Goal: Task Accomplishment & Management: Manage account settings

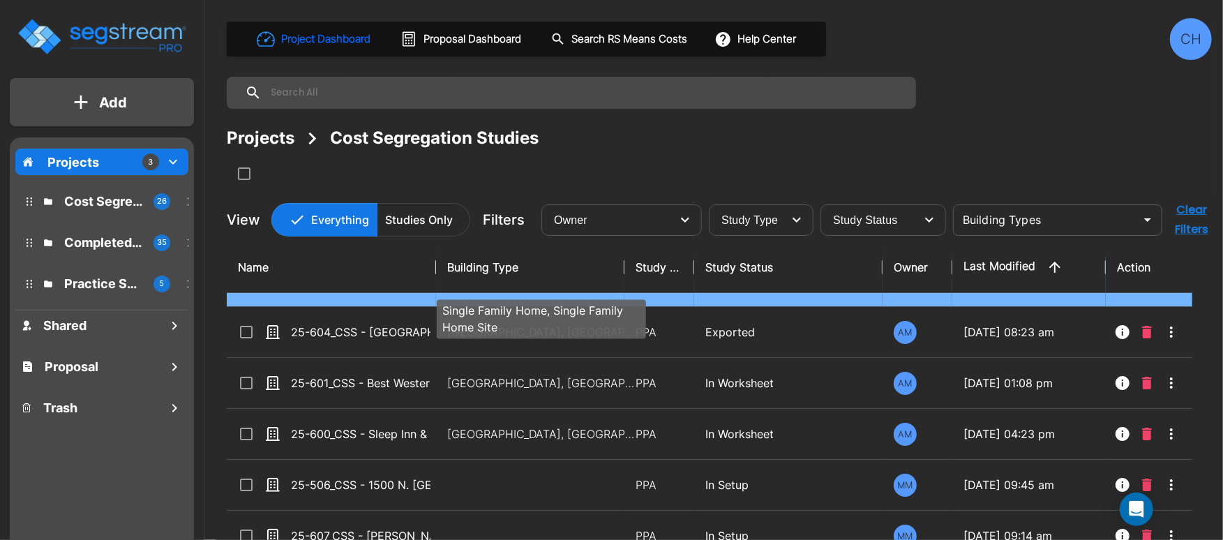
scroll to position [94, 0]
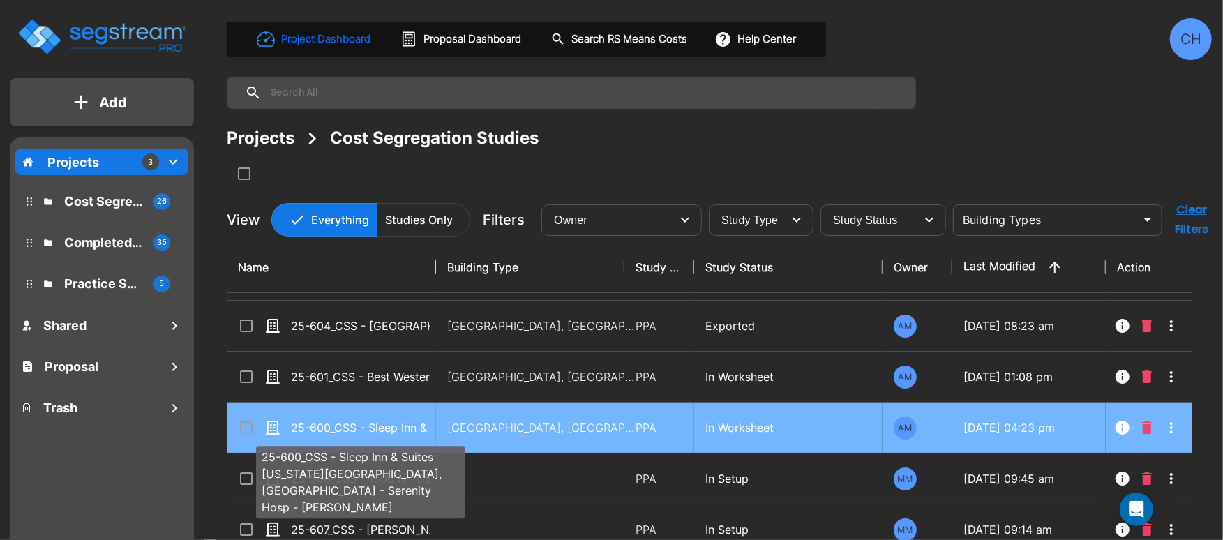
click at [418, 426] on p "25-600_CSS - Sleep Inn & Suites [US_STATE][GEOGRAPHIC_DATA], [GEOGRAPHIC_DATA] …" at bounding box center [361, 427] width 140 height 17
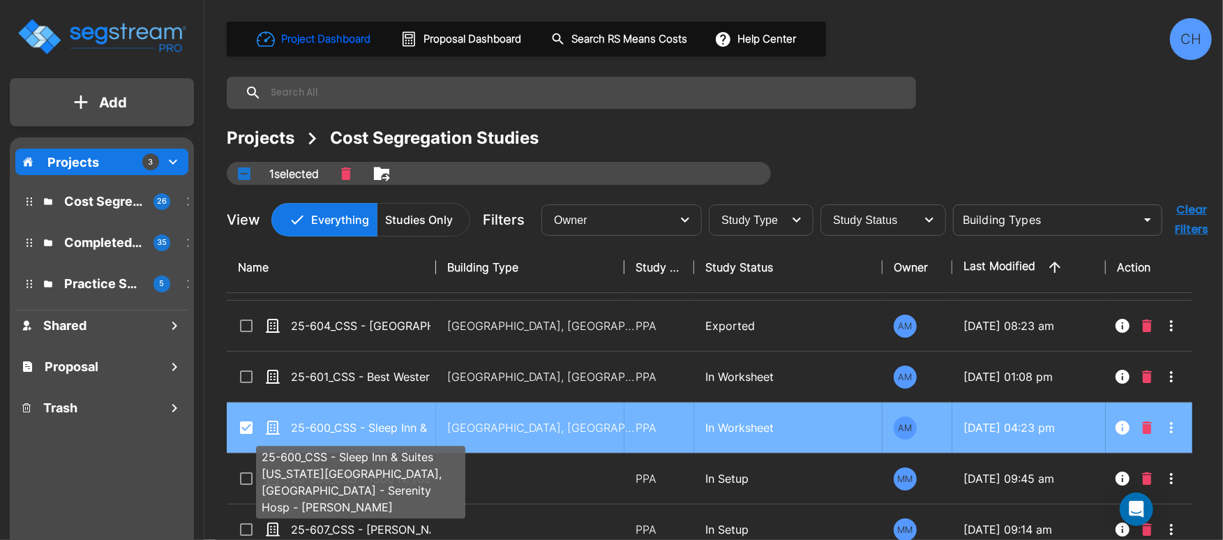
checkbox input "true"
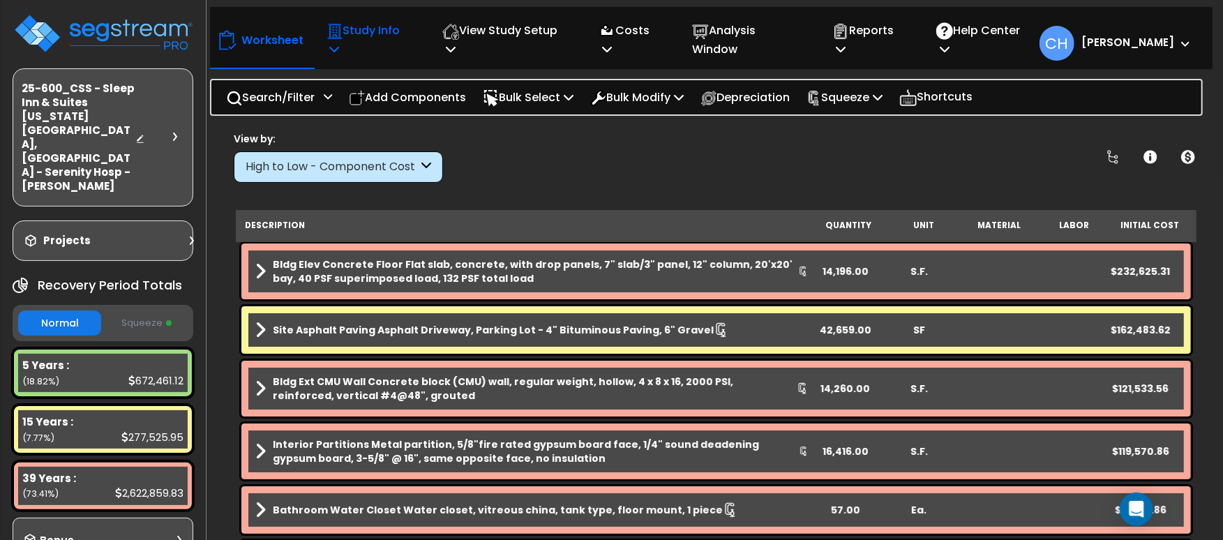
click at [376, 39] on p "Study Info" at bounding box center [370, 40] width 86 height 38
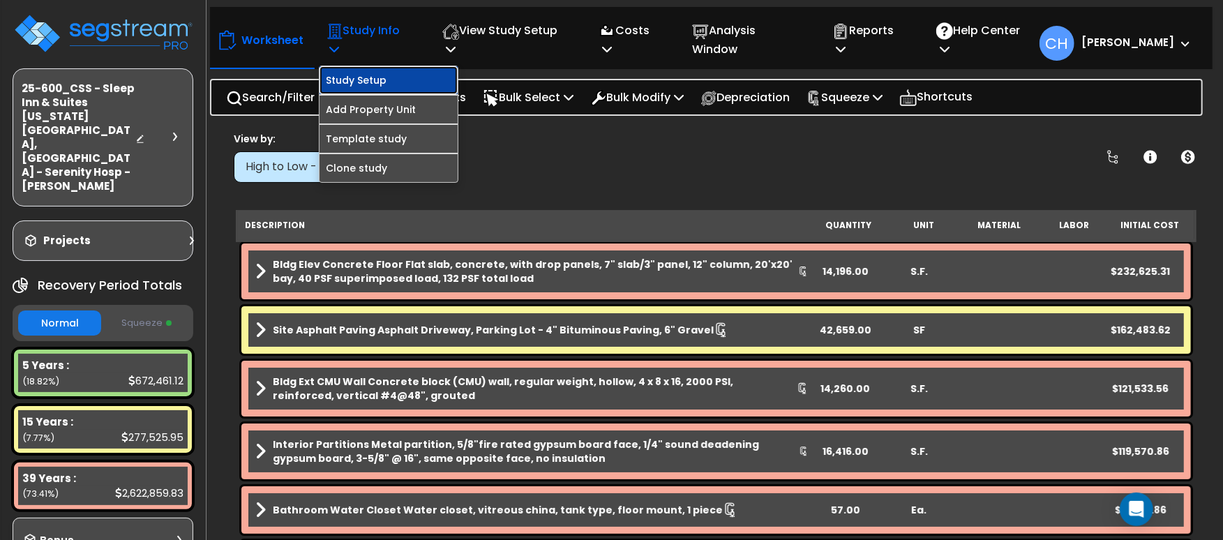
click at [393, 66] on link "Study Setup" at bounding box center [389, 80] width 138 height 28
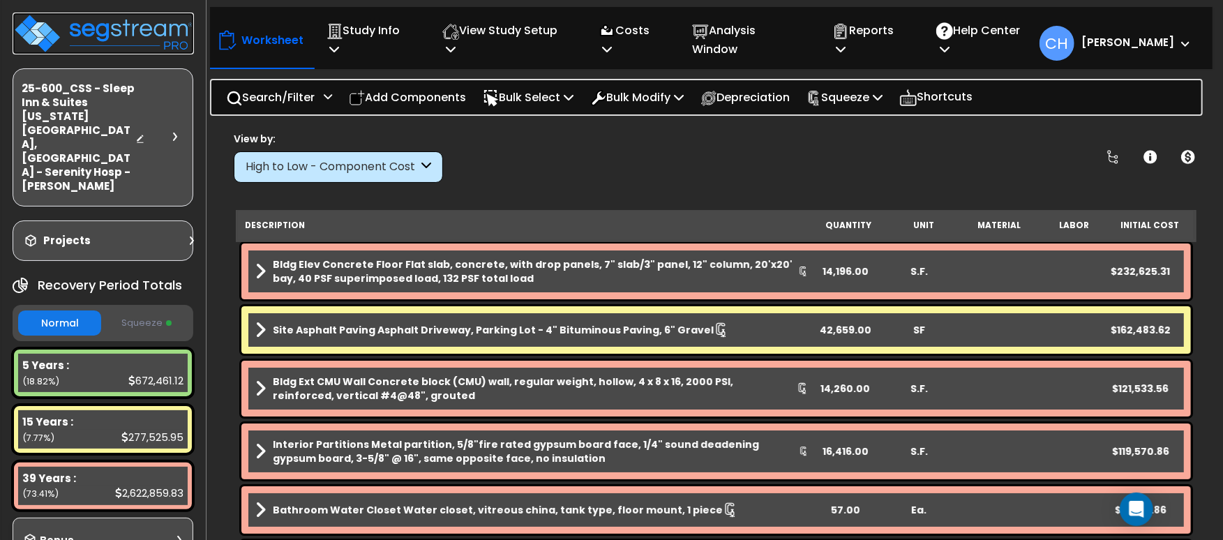
click at [93, 32] on img at bounding box center [103, 34] width 181 height 42
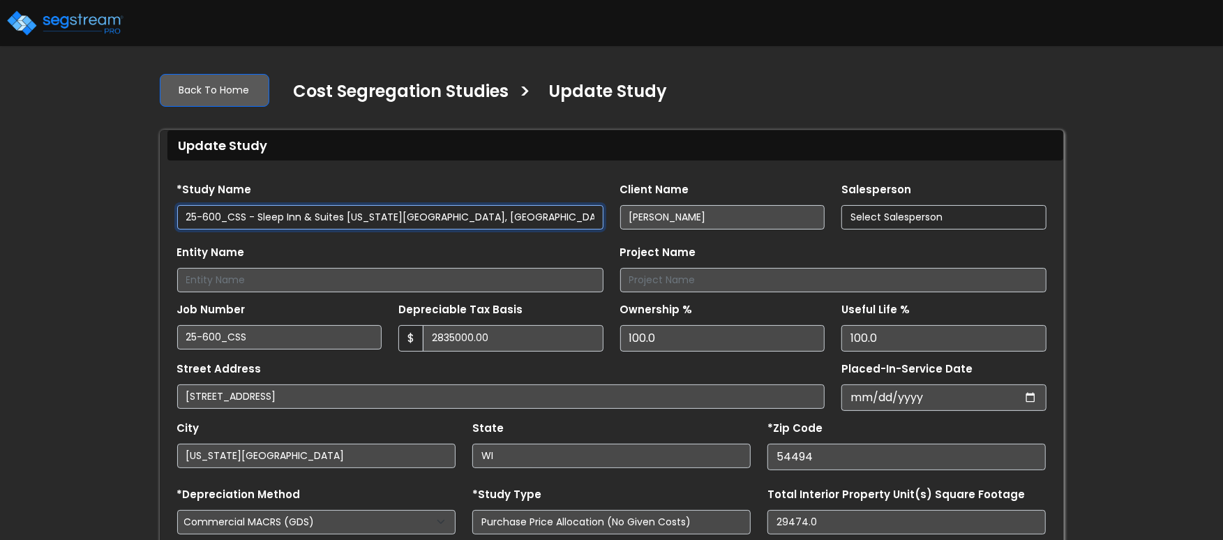
type input "2,835,000.00"
select select "2025"
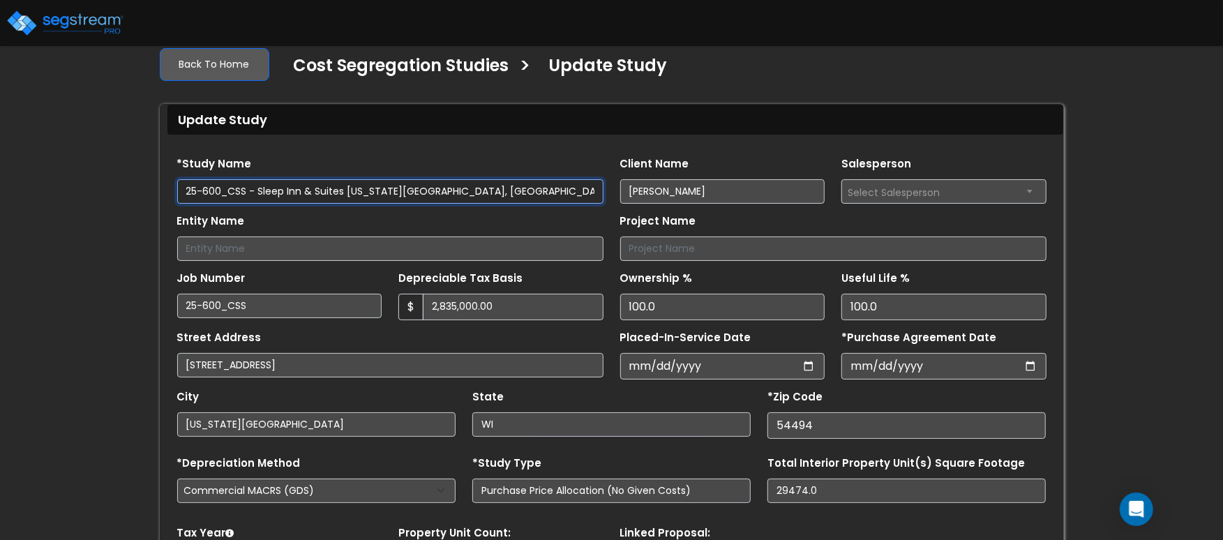
scroll to position [21, 0]
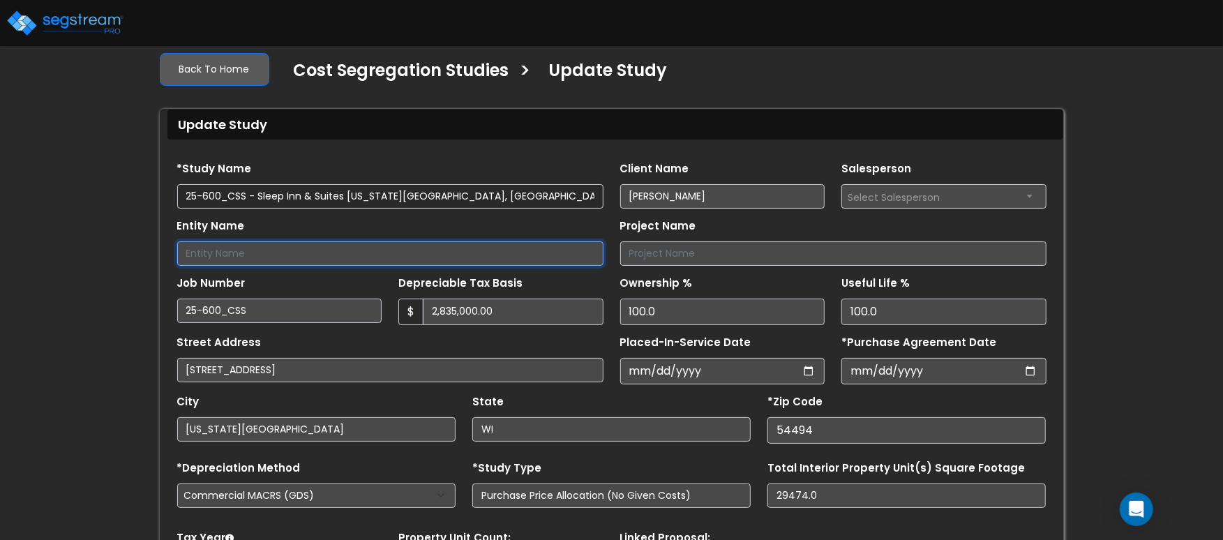
click at [271, 258] on input "Entity Name" at bounding box center [390, 253] width 426 height 24
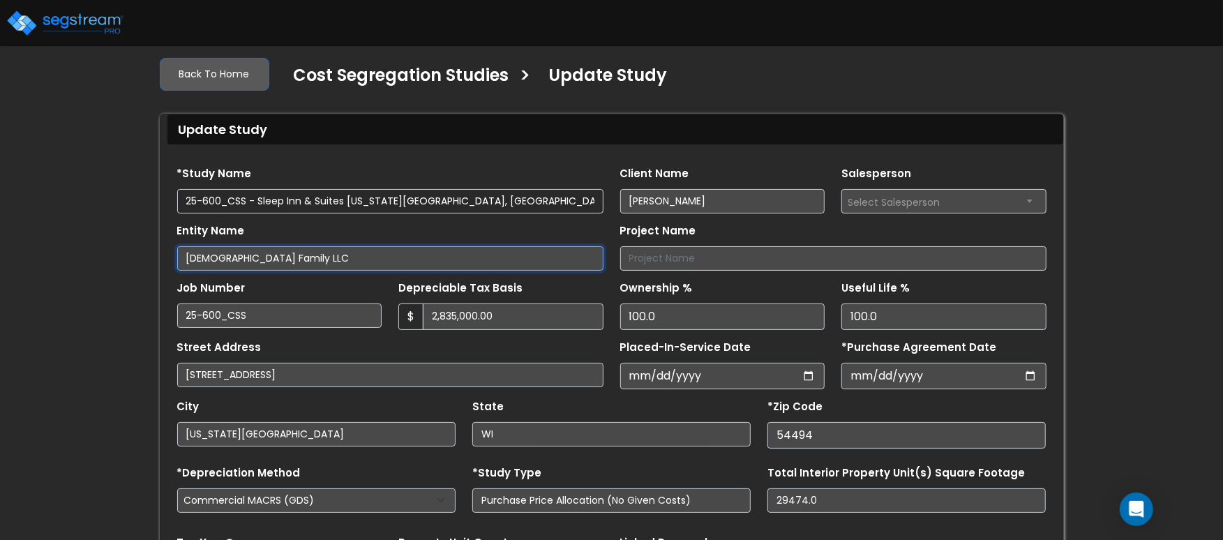
scroll to position [0, 0]
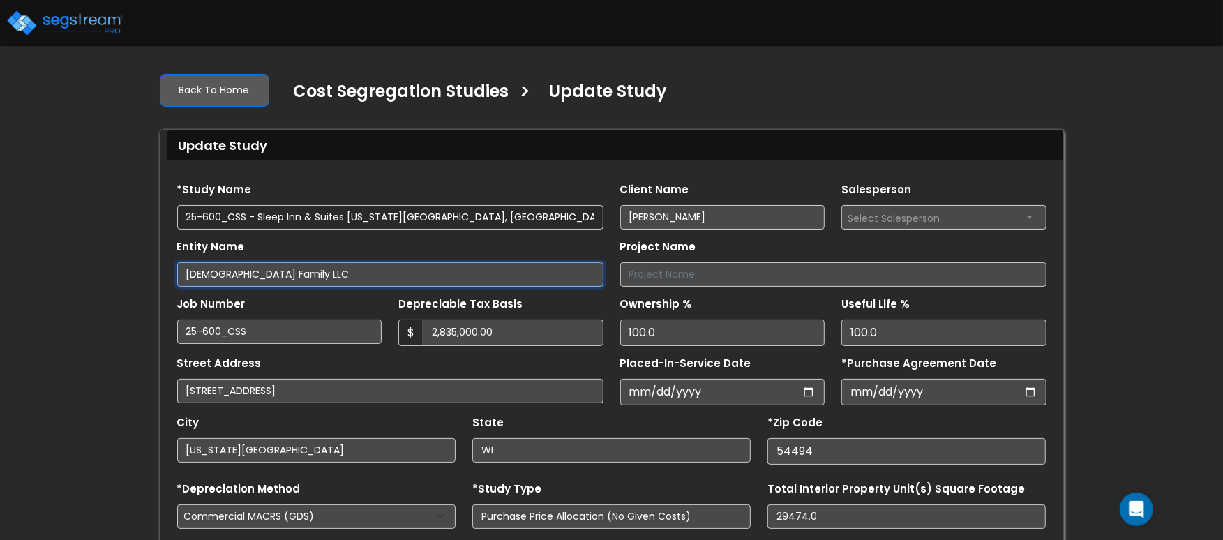
type input "[DEMOGRAPHIC_DATA] Family LLC"
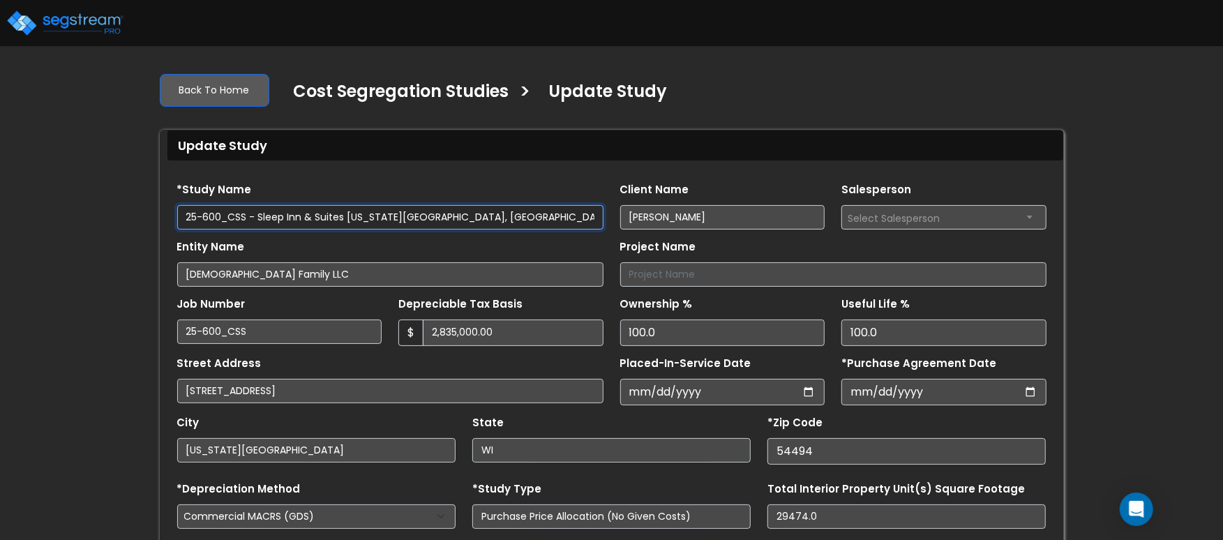
drag, startPoint x: 258, startPoint y: 221, endPoint x: 449, endPoint y: 222, distance: 191.2
click at [449, 222] on input "25-600_CSS - Sleep Inn & Suites [US_STATE][GEOGRAPHIC_DATA], [GEOGRAPHIC_DATA] …" at bounding box center [390, 217] width 426 height 24
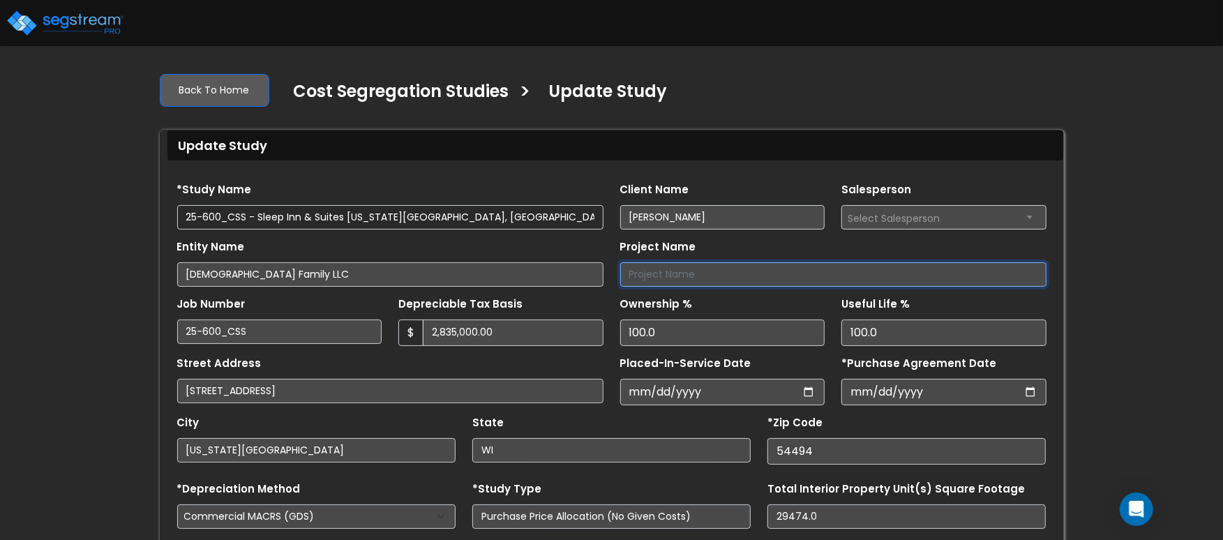
click at [738, 277] on input "Project Name" at bounding box center [833, 274] width 426 height 24
paste input "Sleep Inn & Suites Wisconsin Rapids, WI"
type input "Sleep Inn & Suites Wisconsin Rapids, WI"
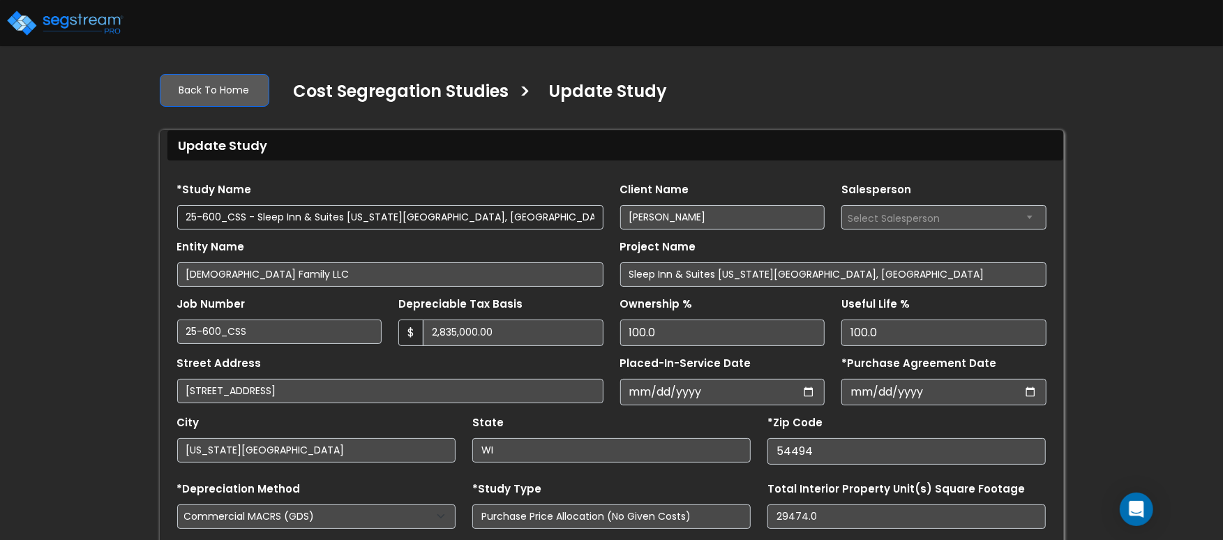
click at [588, 366] on div "Street Address 4221 8th Street South" at bounding box center [390, 378] width 426 height 50
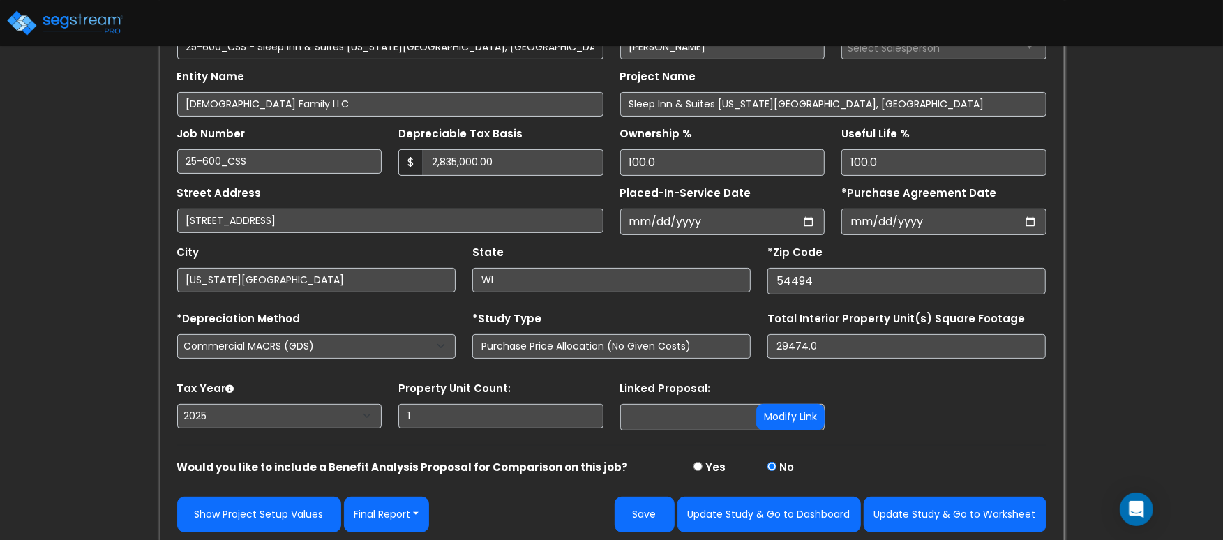
scroll to position [175, 0]
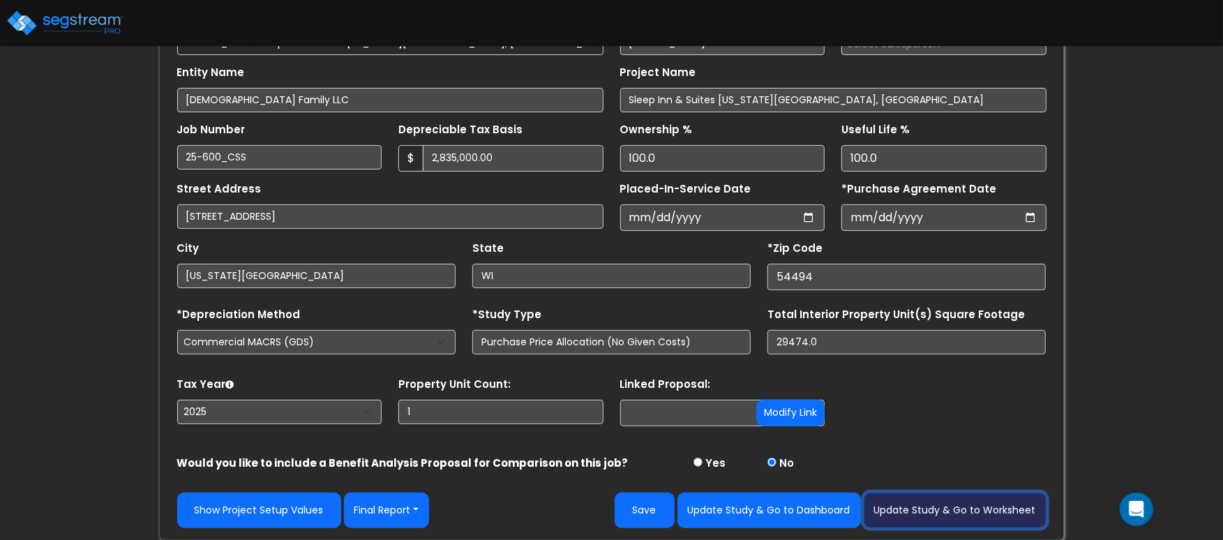
click at [973, 502] on button "Update Study & Go to Worksheet" at bounding box center [955, 511] width 183 height 36
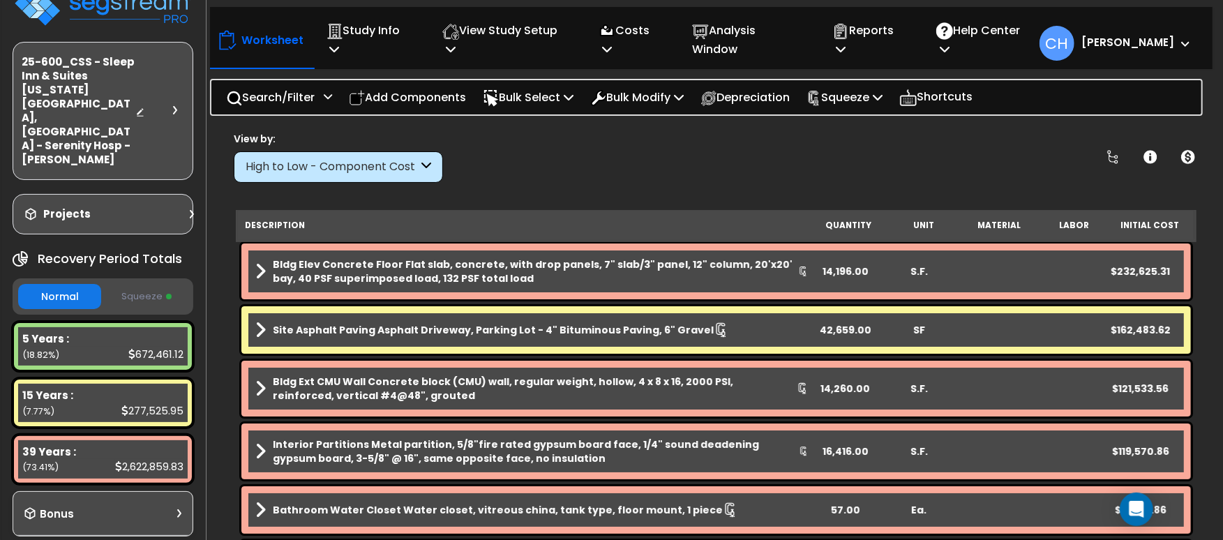
click at [135, 285] on button "Squeeze" at bounding box center [146, 297] width 83 height 24
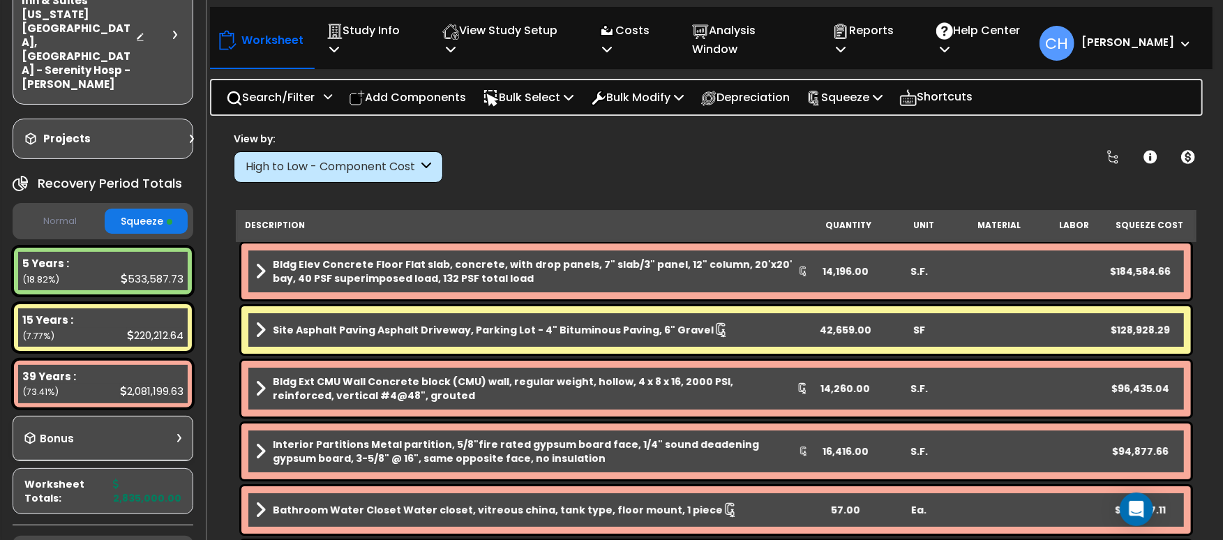
scroll to position [126, 0]
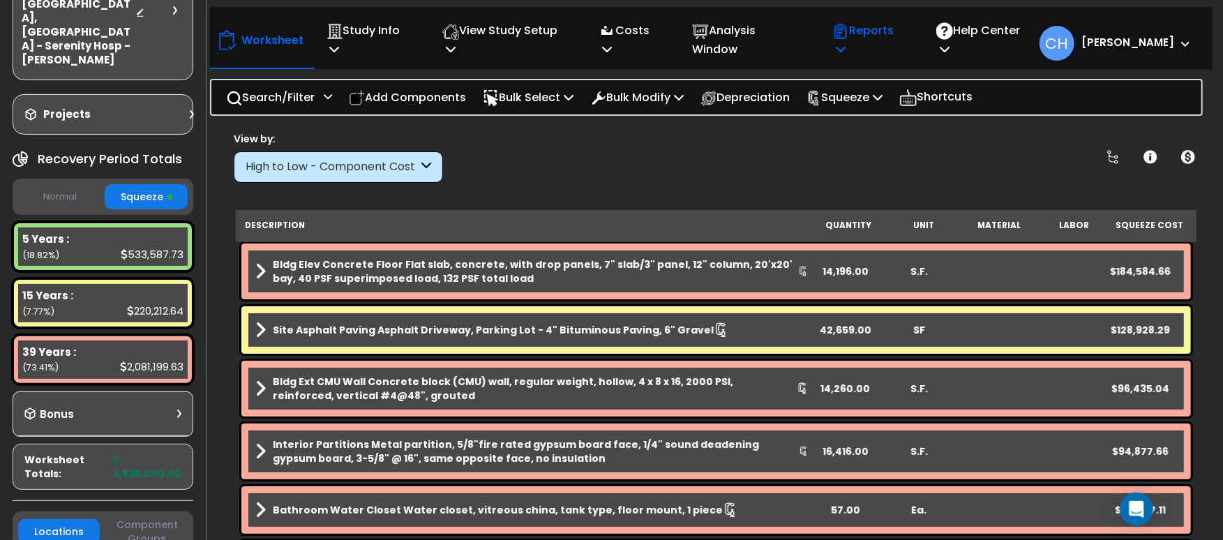
click at [887, 39] on p "Reports" at bounding box center [869, 40] width 74 height 38
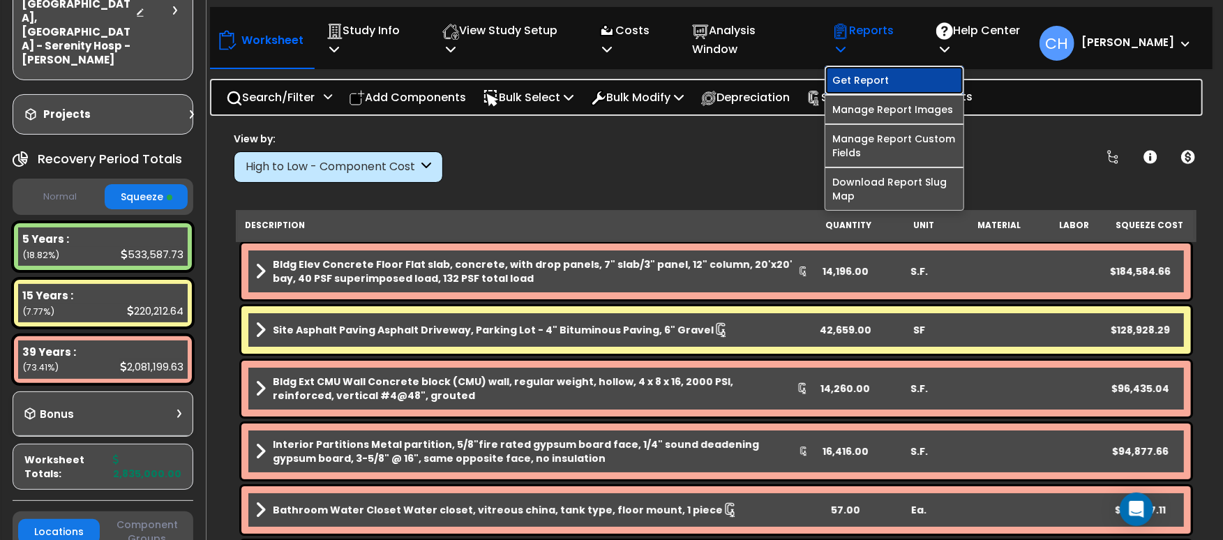
click at [874, 66] on link "Get Report" at bounding box center [895, 80] width 138 height 28
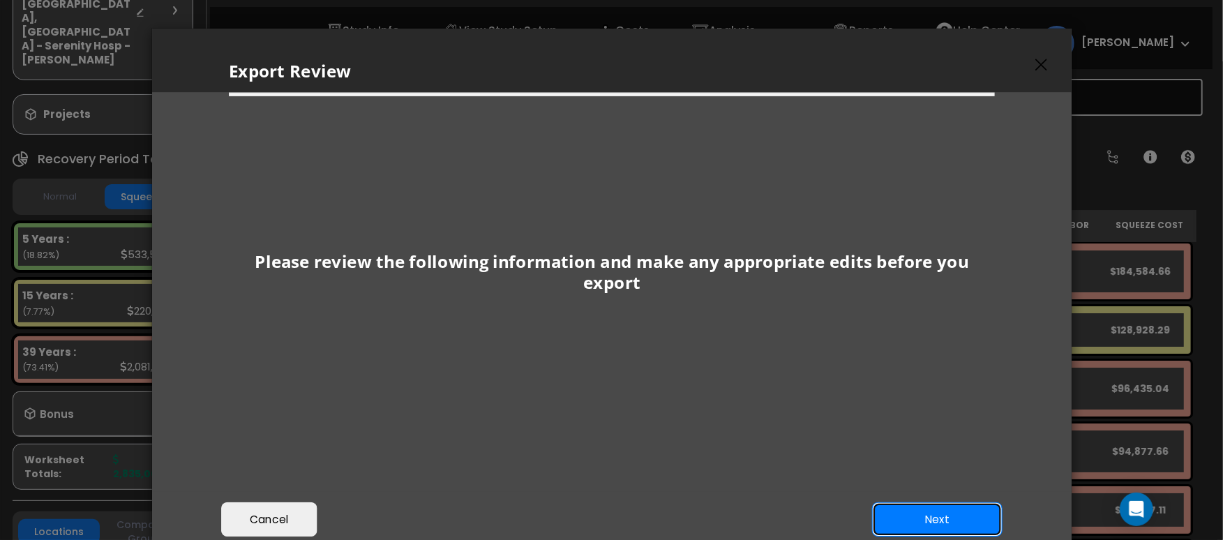
click at [943, 513] on button "Next" at bounding box center [937, 519] width 130 height 35
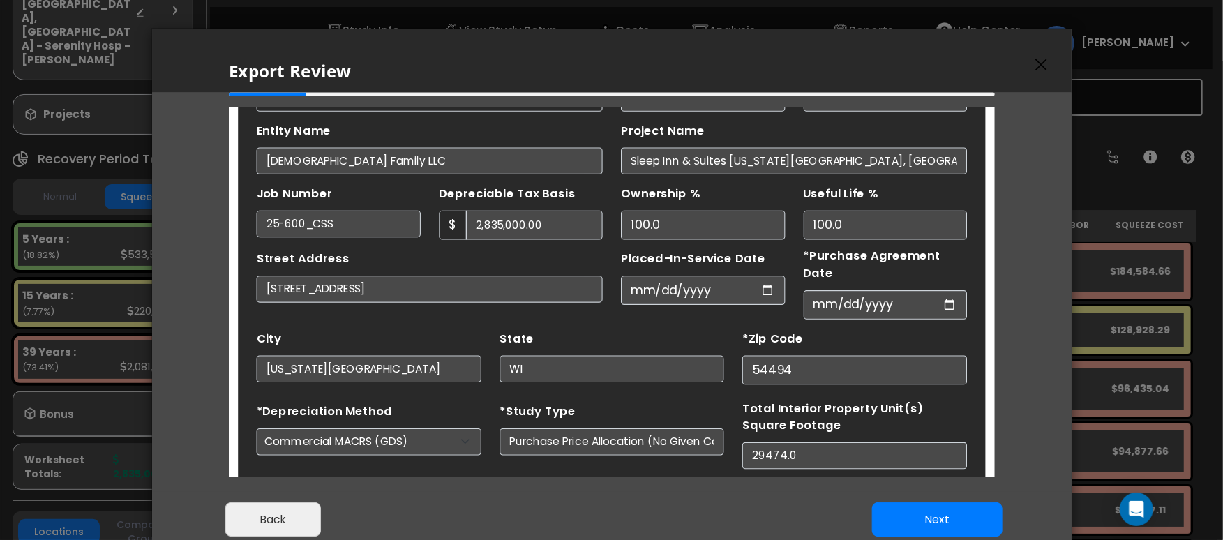
scroll to position [84, 0]
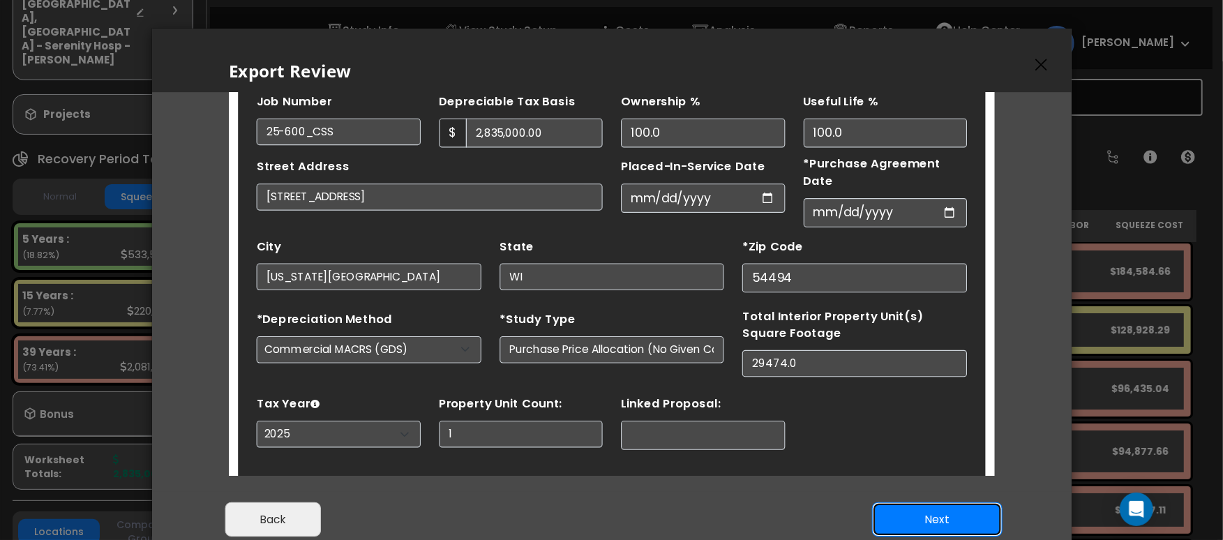
click at [934, 519] on button "Next" at bounding box center [937, 519] width 130 height 35
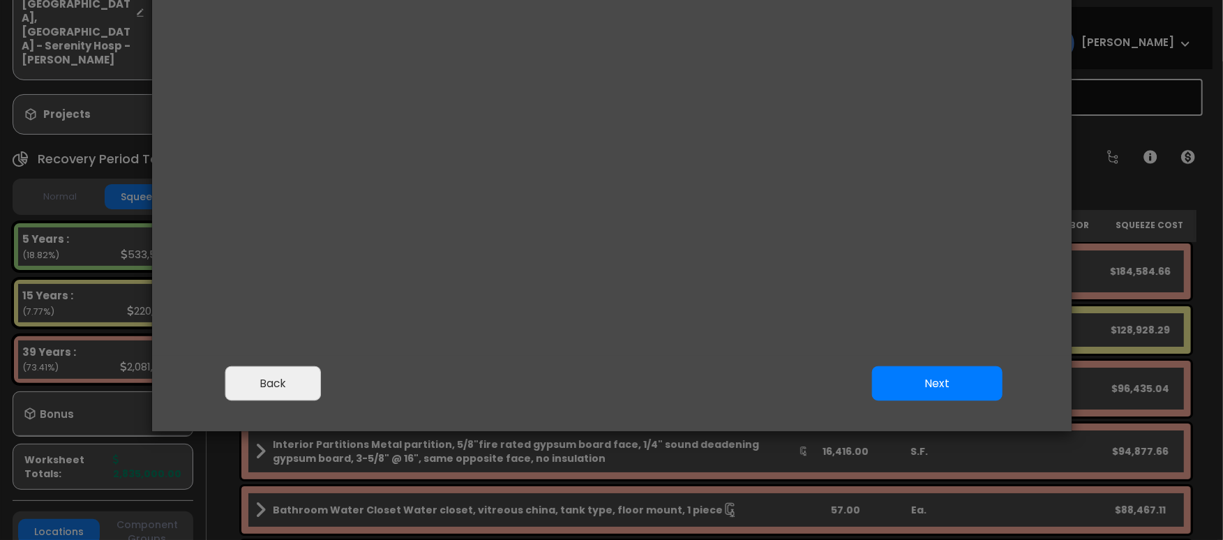
scroll to position [0, 0]
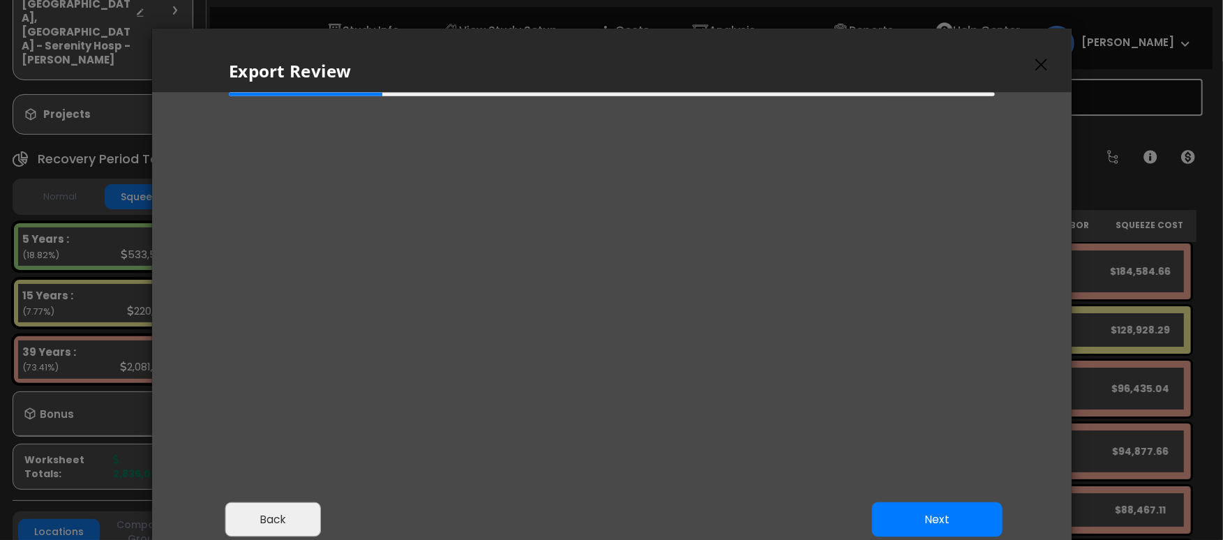
click at [262, 512] on button "Back" at bounding box center [273, 519] width 96 height 35
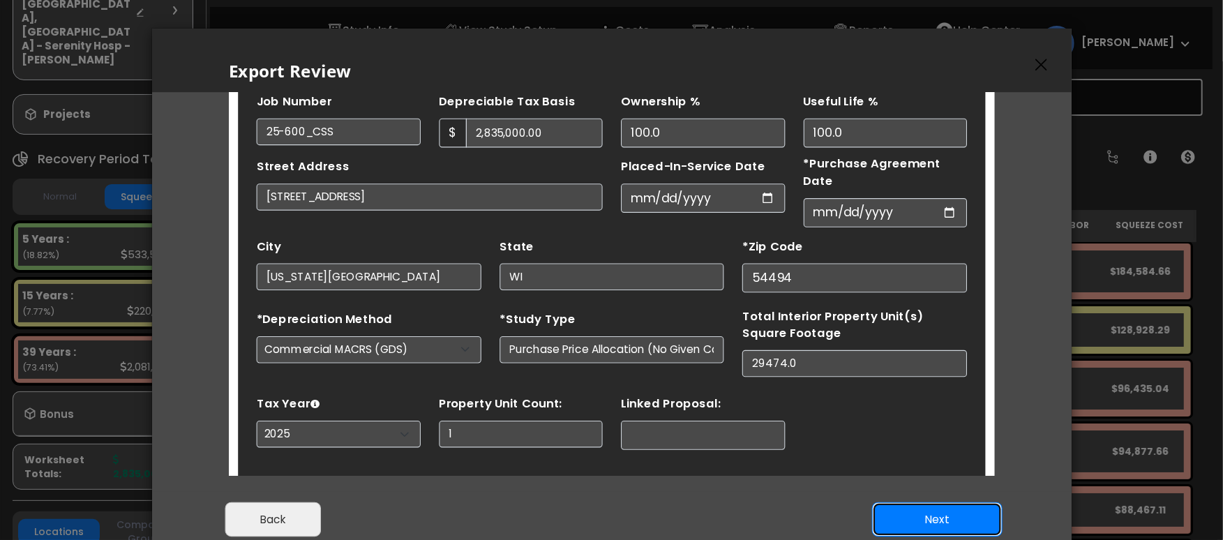
click at [924, 519] on button "Next" at bounding box center [937, 519] width 130 height 35
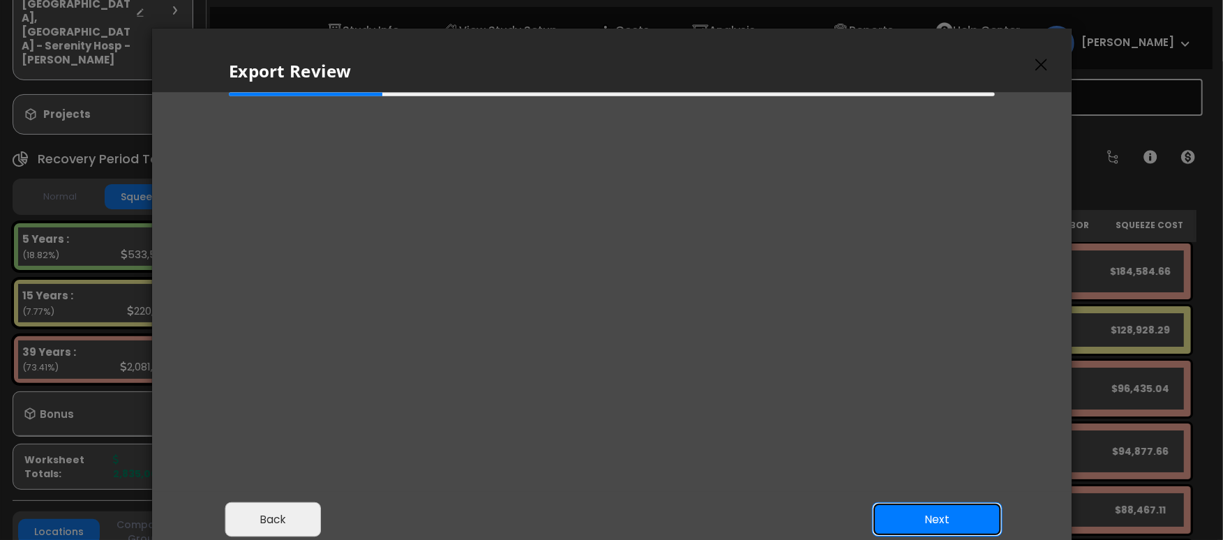
scroll to position [0, 0]
click at [941, 513] on button "Next" at bounding box center [937, 519] width 130 height 35
click at [244, 528] on button "Back" at bounding box center [273, 519] width 96 height 35
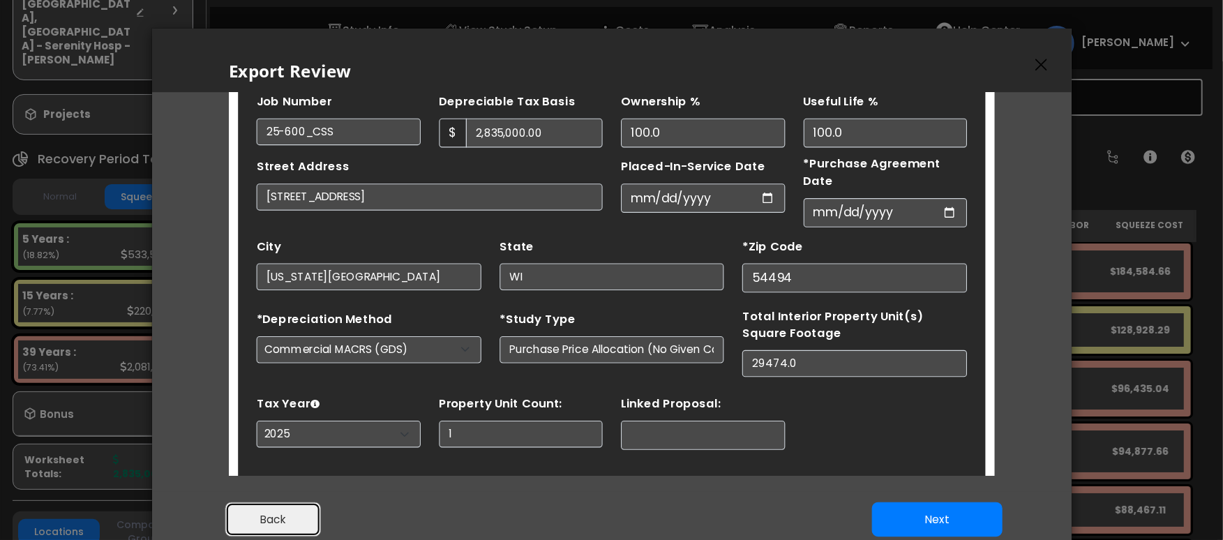
scroll to position [0, 0]
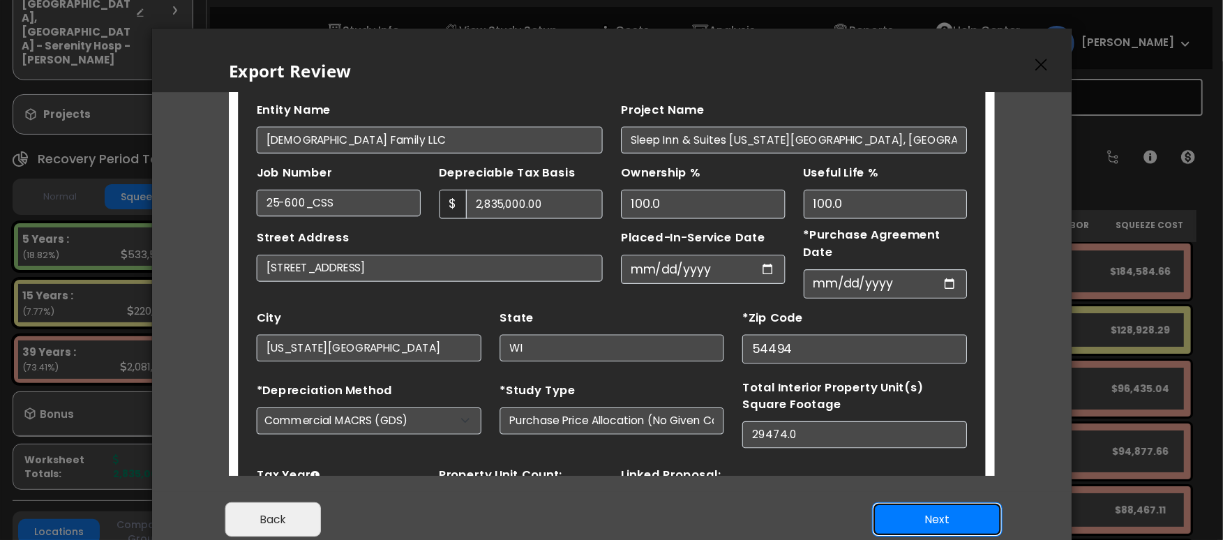
click at [909, 530] on button "Next" at bounding box center [937, 519] width 130 height 35
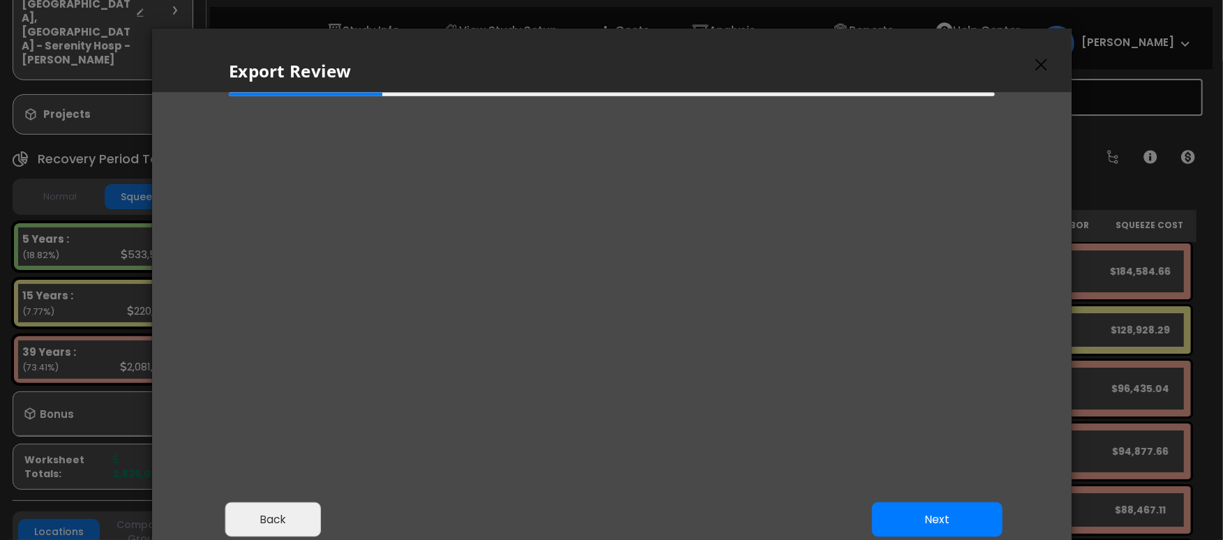
click at [1043, 65] on icon "button" at bounding box center [1042, 65] width 12 height 13
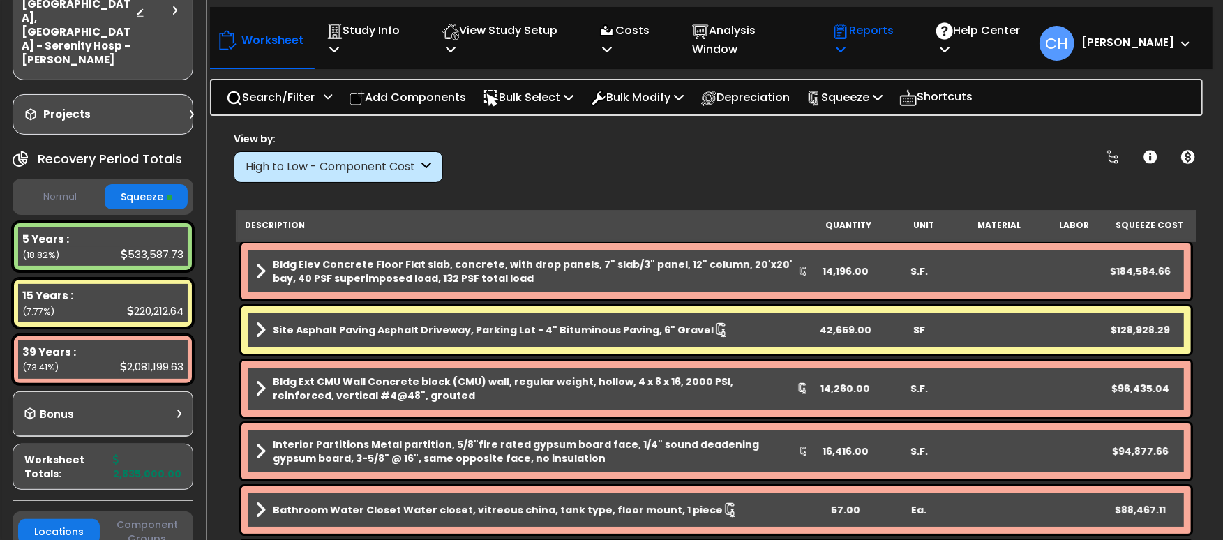
drag, startPoint x: 872, startPoint y: 32, endPoint x: 878, endPoint y: 45, distance: 14.4
click at [872, 32] on p "Reports" at bounding box center [869, 40] width 74 height 38
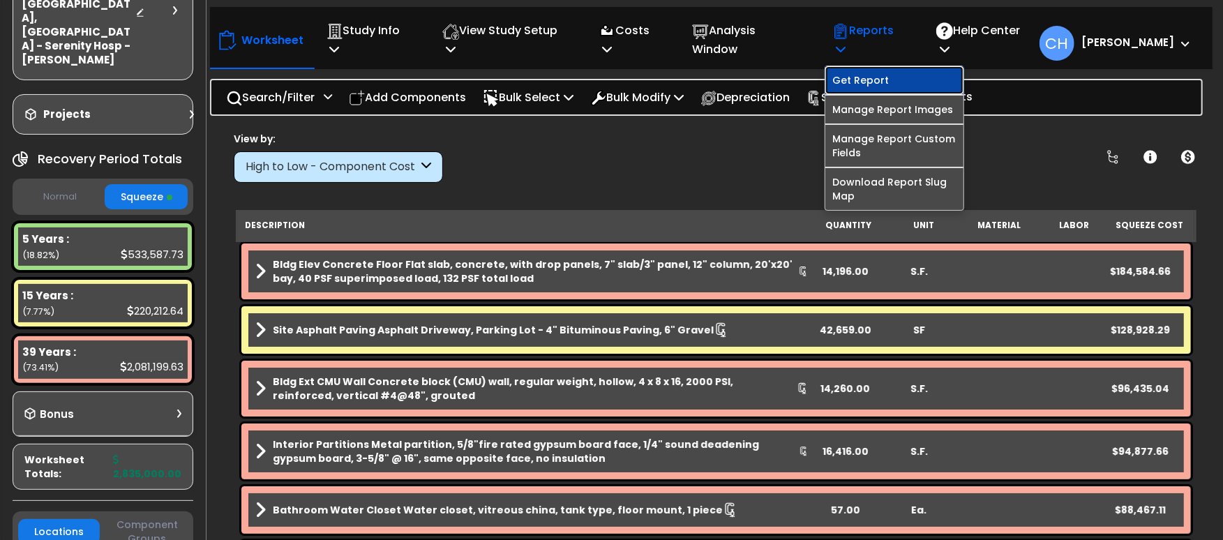
click at [905, 72] on link "Get Report" at bounding box center [895, 80] width 138 height 28
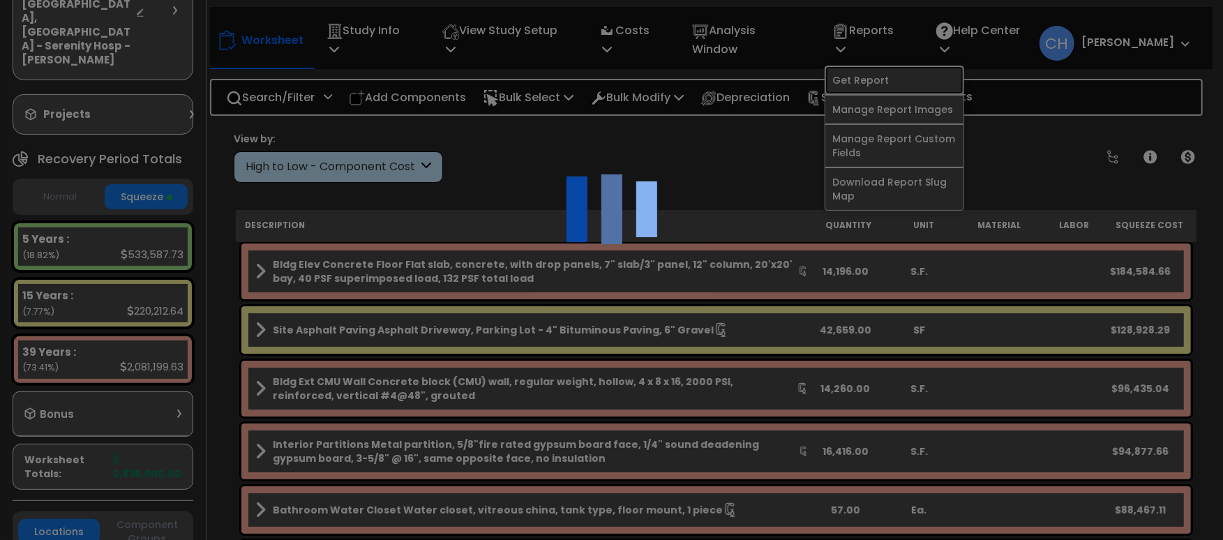
scroll to position [2, 0]
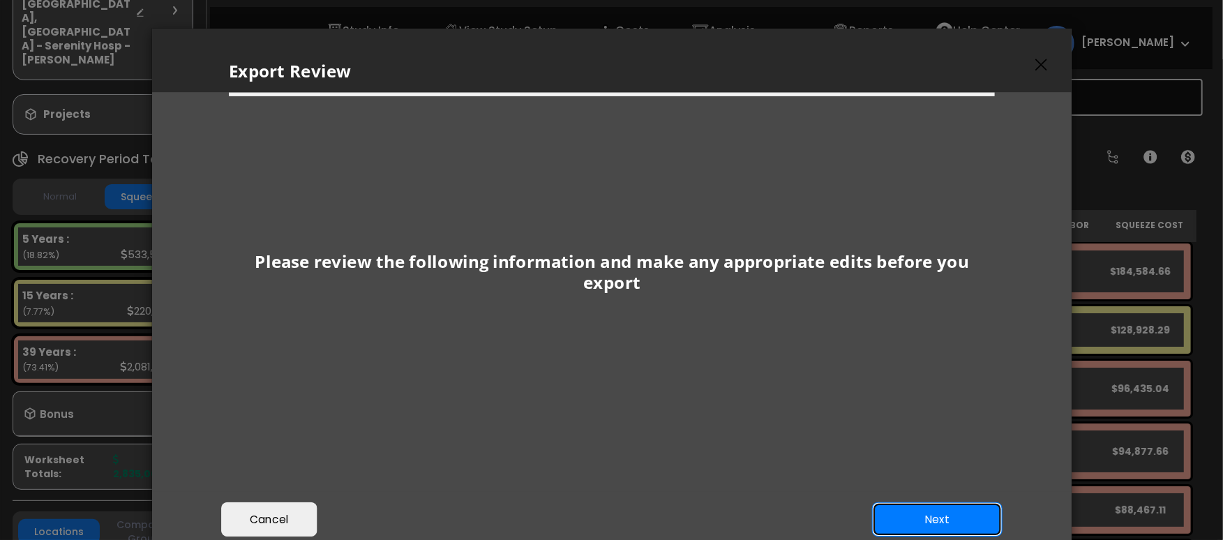
click at [918, 522] on button "Next" at bounding box center [937, 519] width 130 height 35
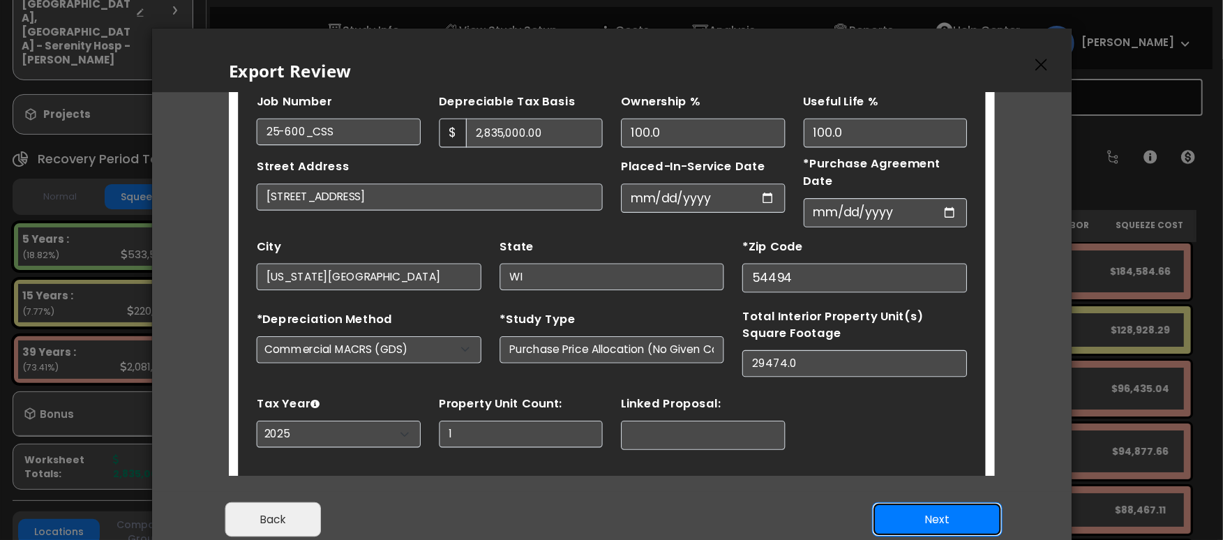
click at [957, 525] on button "Next" at bounding box center [937, 519] width 130 height 35
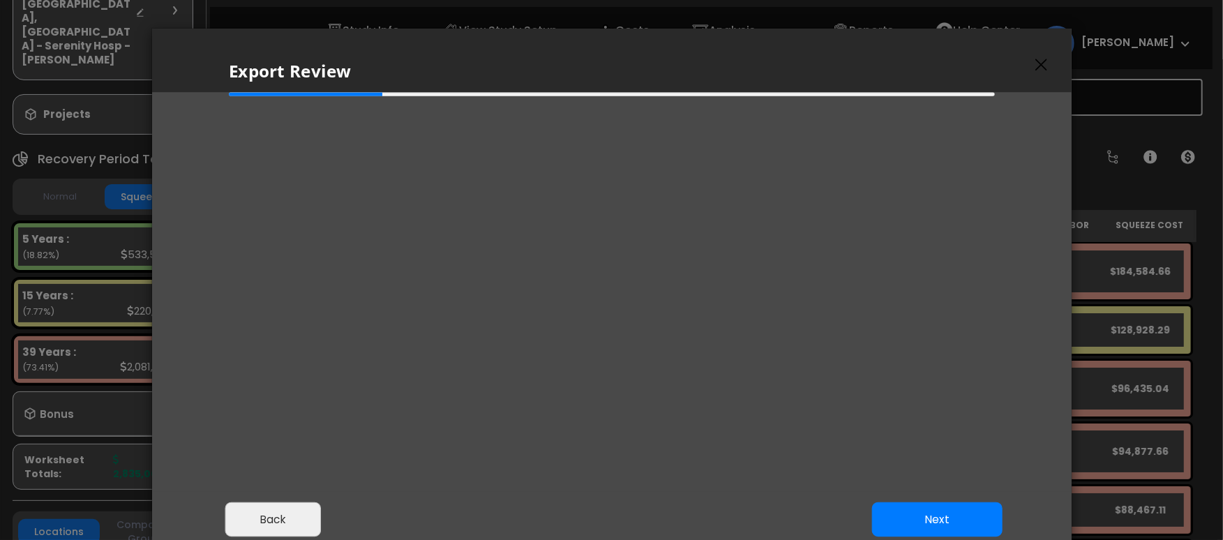
scroll to position [578, 36]
click at [382, 94] on div at bounding box center [612, 95] width 766 height 4
click at [402, 96] on div at bounding box center [612, 95] width 766 height 4
click at [419, 96] on div at bounding box center [611, 183] width 789 height 181
drag, startPoint x: 399, startPoint y: 108, endPoint x: 396, endPoint y: 133, distance: 25.4
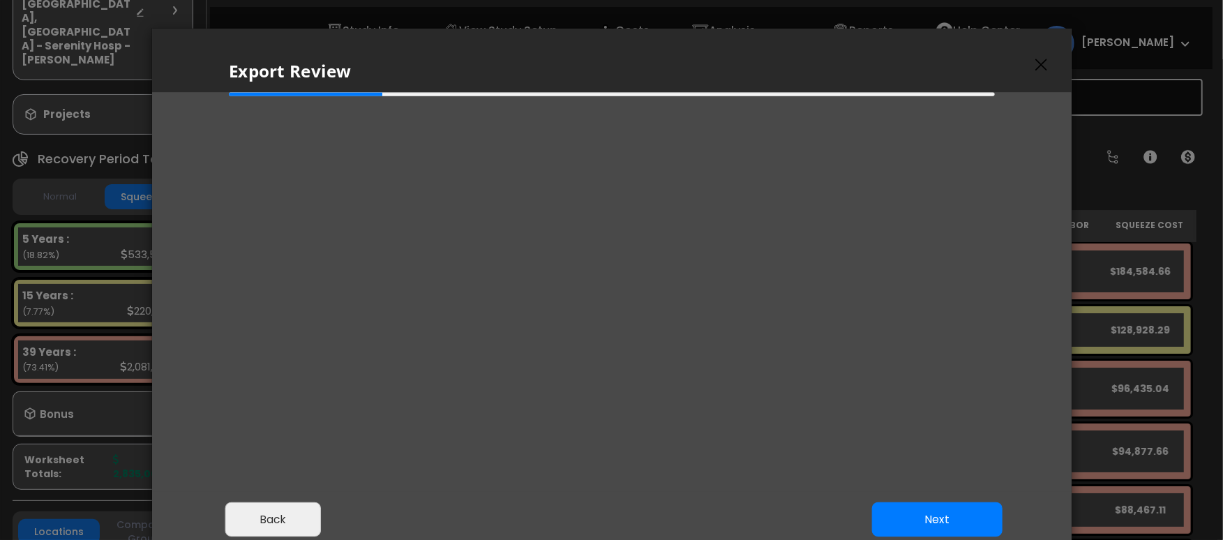
click at [398, 110] on div at bounding box center [611, 183] width 789 height 181
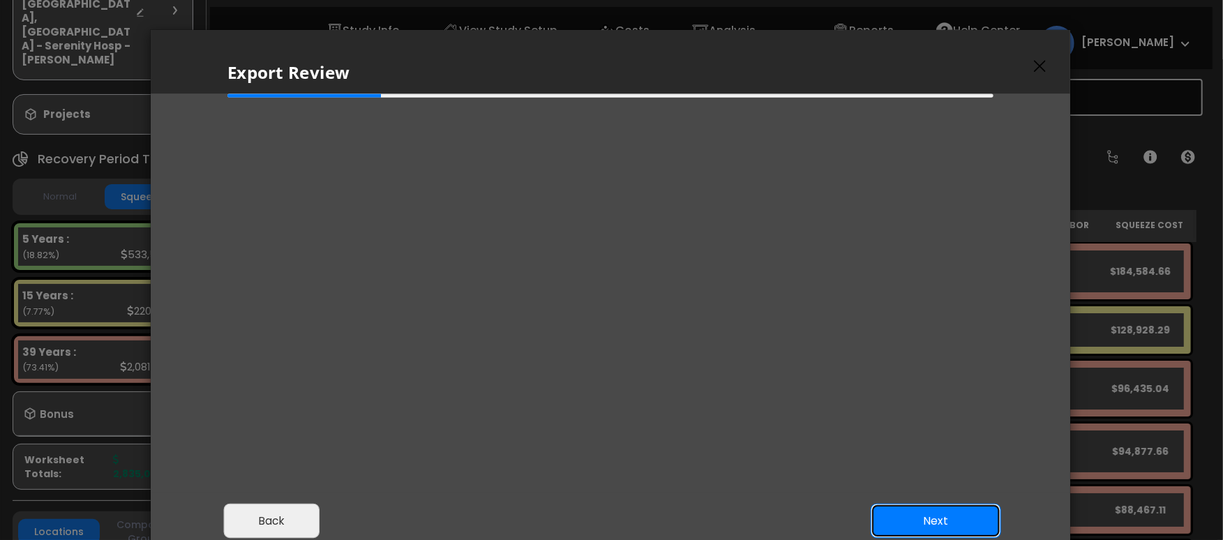
click at [916, 520] on button "Next" at bounding box center [936, 521] width 130 height 35
click at [922, 524] on button "Next" at bounding box center [936, 521] width 130 height 35
click at [932, 528] on button "Next" at bounding box center [936, 521] width 130 height 35
click at [932, 507] on button "Next" at bounding box center [936, 521] width 130 height 35
click at [940, 525] on button "Next" at bounding box center [936, 521] width 130 height 35
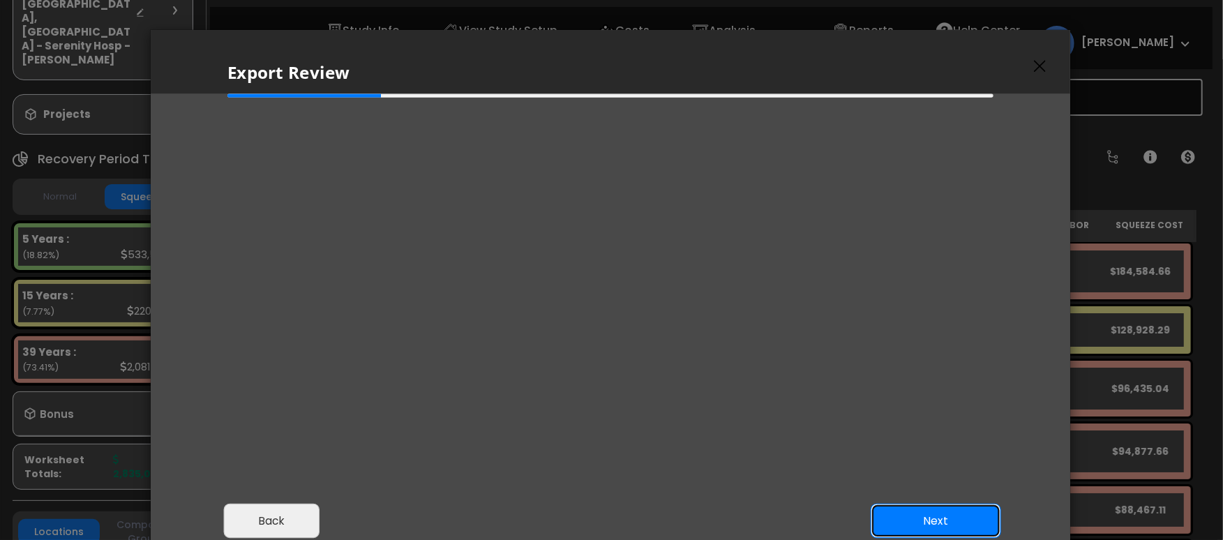
click at [933, 509] on button "Next" at bounding box center [936, 521] width 130 height 35
click at [923, 514] on button "Next" at bounding box center [936, 521] width 130 height 35
drag, startPoint x: 879, startPoint y: 75, endPoint x: 712, endPoint y: 179, distance: 196.5
click at [875, 79] on h5 "Export Review" at bounding box center [614, 73] width 774 height 24
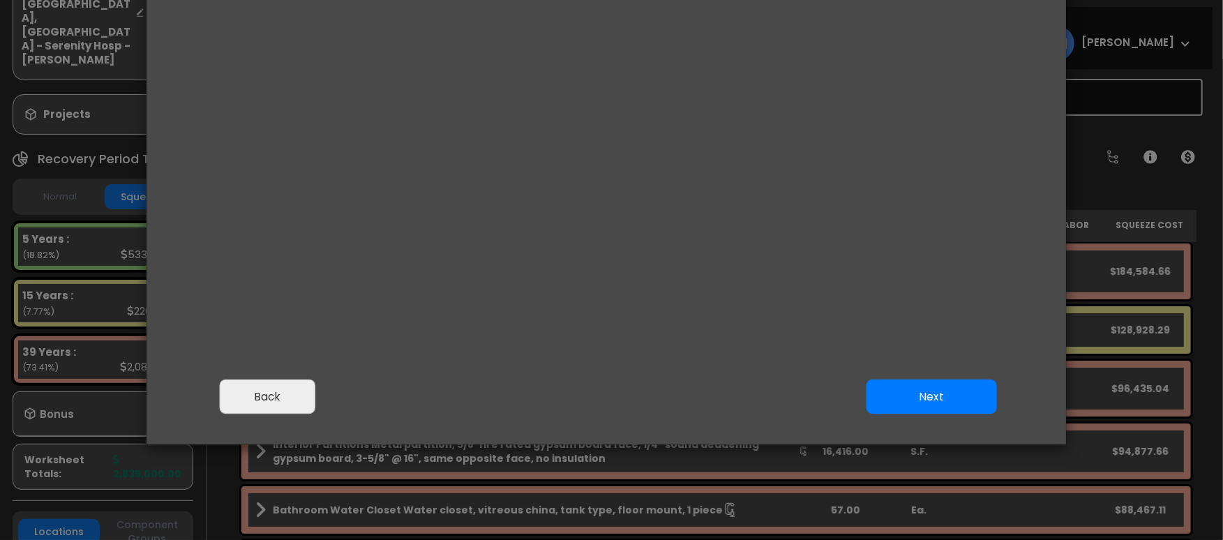
scroll to position [136, 0]
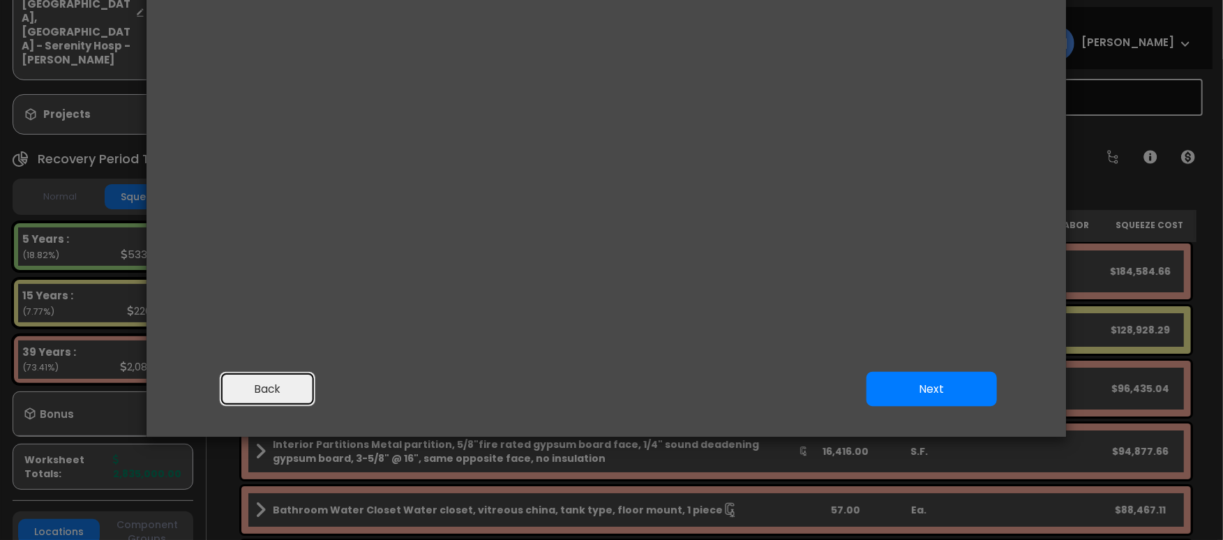
click at [287, 387] on button "Back" at bounding box center [268, 389] width 96 height 35
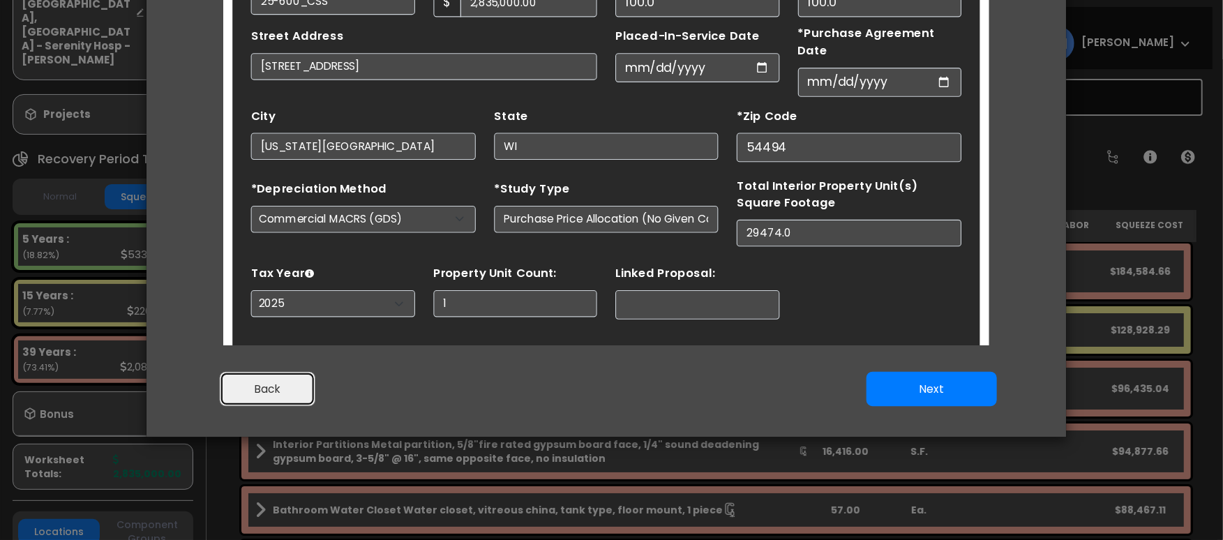
click at [287, 387] on button "Back" at bounding box center [268, 389] width 96 height 35
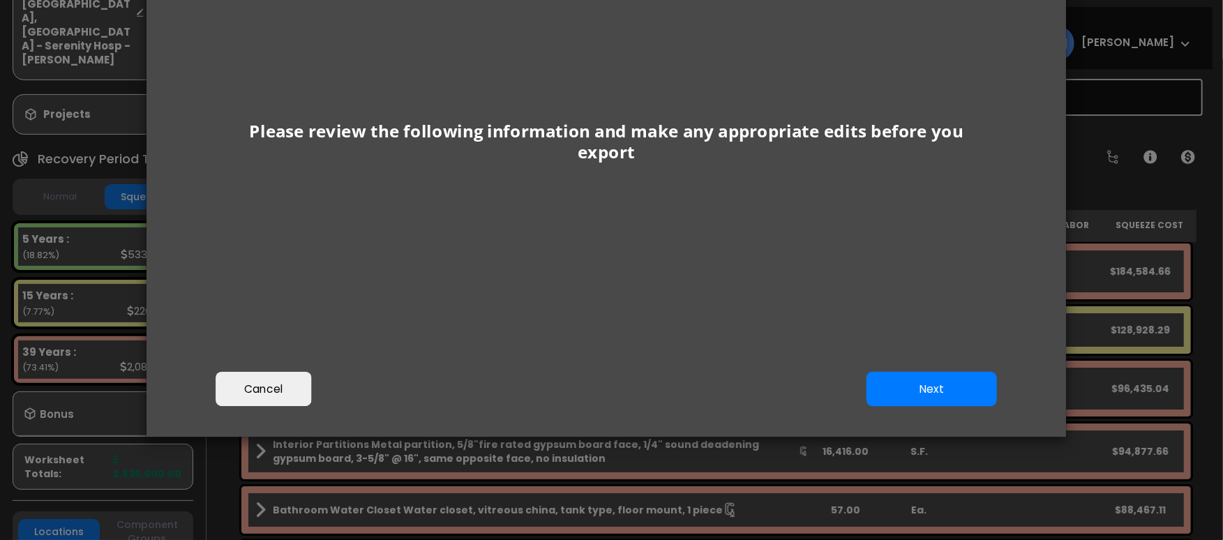
scroll to position [0, 0]
click at [908, 391] on button "Next" at bounding box center [932, 389] width 130 height 35
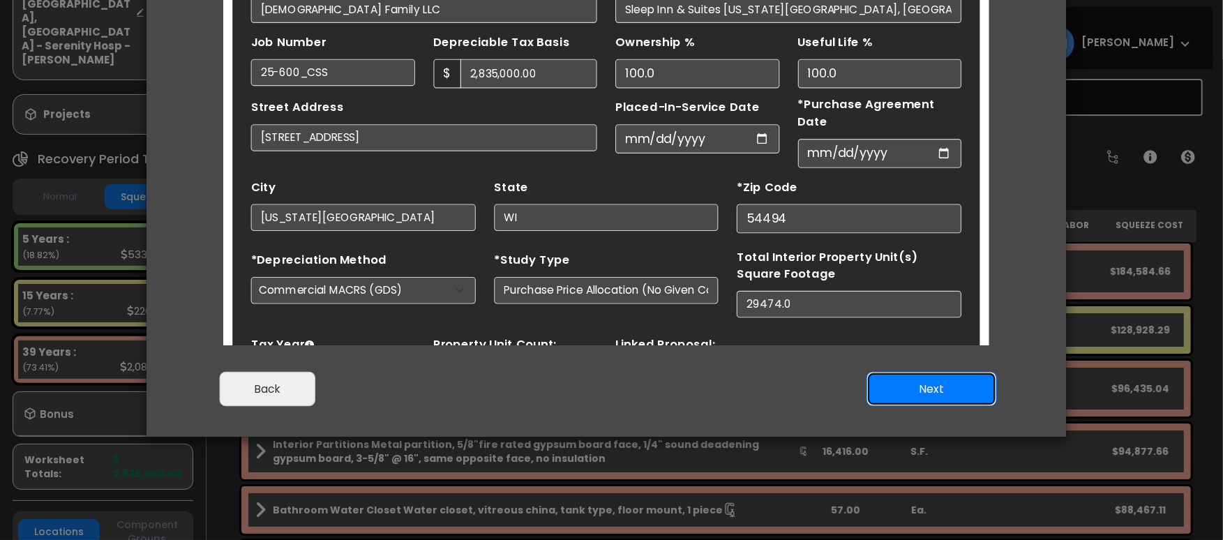
click at [908, 391] on button "Next" at bounding box center [932, 389] width 130 height 35
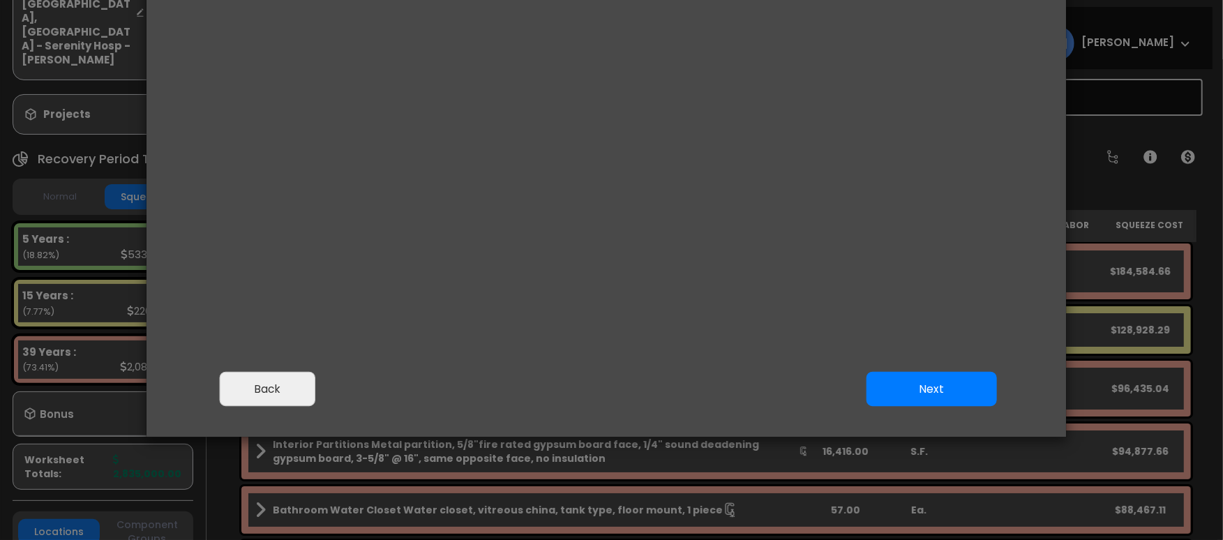
select select "2025"
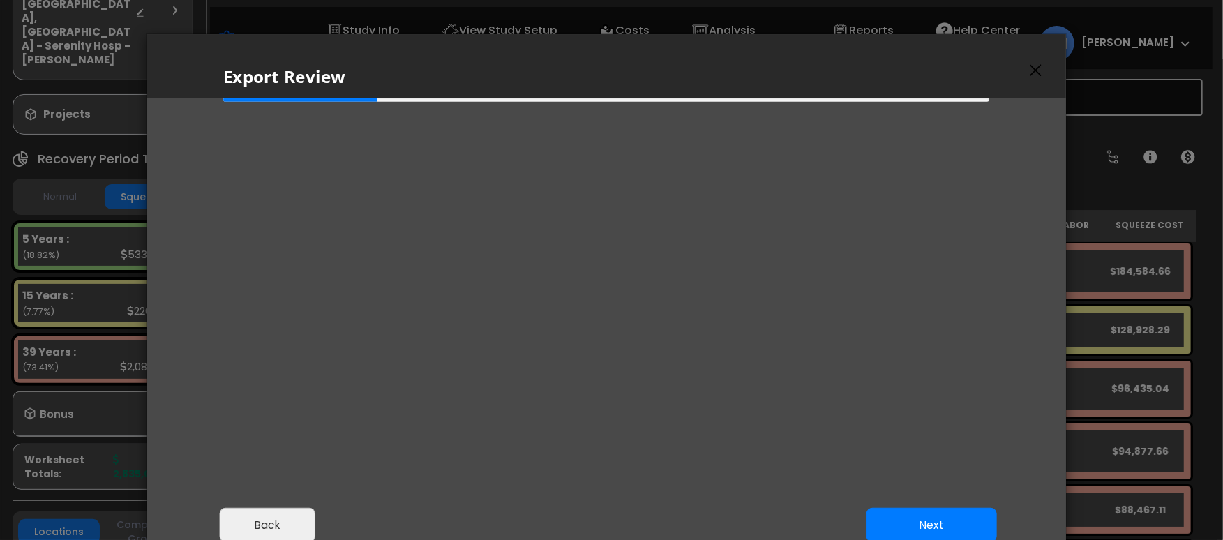
click at [1037, 66] on icon "button" at bounding box center [1036, 70] width 12 height 13
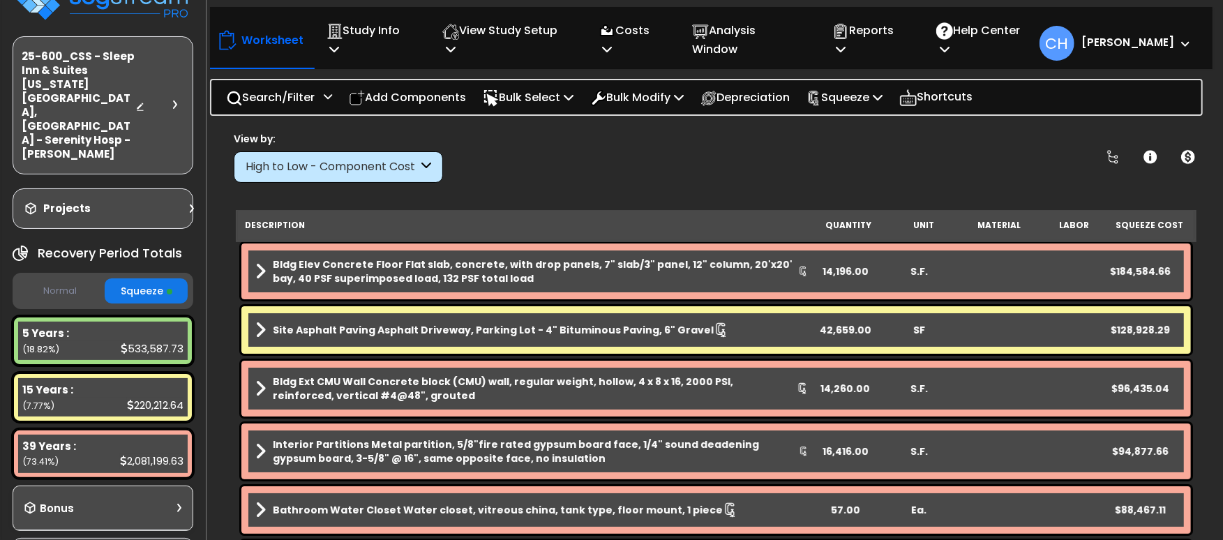
scroll to position [31, 0]
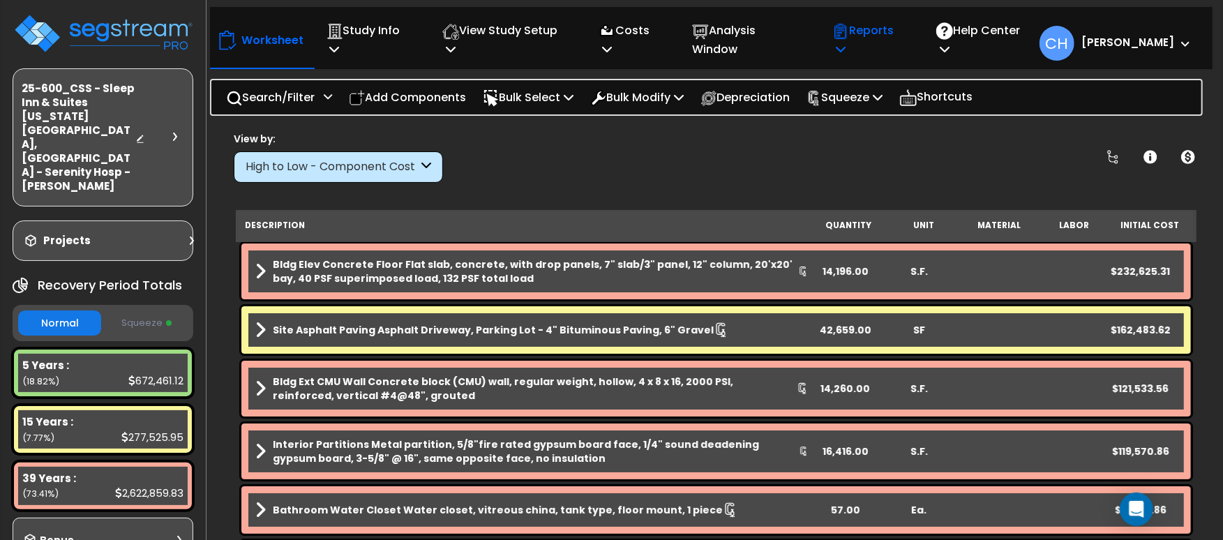
click at [846, 43] on icon at bounding box center [841, 48] width 10 height 11
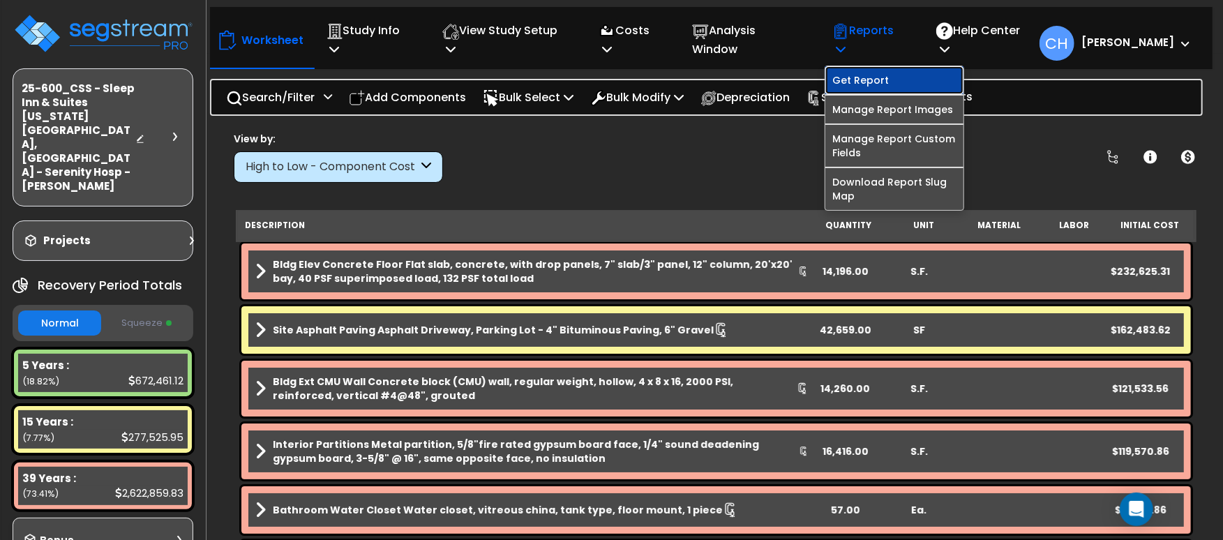
click at [898, 66] on link "Get Report" at bounding box center [895, 80] width 138 height 28
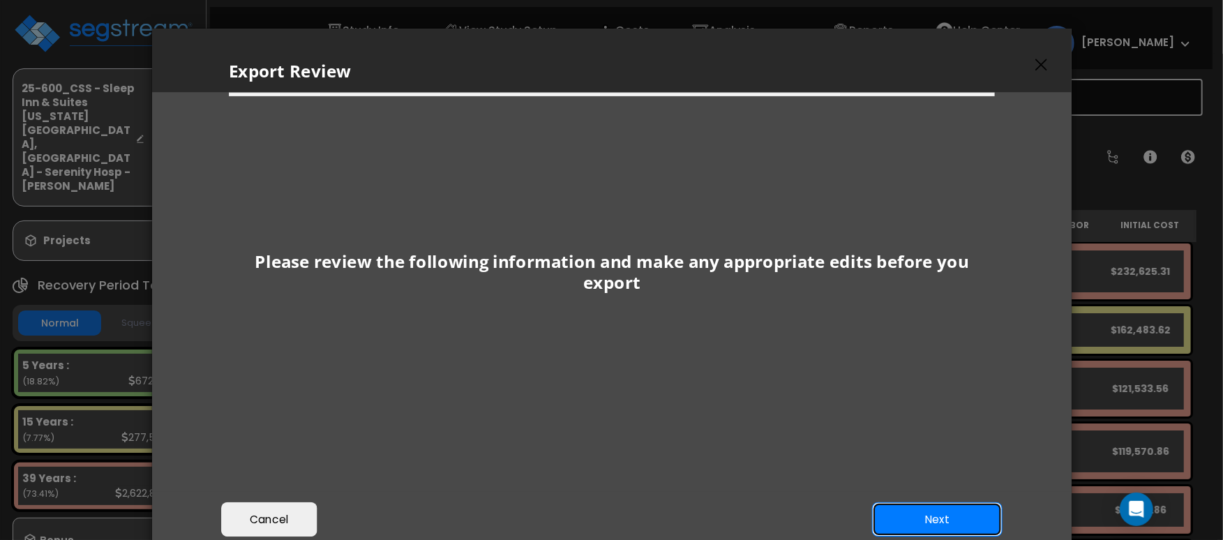
click at [931, 512] on button "Next" at bounding box center [937, 519] width 130 height 35
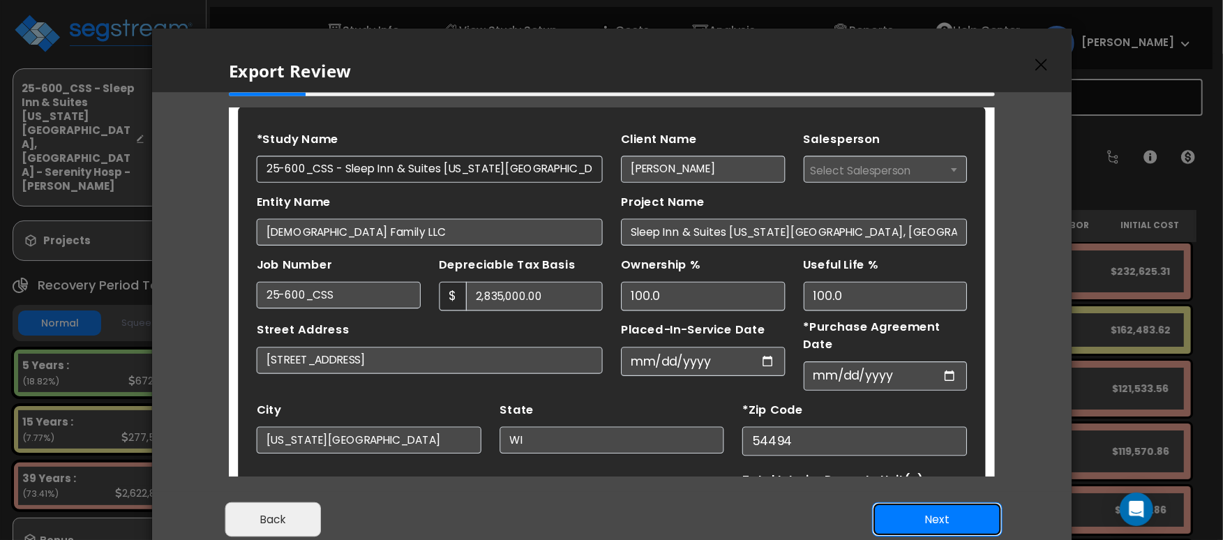
click at [931, 512] on button "Next" at bounding box center [937, 519] width 130 height 35
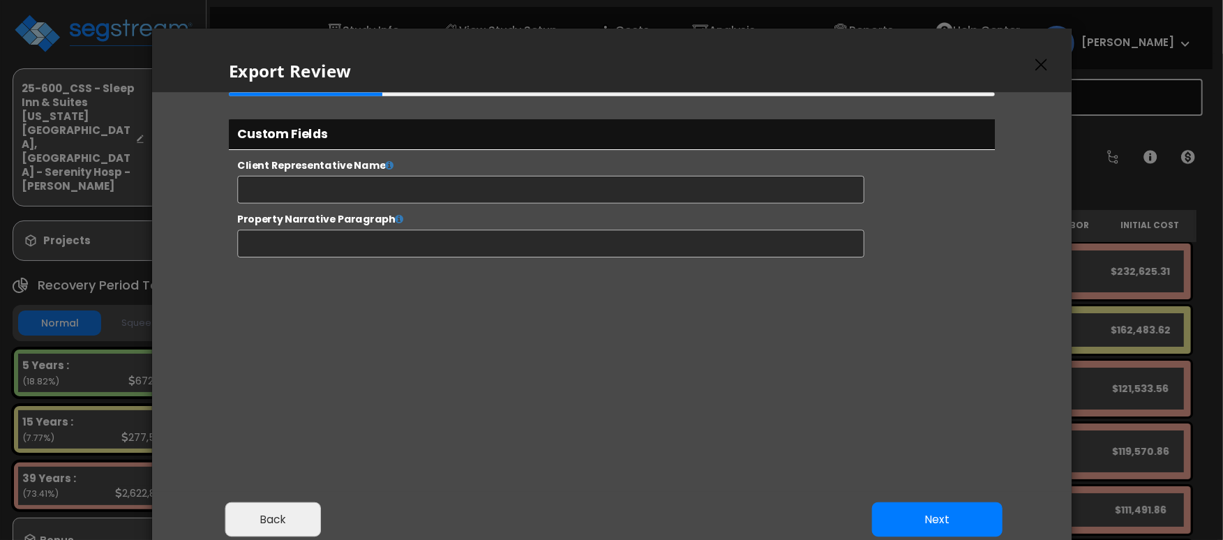
scroll to position [578, 36]
click at [957, 521] on button "Next" at bounding box center [937, 519] width 130 height 35
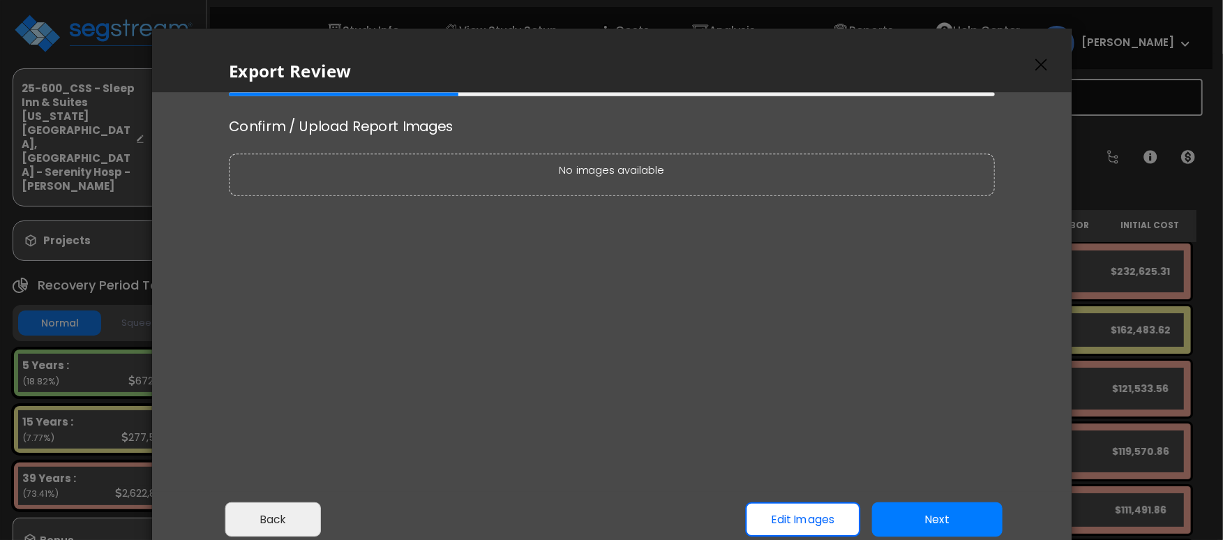
scroll to position [0, 0]
click at [957, 521] on button "Next" at bounding box center [937, 519] width 130 height 35
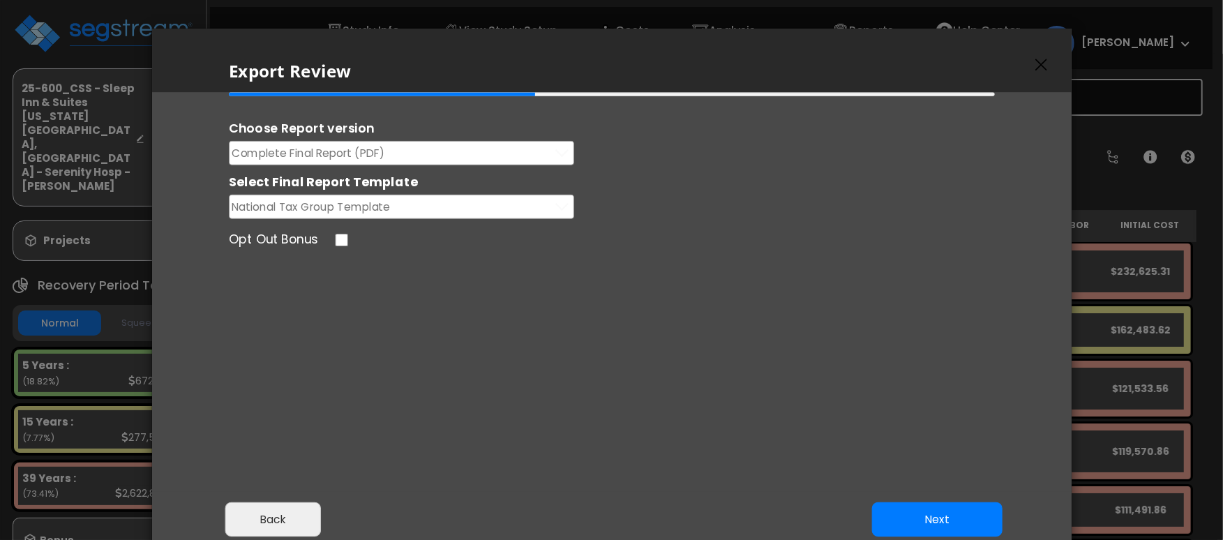
click at [447, 153] on button "Complete Final Report (PDF)" at bounding box center [401, 153] width 345 height 24
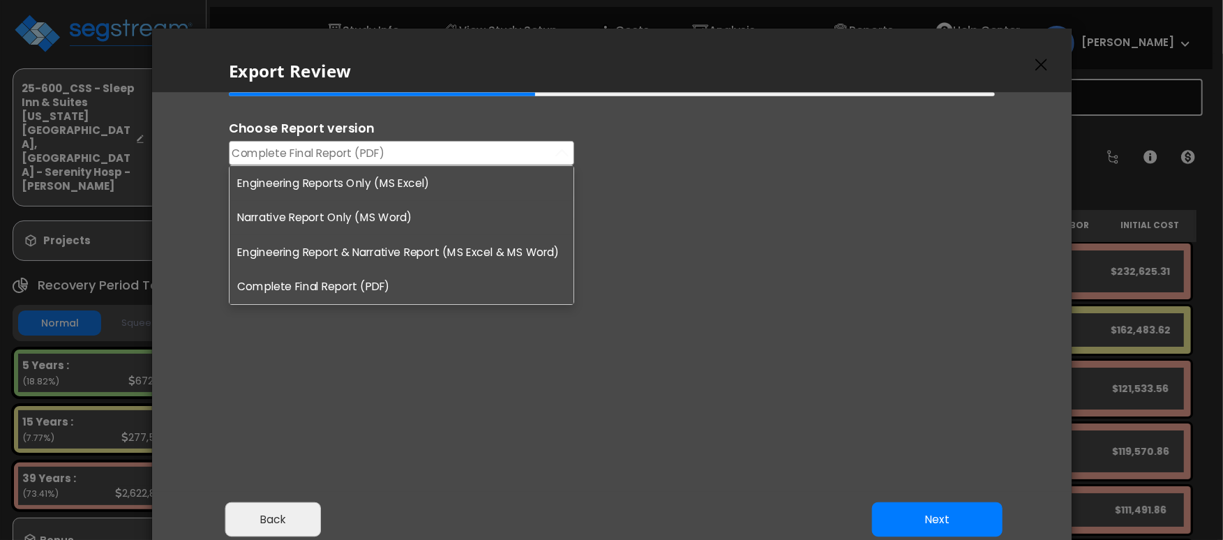
click at [430, 179] on li "Engineering Reports Only (MS Excel)" at bounding box center [402, 183] width 344 height 34
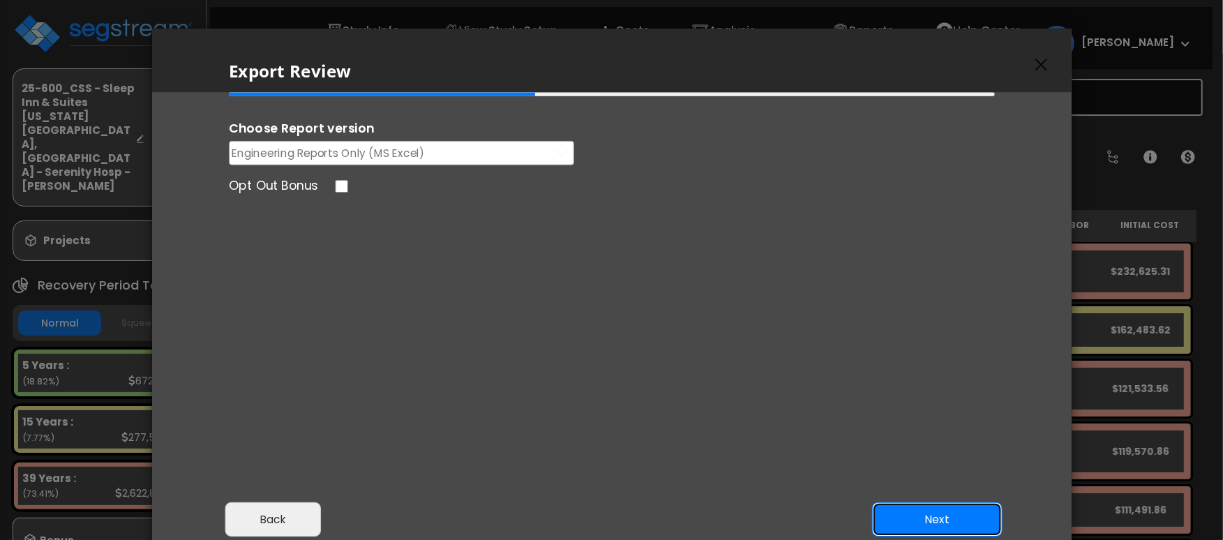
click at [918, 518] on button "Next" at bounding box center [937, 519] width 130 height 35
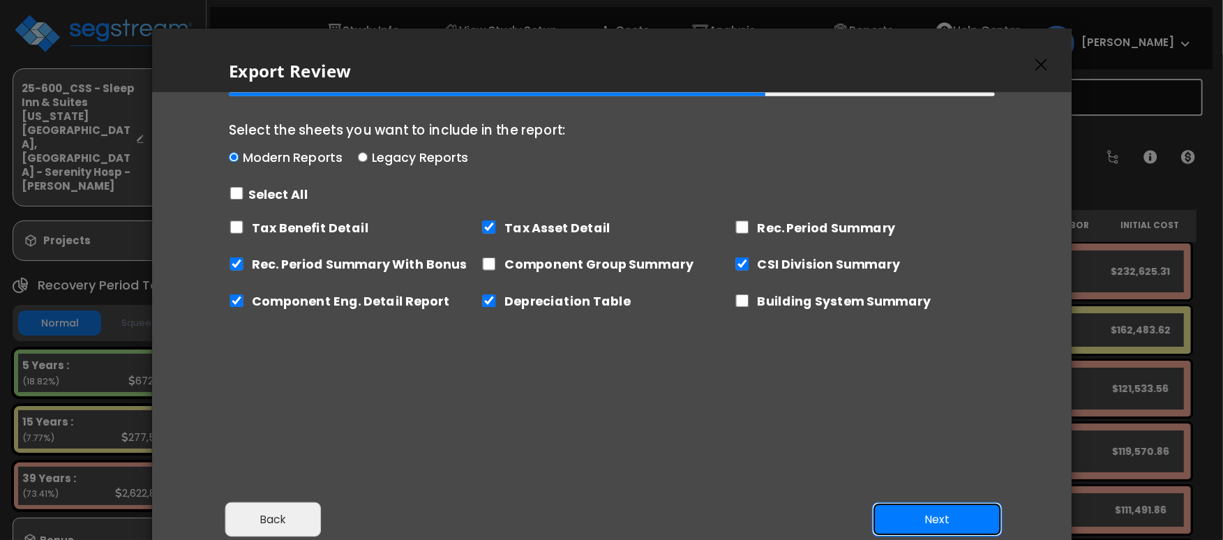
click at [972, 525] on button "Next" at bounding box center [937, 519] width 130 height 35
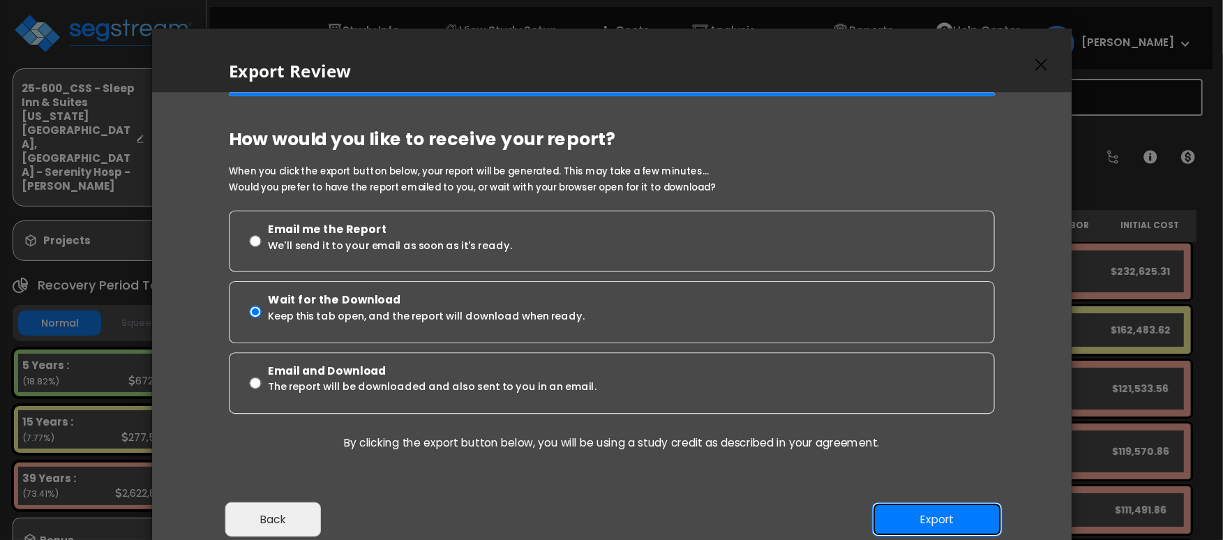
click at [949, 514] on button "Export" at bounding box center [937, 519] width 130 height 35
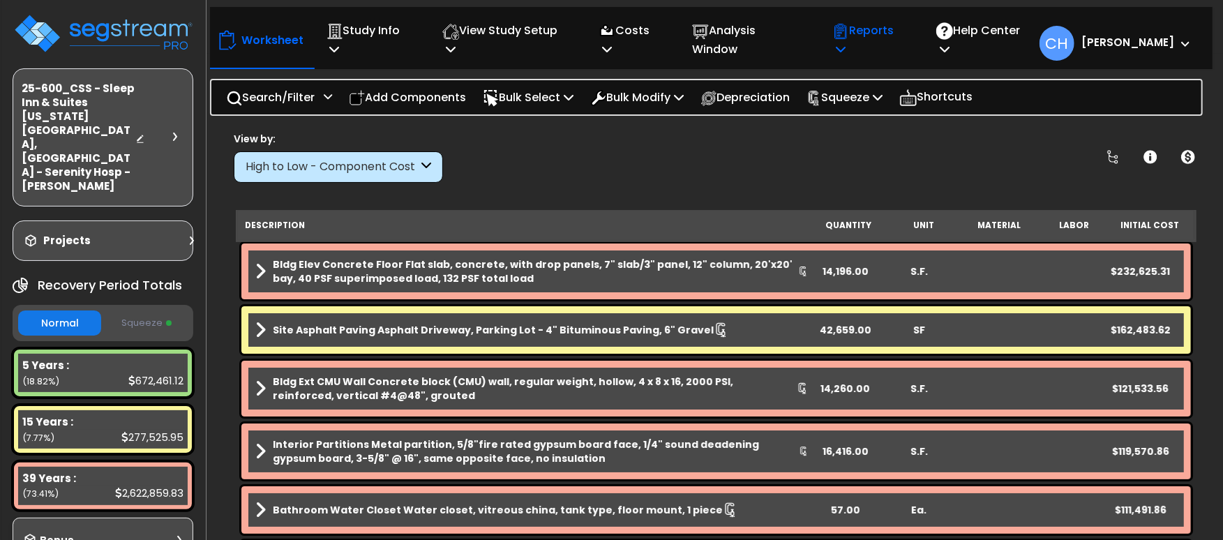
click at [879, 36] on p "Reports" at bounding box center [869, 40] width 74 height 38
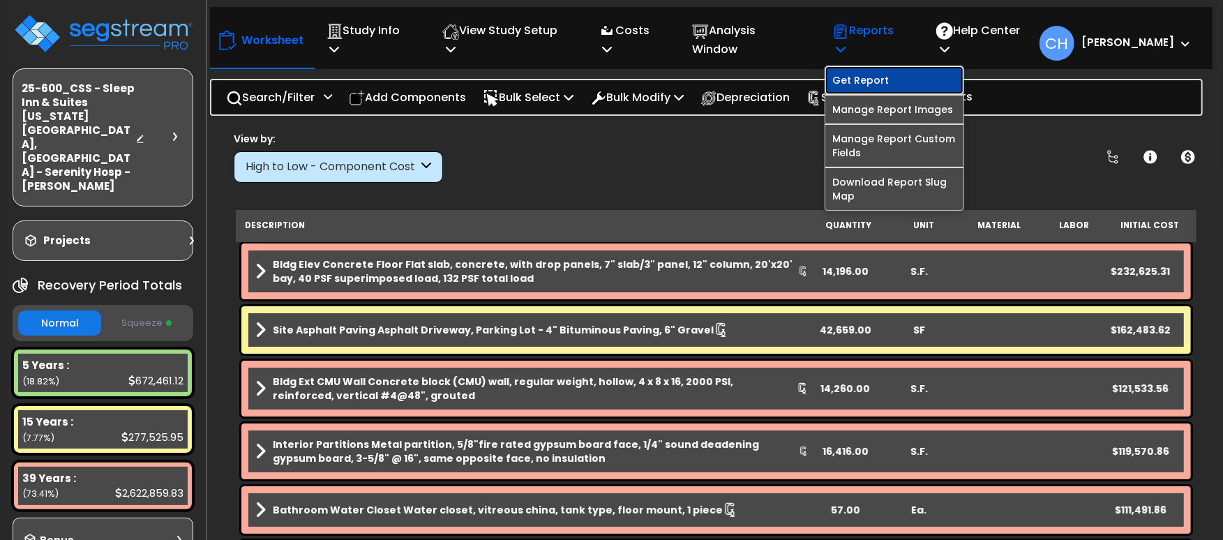
click at [879, 70] on link "Get Report" at bounding box center [895, 80] width 138 height 28
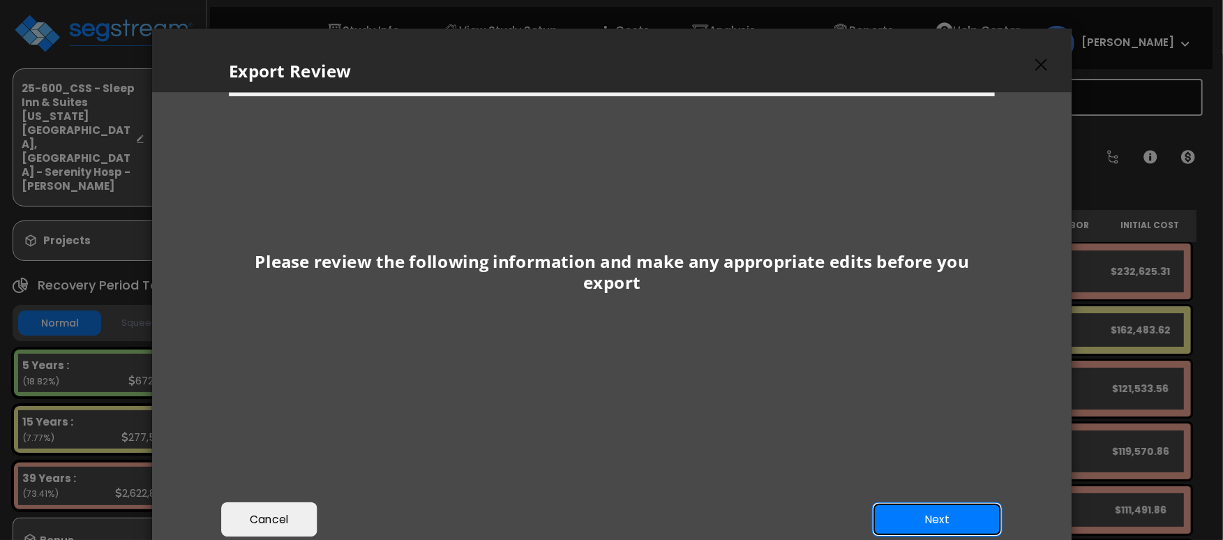
click at [910, 514] on button "Next" at bounding box center [937, 519] width 130 height 35
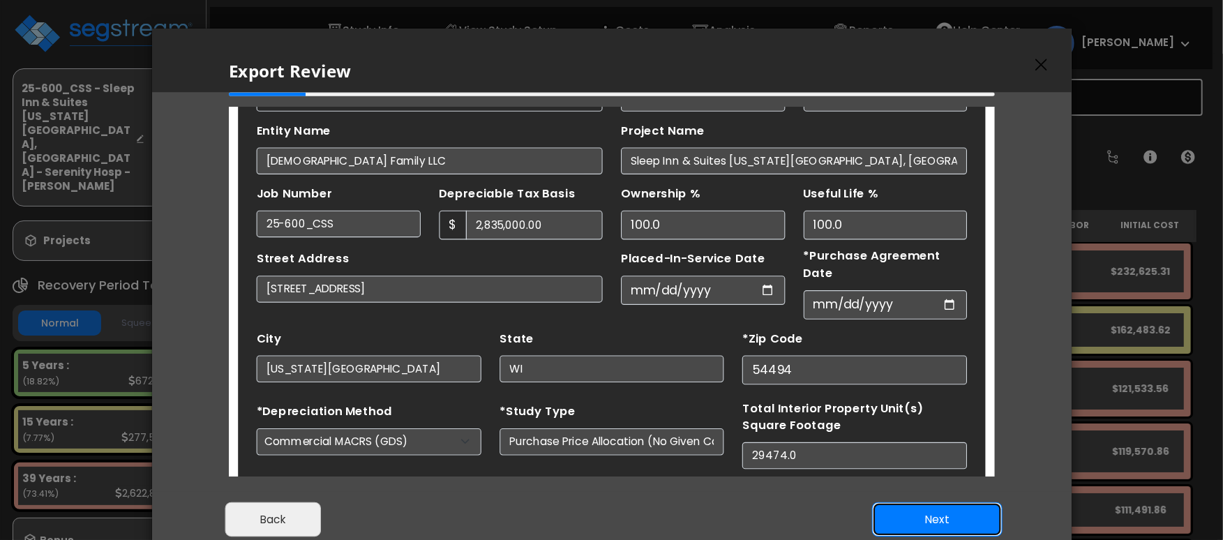
click at [933, 518] on button "Next" at bounding box center [937, 519] width 130 height 35
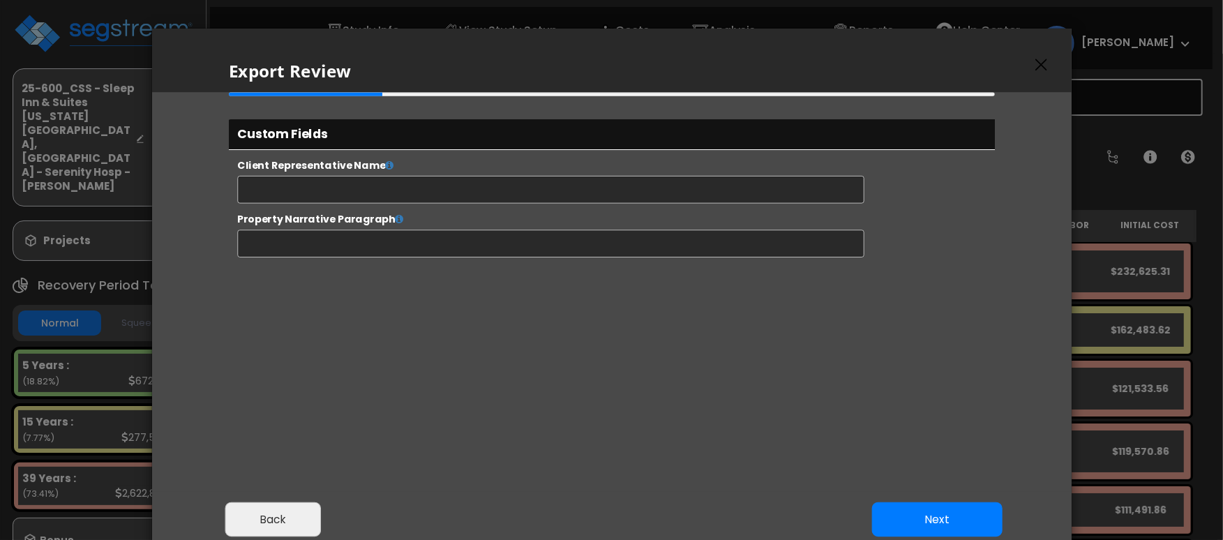
select select "2025"
click at [932, 516] on button "Next" at bounding box center [937, 519] width 130 height 35
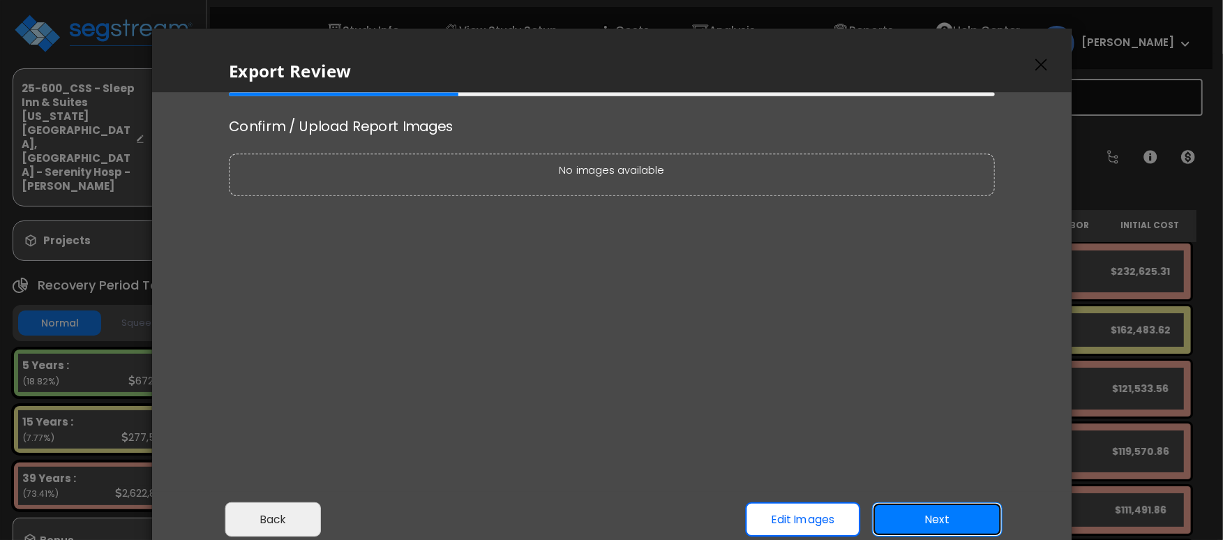
scroll to position [0, 0]
click at [934, 523] on button "Next" at bounding box center [937, 519] width 130 height 35
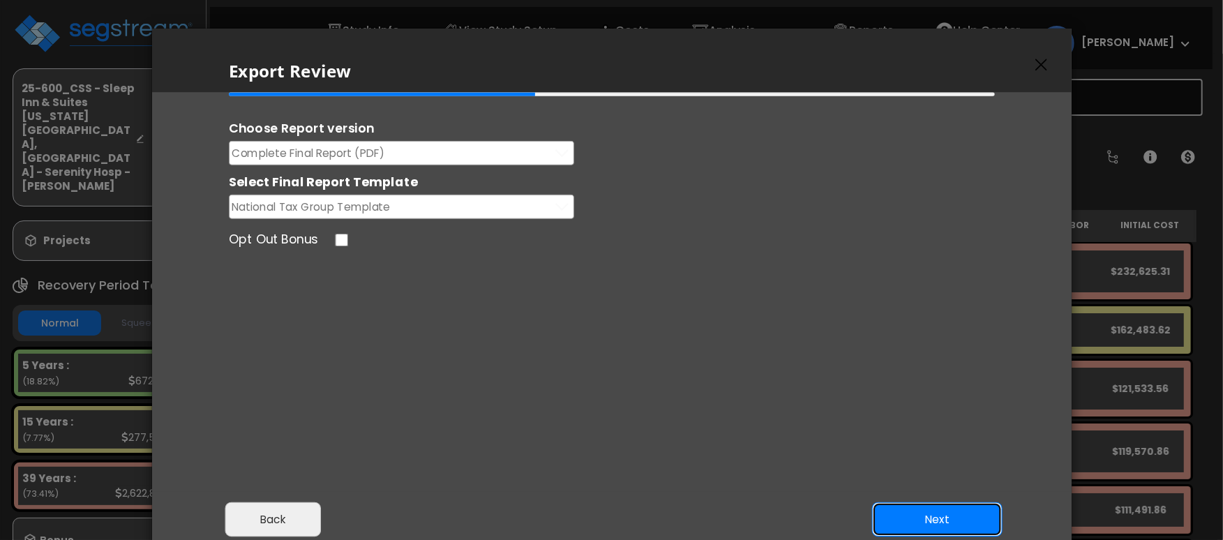
click at [934, 514] on button "Next" at bounding box center [937, 519] width 130 height 35
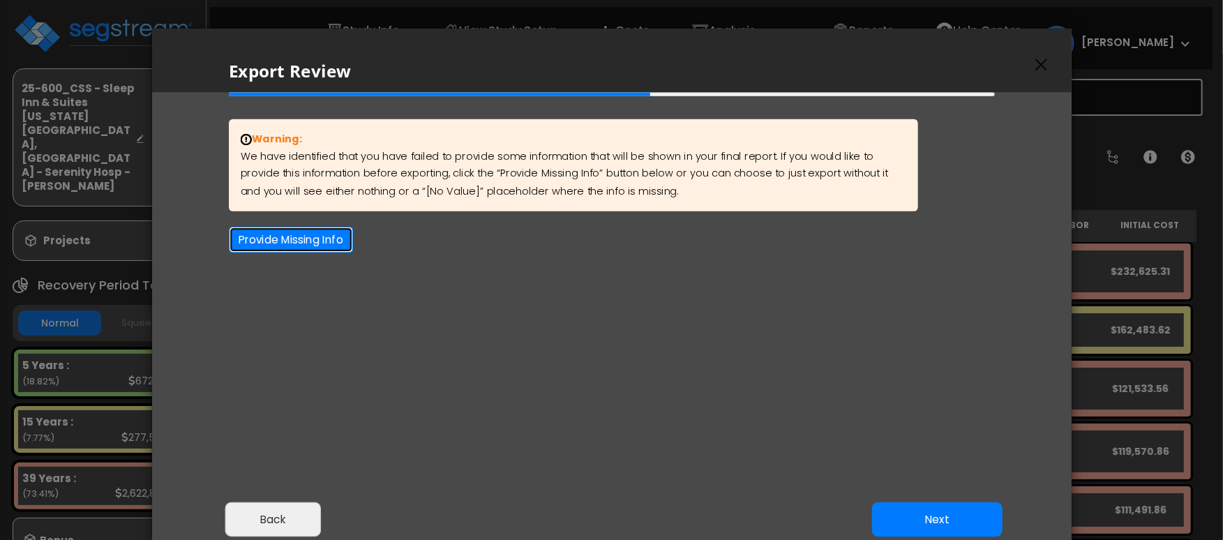
click at [328, 246] on button "Provide Missing Info" at bounding box center [291, 240] width 124 height 26
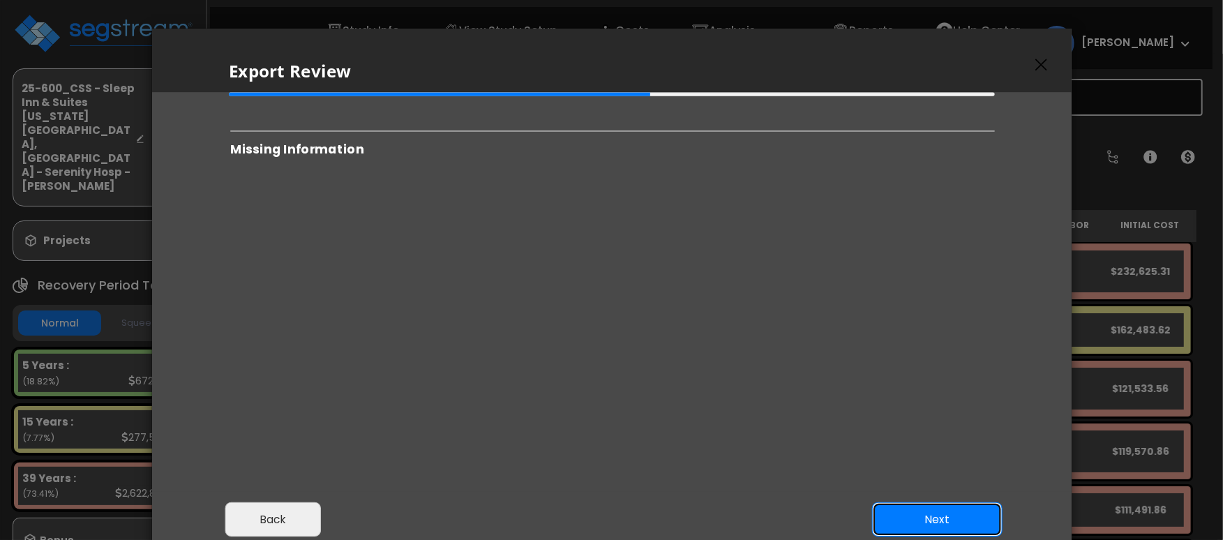
click at [947, 514] on button "Next" at bounding box center [937, 519] width 130 height 35
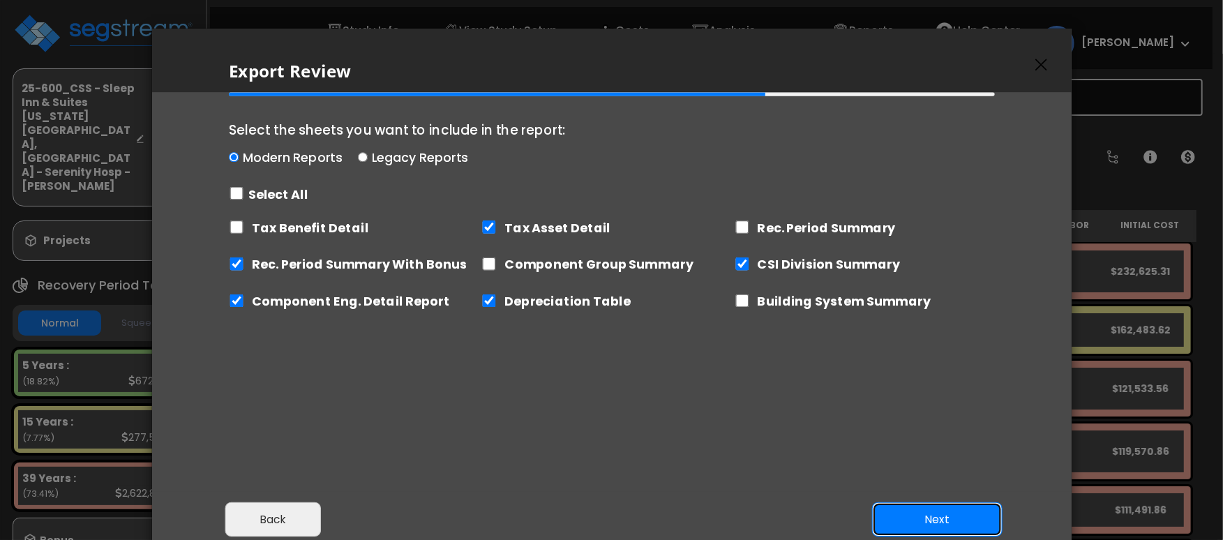
click at [947, 514] on button "Next" at bounding box center [937, 519] width 130 height 35
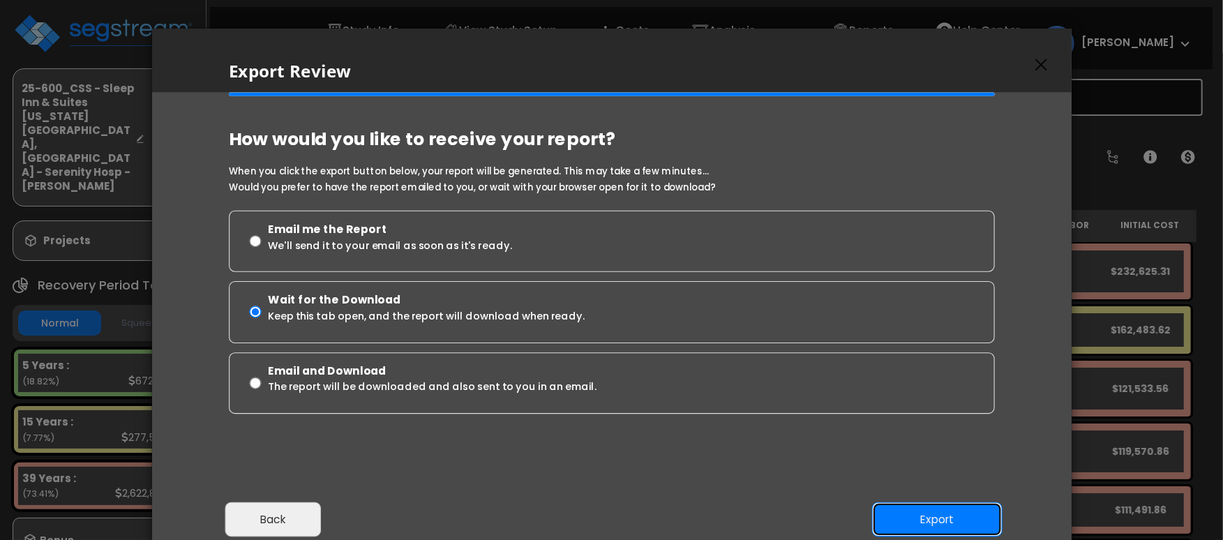
click at [918, 517] on button "Export" at bounding box center [937, 519] width 130 height 35
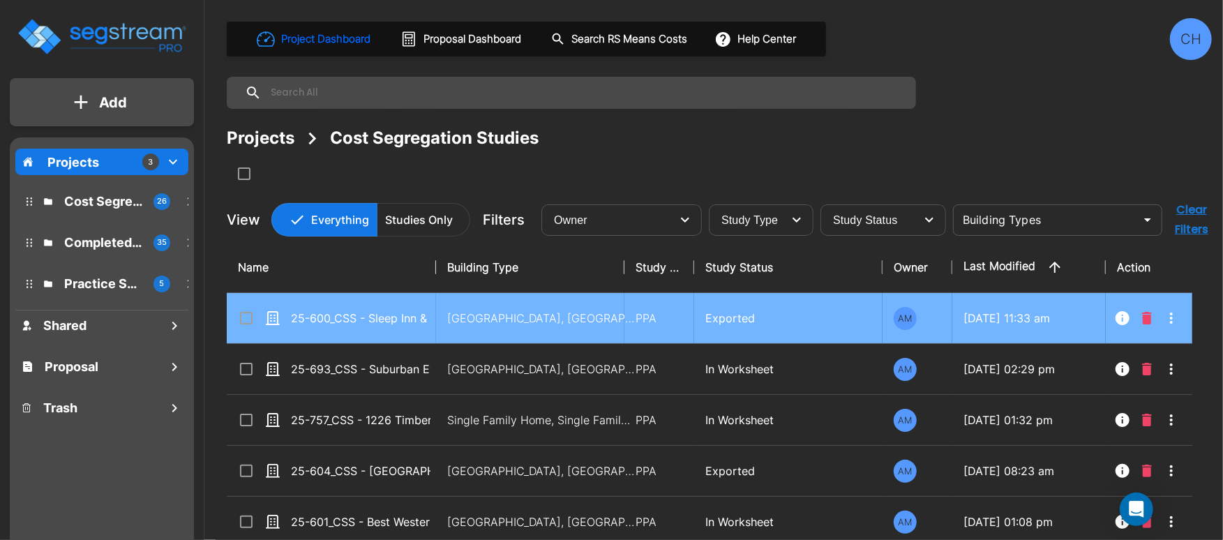
click at [248, 324] on icon at bounding box center [246, 318] width 13 height 13
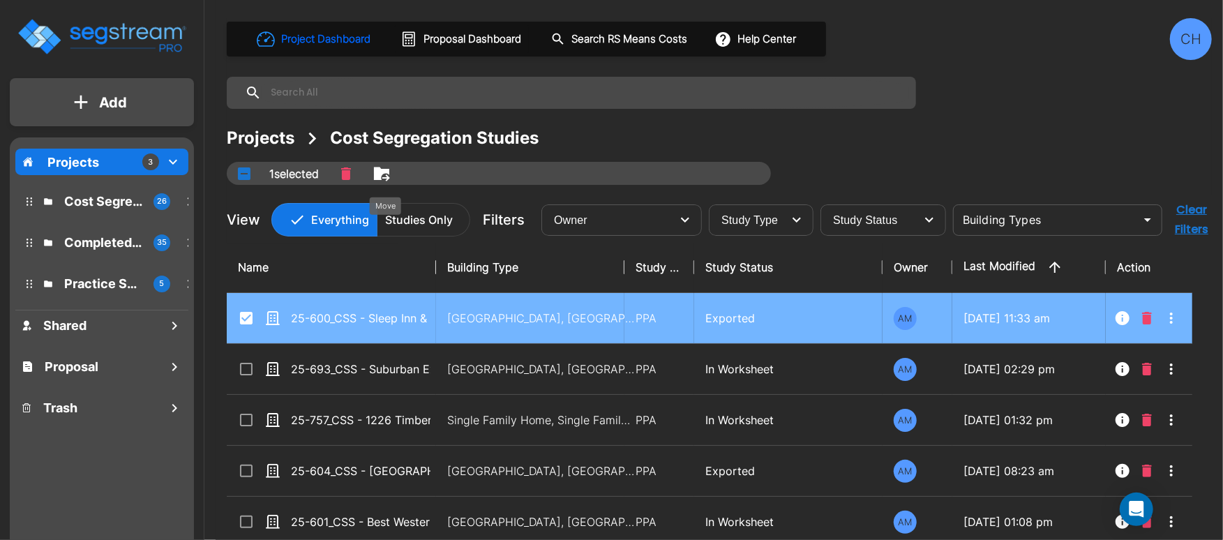
click at [389, 171] on icon "Move" at bounding box center [381, 173] width 15 height 13
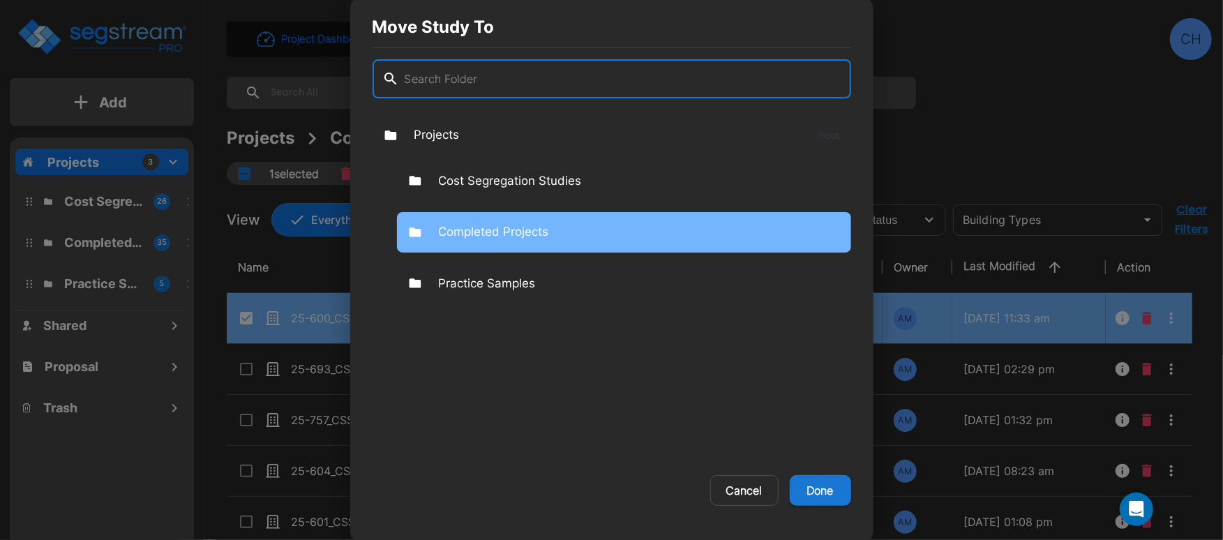
click at [496, 231] on p "Completed Projects" at bounding box center [494, 232] width 110 height 18
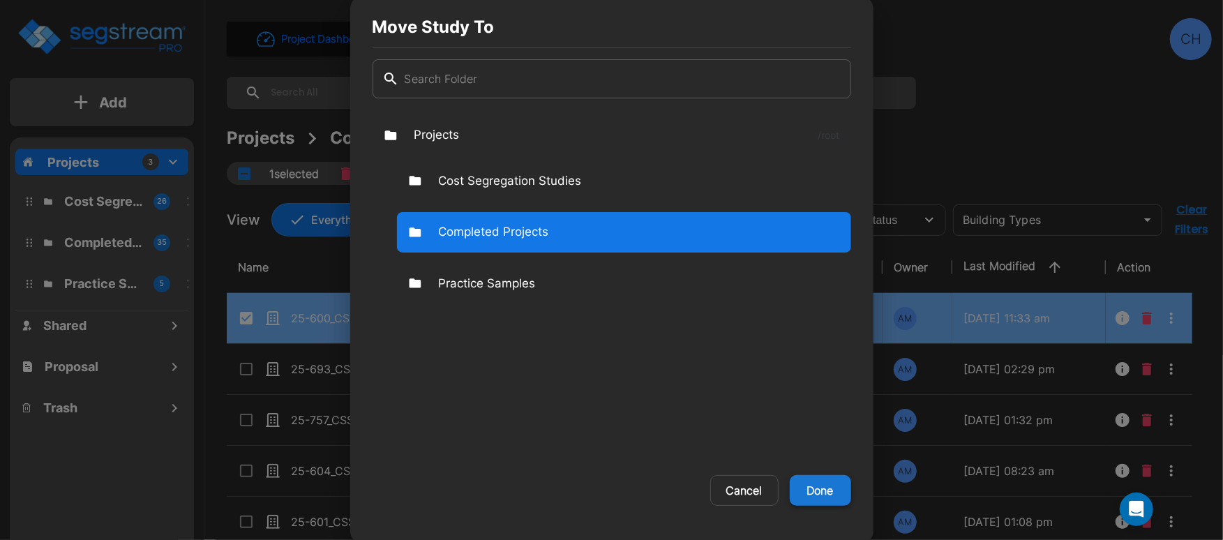
click at [833, 490] on button "Done" at bounding box center [820, 490] width 61 height 31
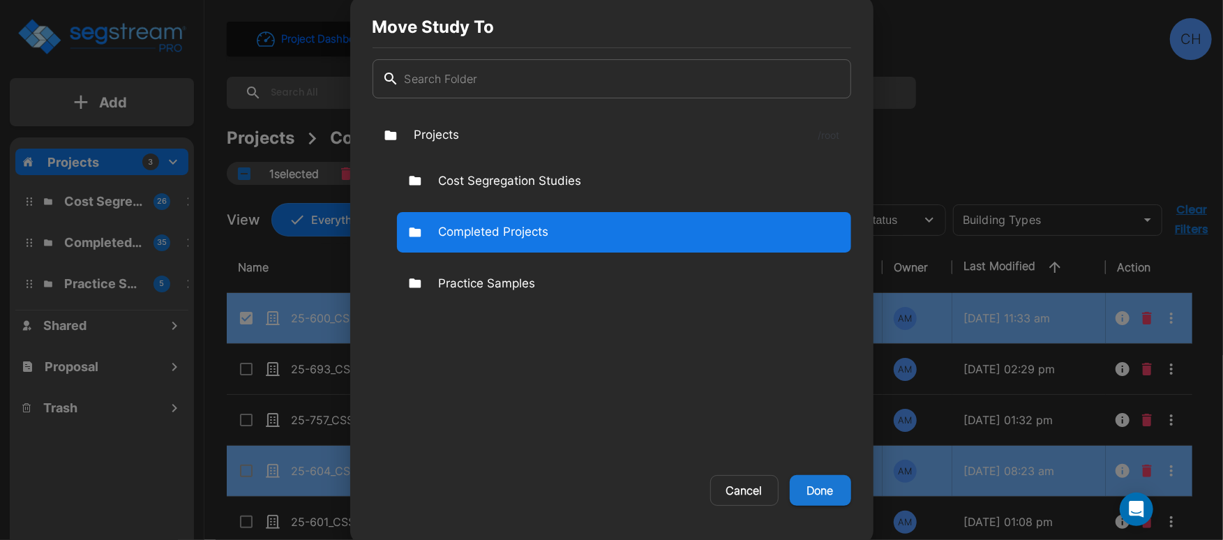
checkbox input "false"
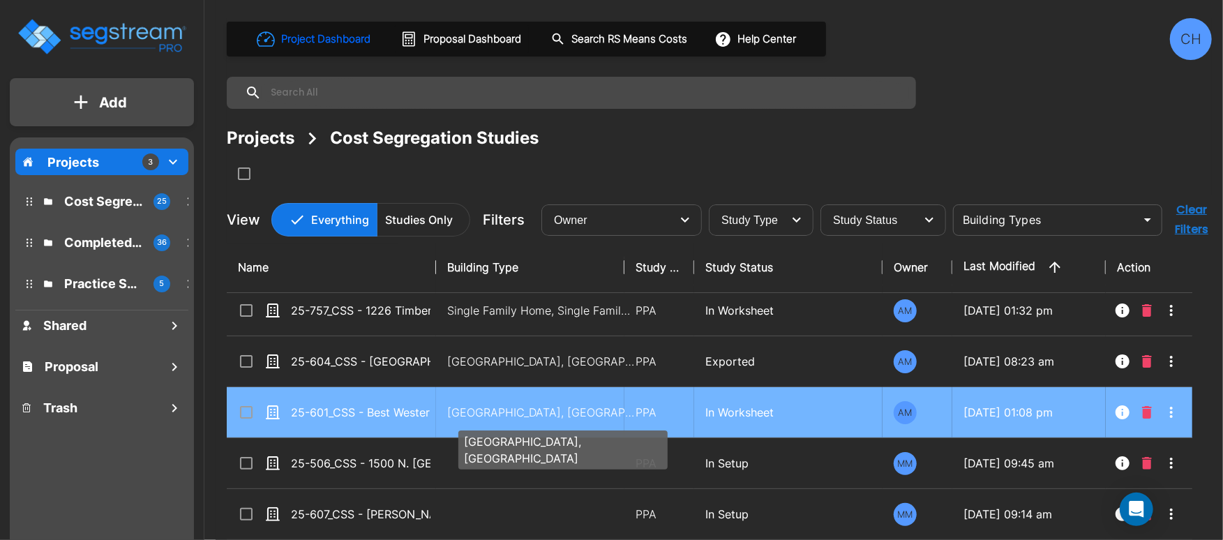
scroll to position [59, 1]
click at [491, 413] on p "[GEOGRAPHIC_DATA], [GEOGRAPHIC_DATA]" at bounding box center [540, 412] width 188 height 17
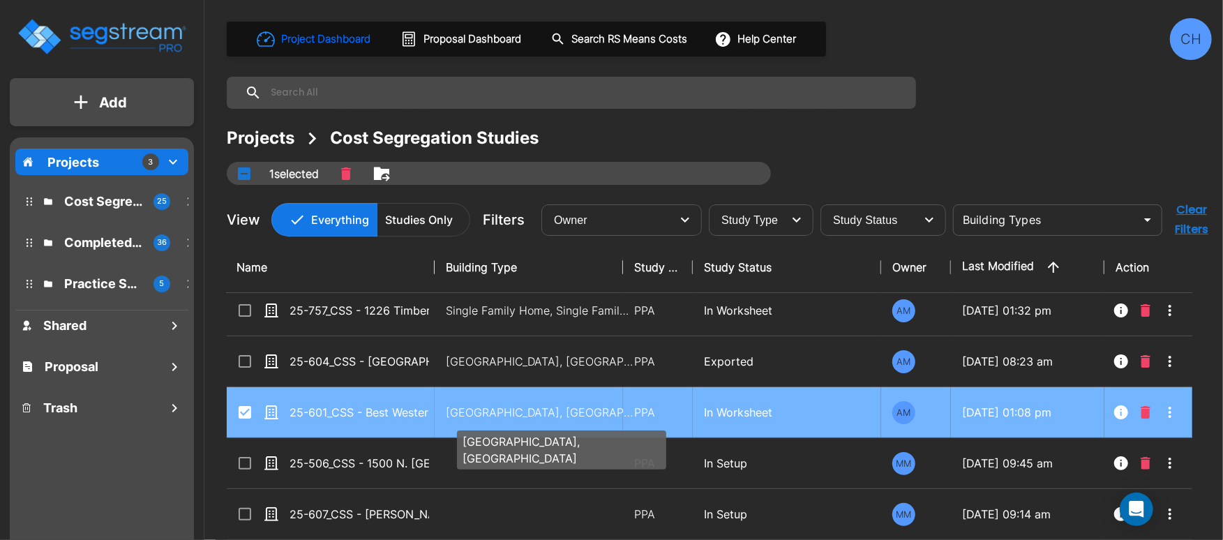
checkbox input "true"
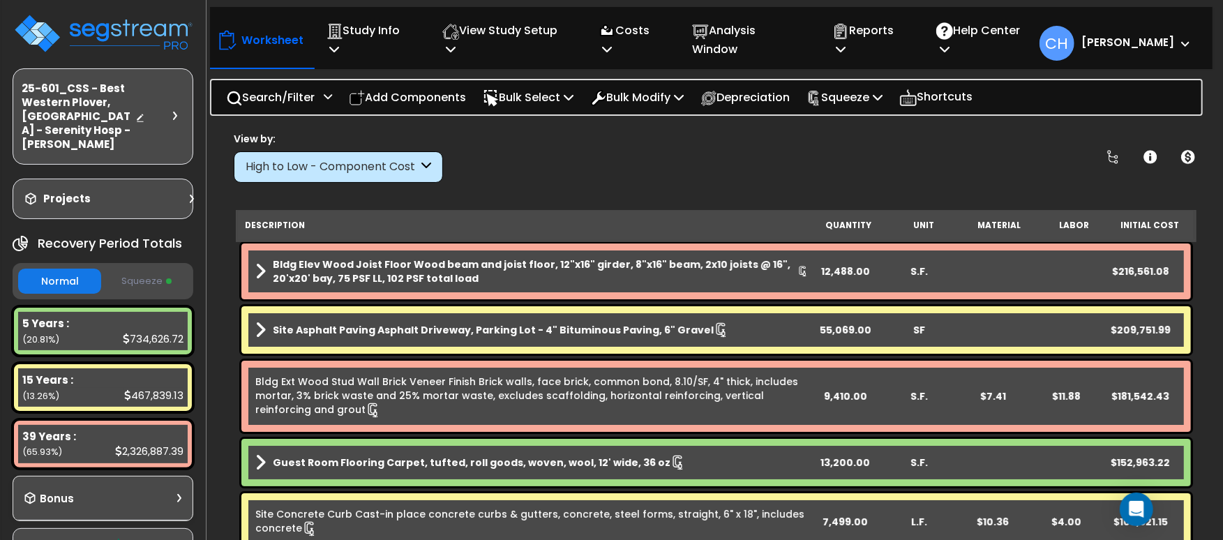
click at [140, 271] on button "Squeeze" at bounding box center [146, 281] width 83 height 24
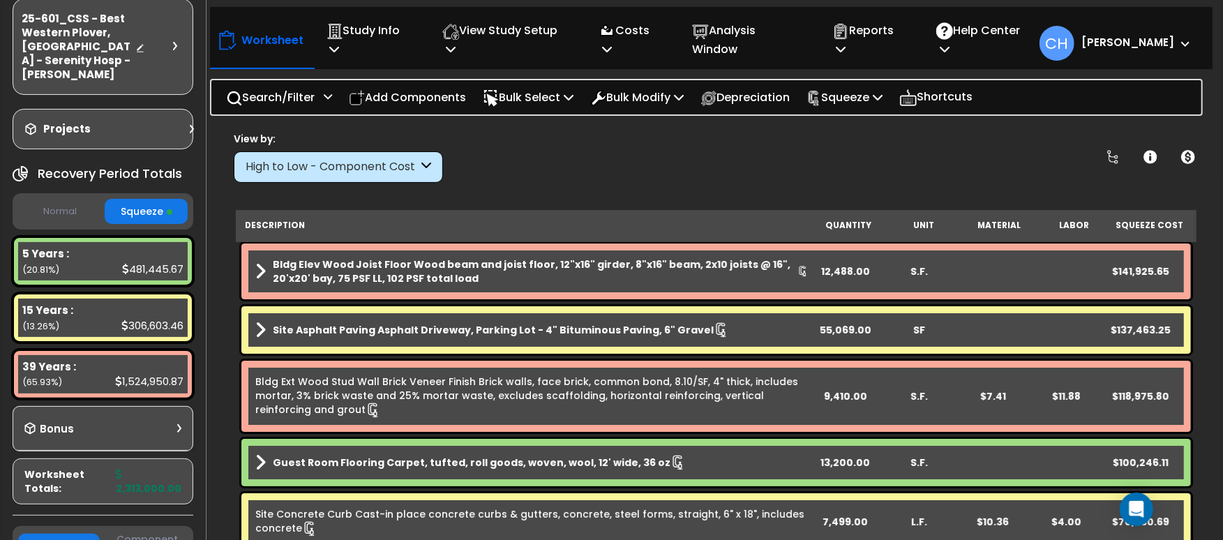
scroll to position [64, 0]
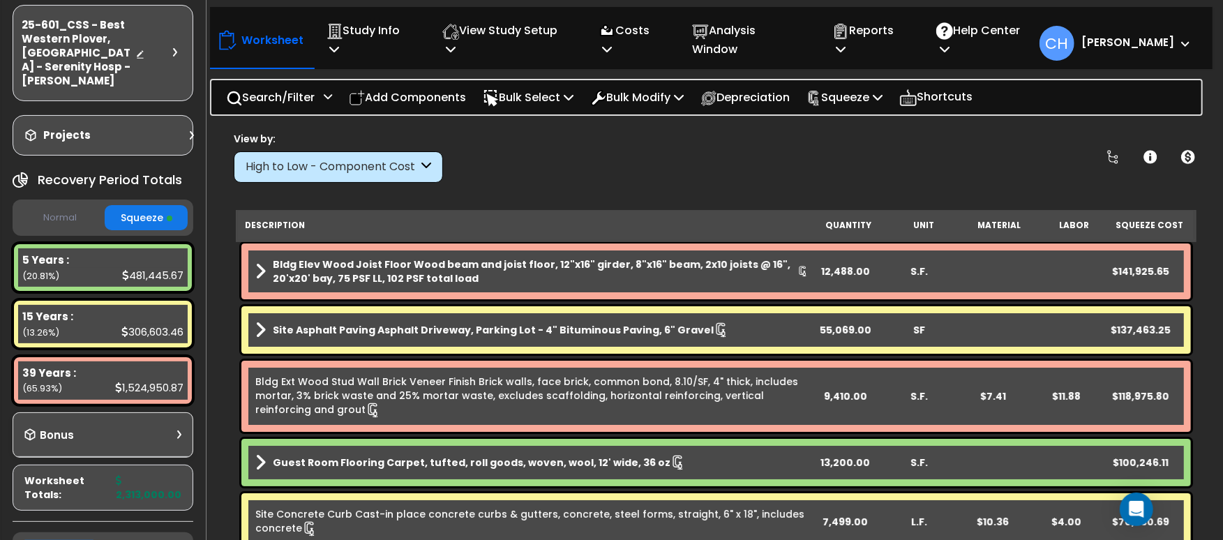
click at [52, 206] on button "Normal" at bounding box center [59, 218] width 83 height 24
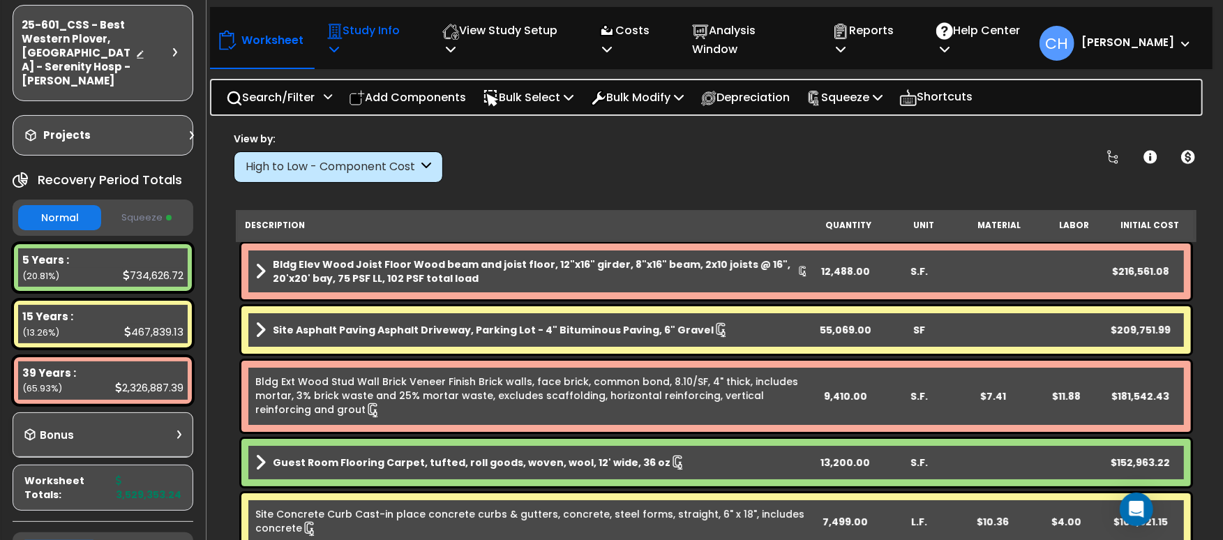
click at [403, 33] on p "Study Info" at bounding box center [370, 40] width 86 height 38
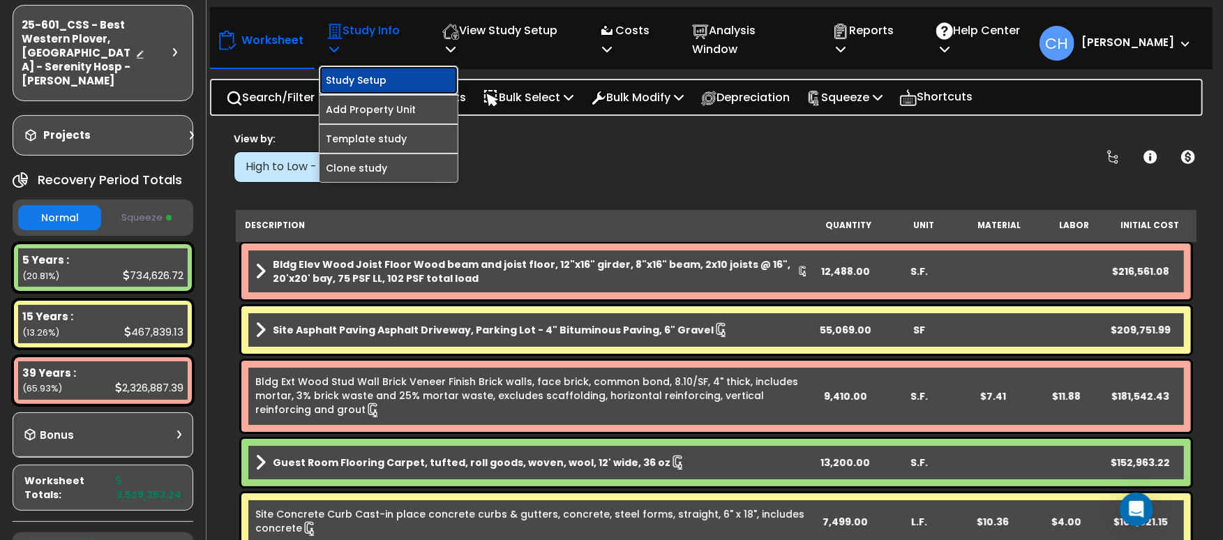
click at [417, 66] on link "Study Setup" at bounding box center [389, 80] width 138 height 28
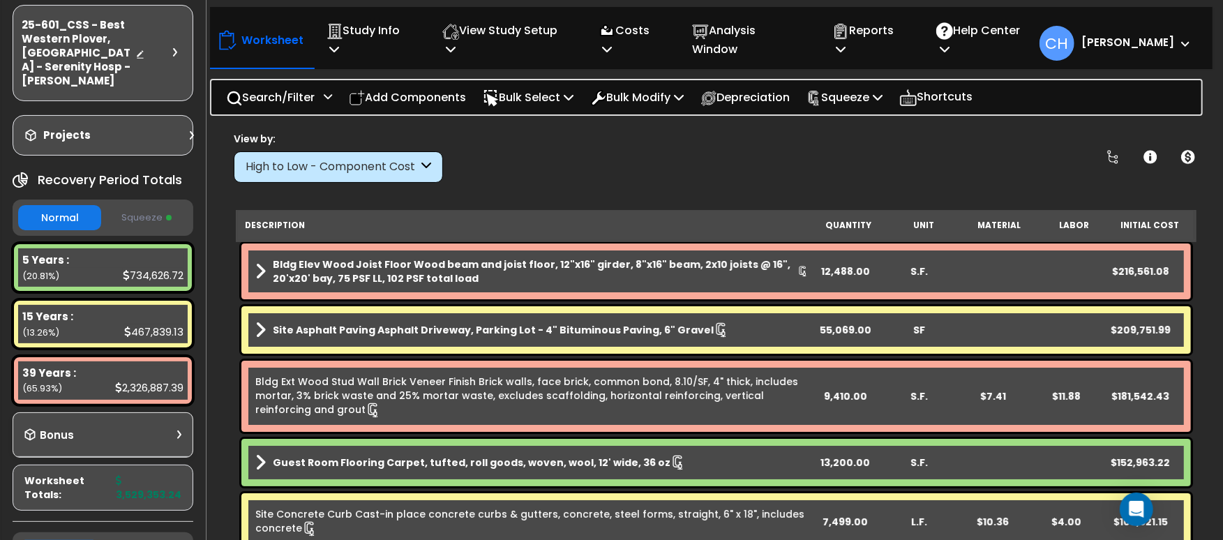
scroll to position [0, 0]
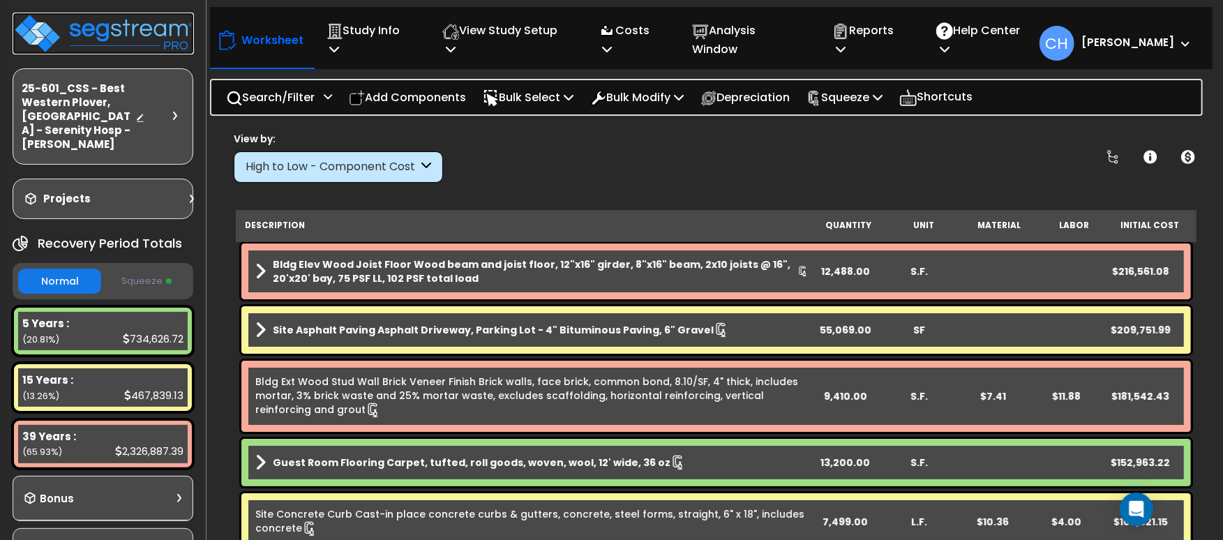
click at [105, 21] on img at bounding box center [103, 34] width 181 height 42
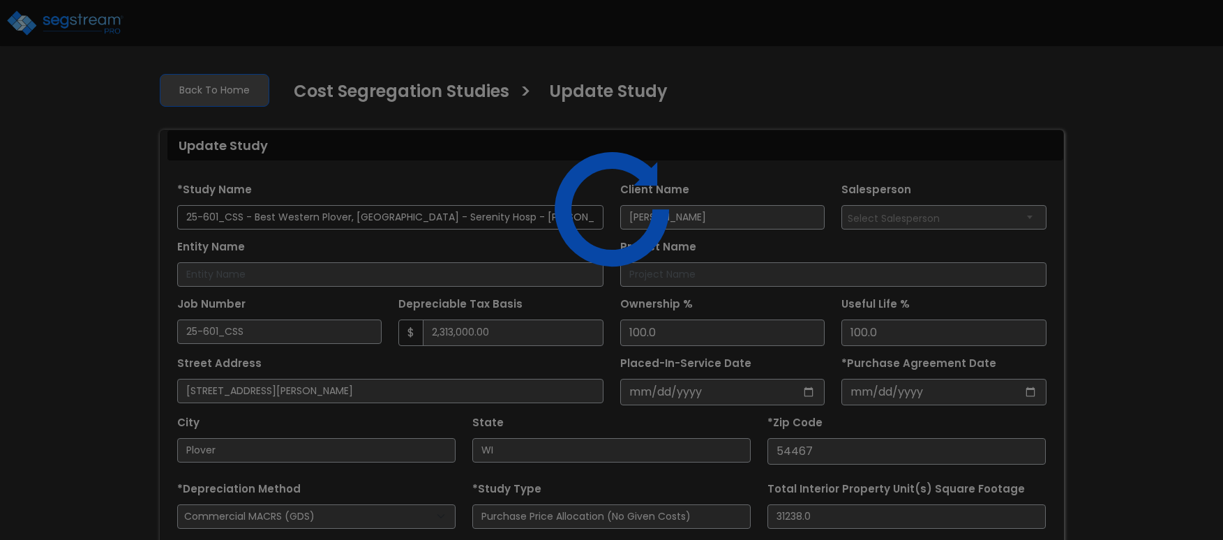
select select "2025"
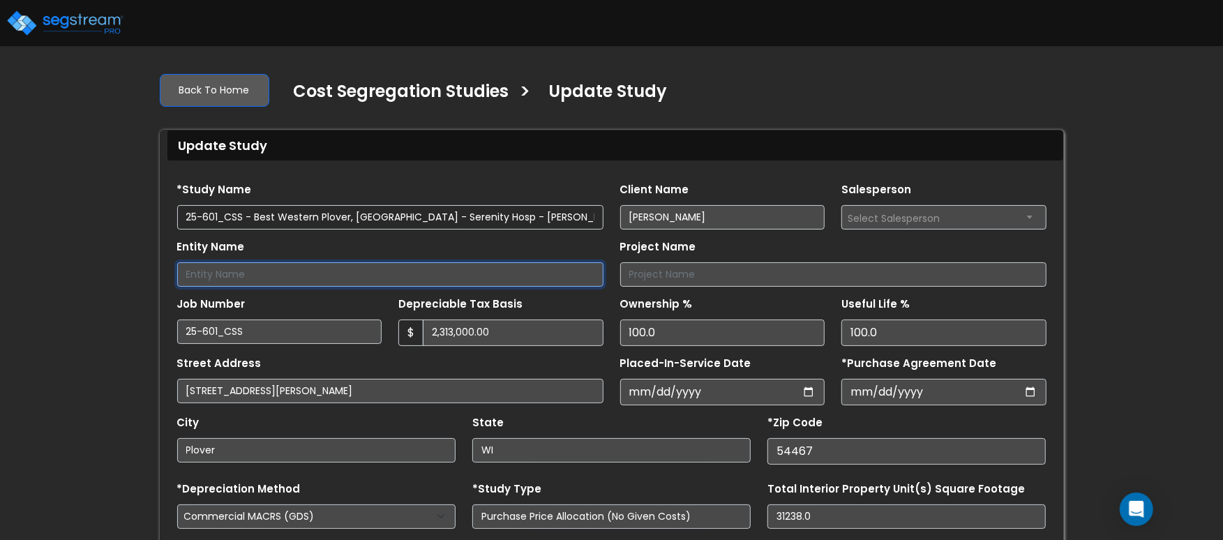
click at [234, 271] on input "Entity Name" at bounding box center [390, 274] width 426 height 24
paste input "Krishiva Investment LLC"
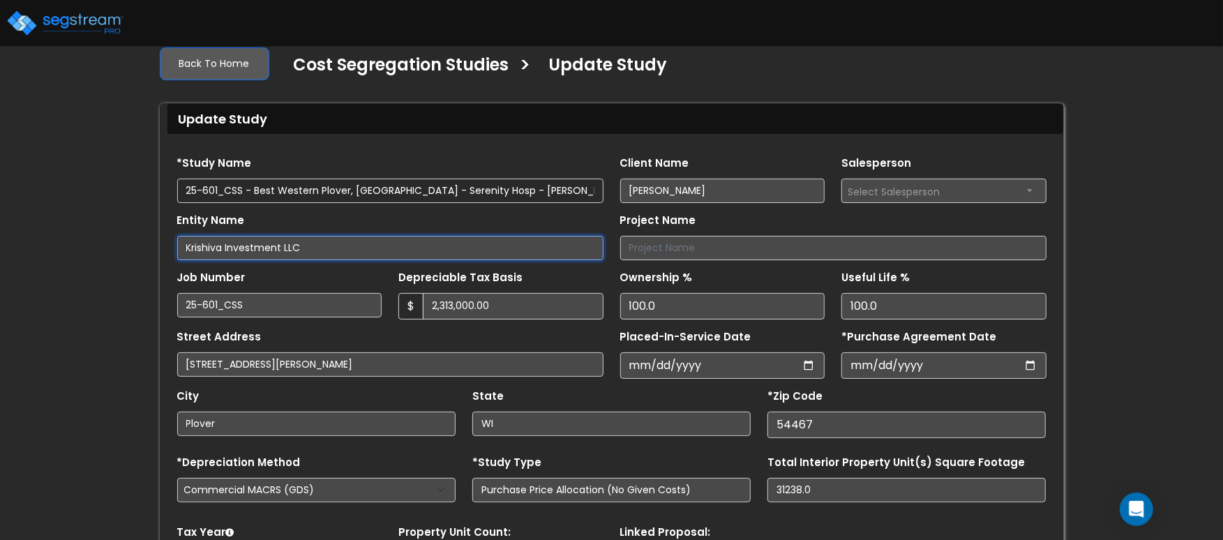
scroll to position [51, 0]
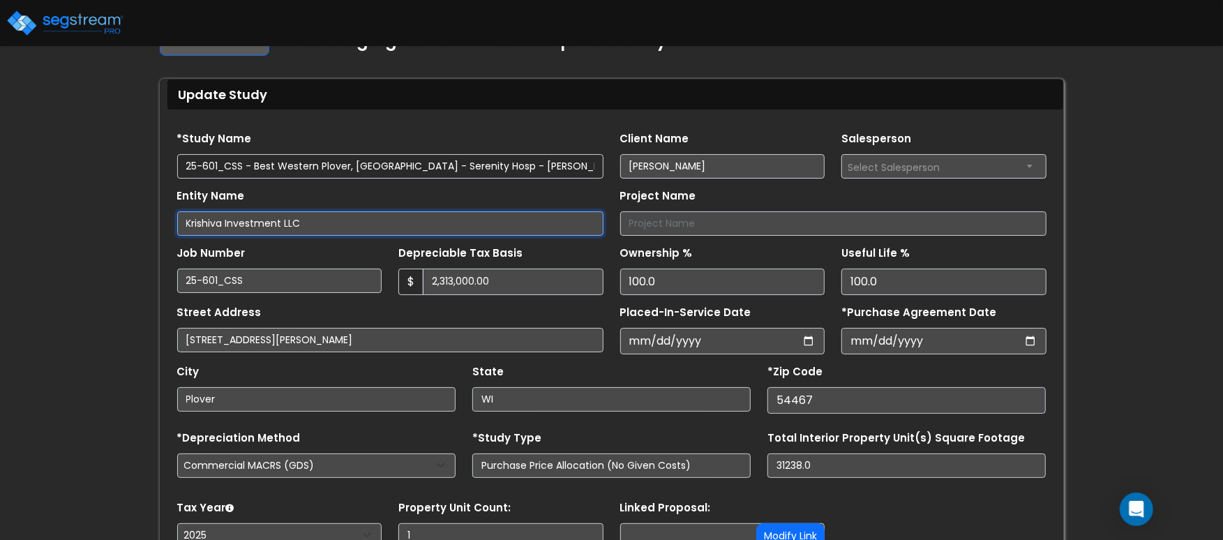
type input "Krishiva Investment LLC"
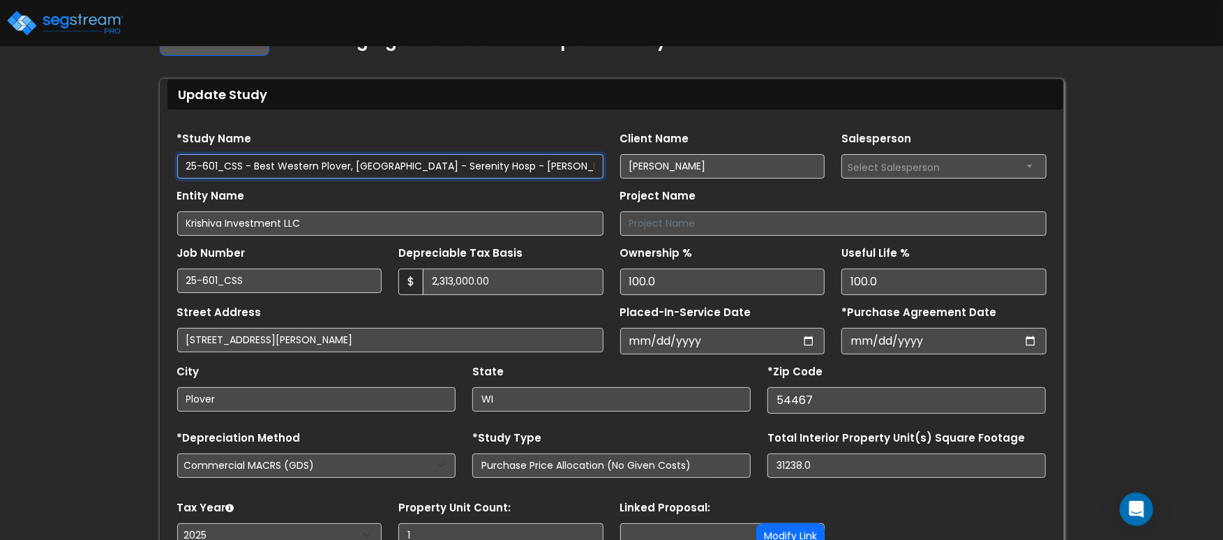
drag, startPoint x: 255, startPoint y: 167, endPoint x: 369, endPoint y: 166, distance: 114.4
click at [369, 166] on input "25-601_CSS - Best Western Plover, [GEOGRAPHIC_DATA] - Serenity Hosp - [PERSON_N…" at bounding box center [390, 166] width 426 height 24
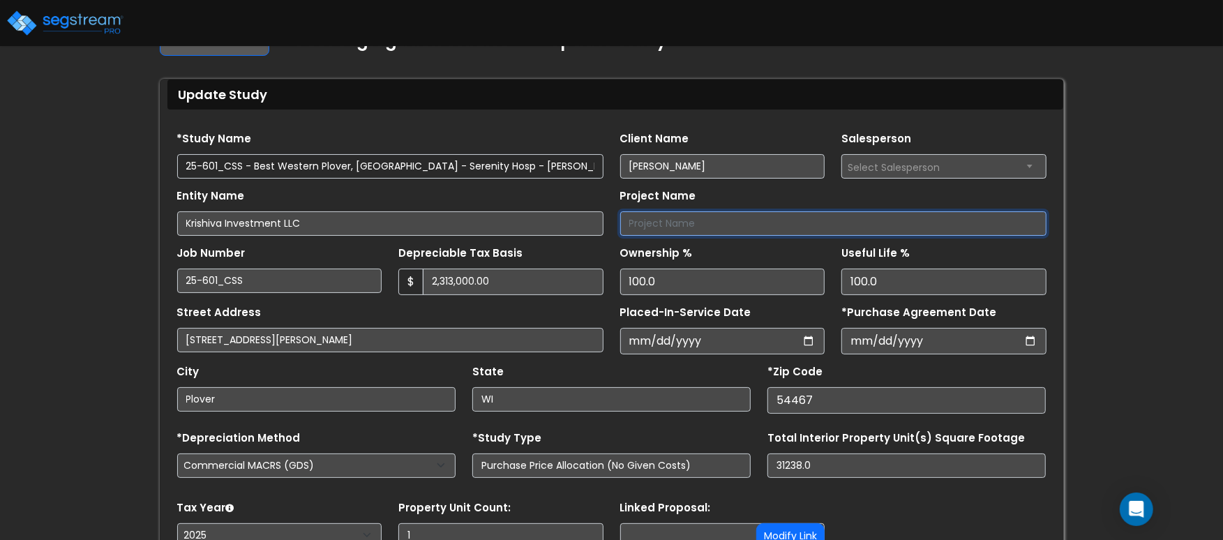
click at [705, 225] on input "Project Name" at bounding box center [833, 223] width 426 height 24
paste input "Best Western Plover, WI"
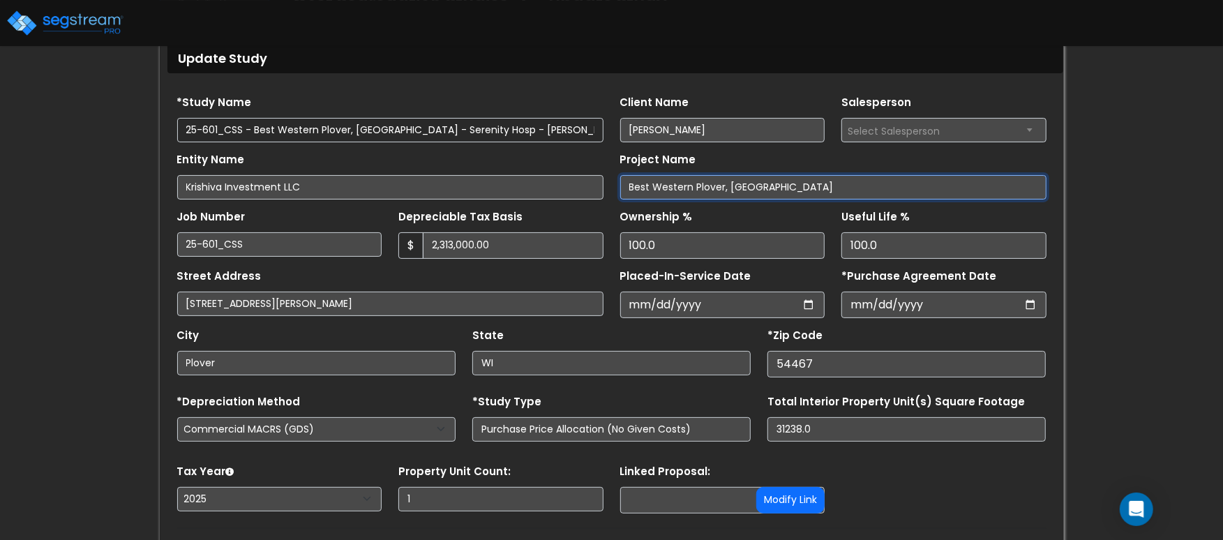
scroll to position [122, 0]
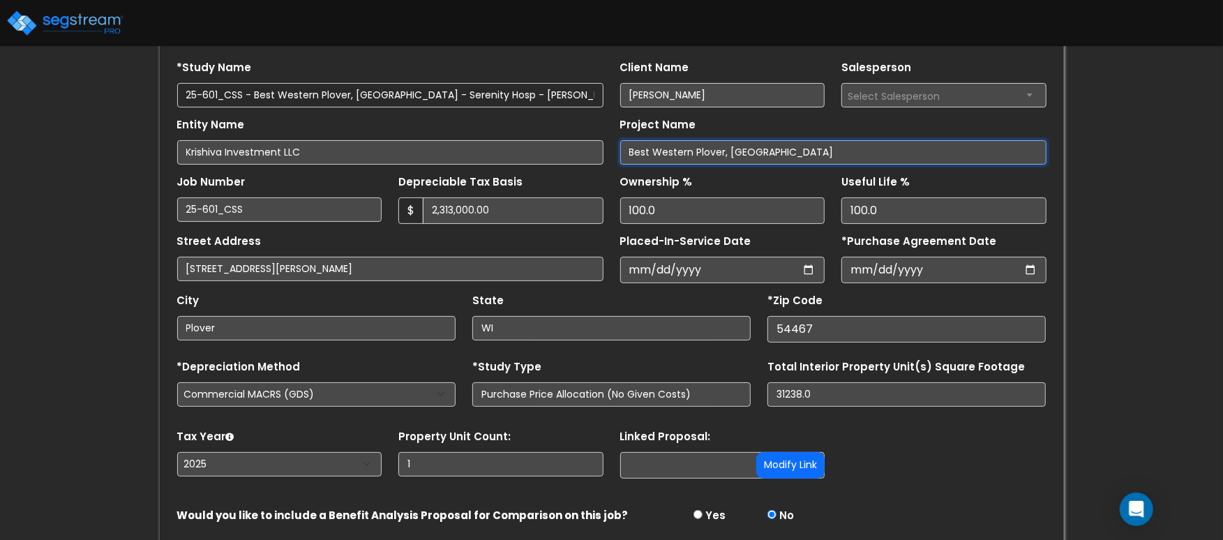
type input "Best Western Plover, WI"
drag, startPoint x: 294, startPoint y: 272, endPoint x: 396, endPoint y: 267, distance: 102.0
click at [396, 267] on input "5253 Harding Avenue Plover" at bounding box center [390, 269] width 426 height 24
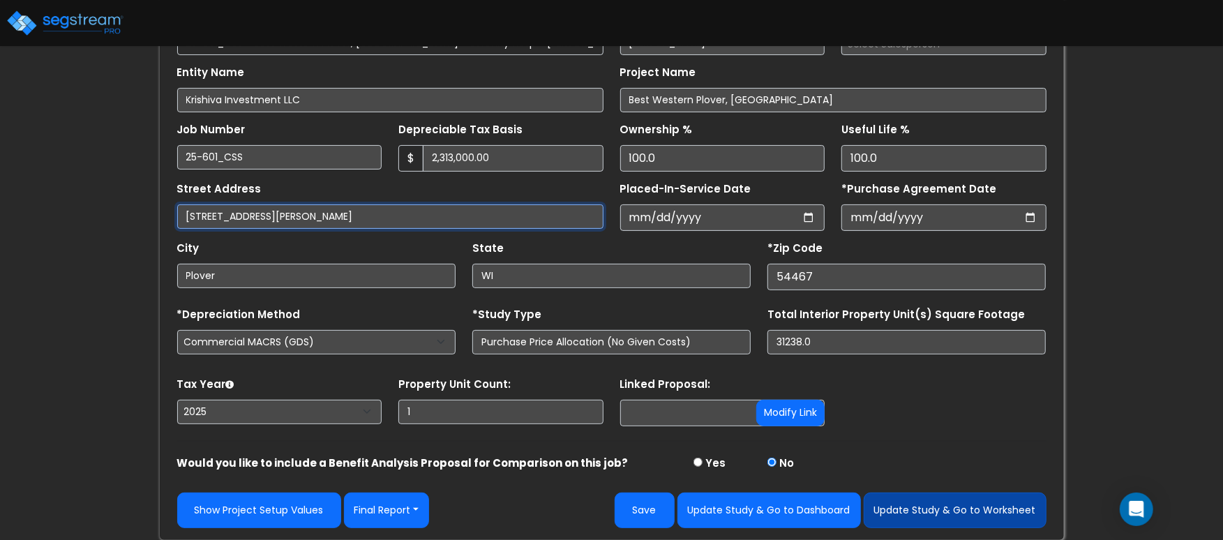
type input "5253 Harding Avenue"
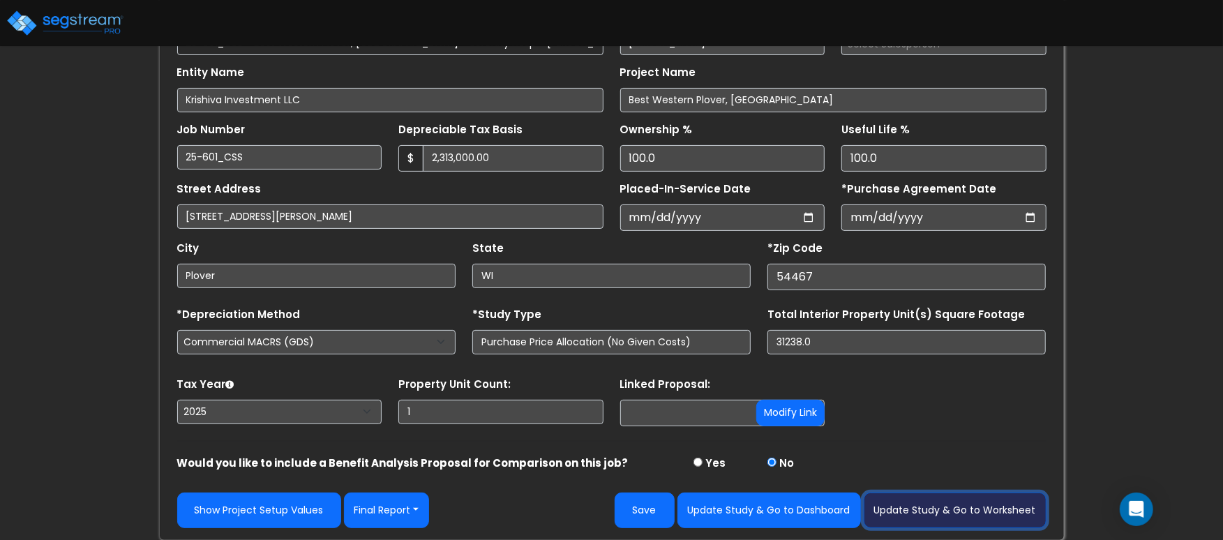
click at [937, 516] on button "Update Study & Go to Worksheet" at bounding box center [955, 511] width 183 height 36
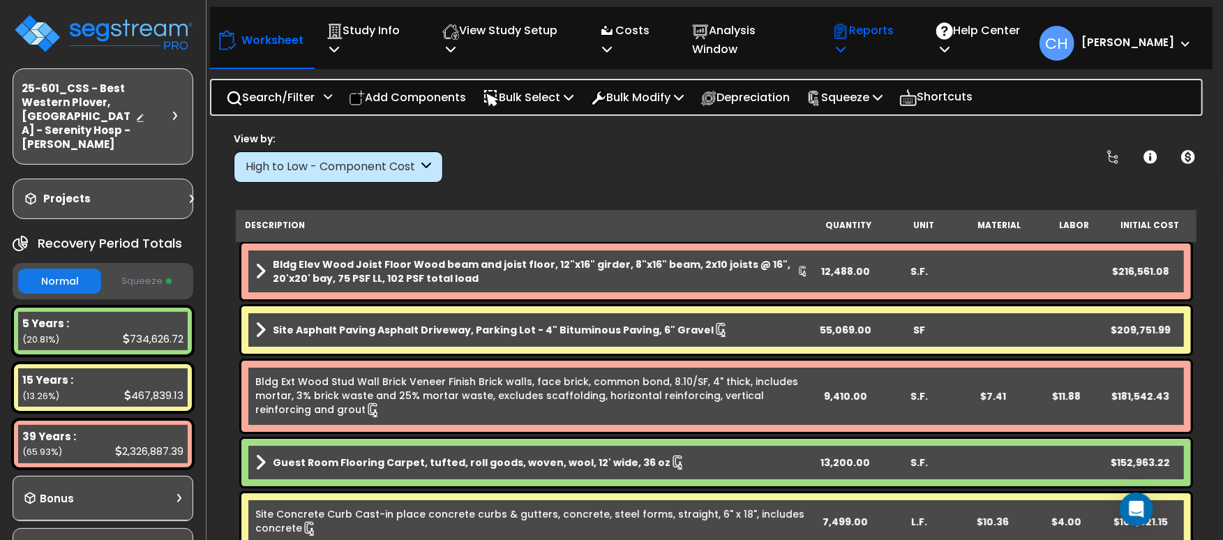
click at [892, 37] on p "Reports" at bounding box center [869, 40] width 74 height 38
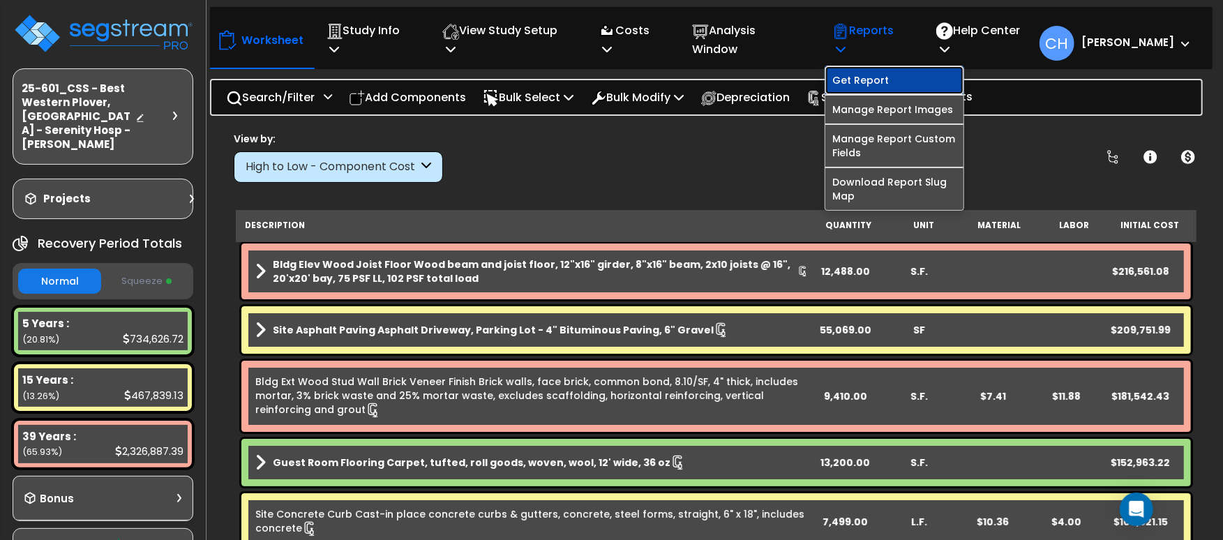
click at [876, 66] on link "Get Report" at bounding box center [895, 80] width 138 height 28
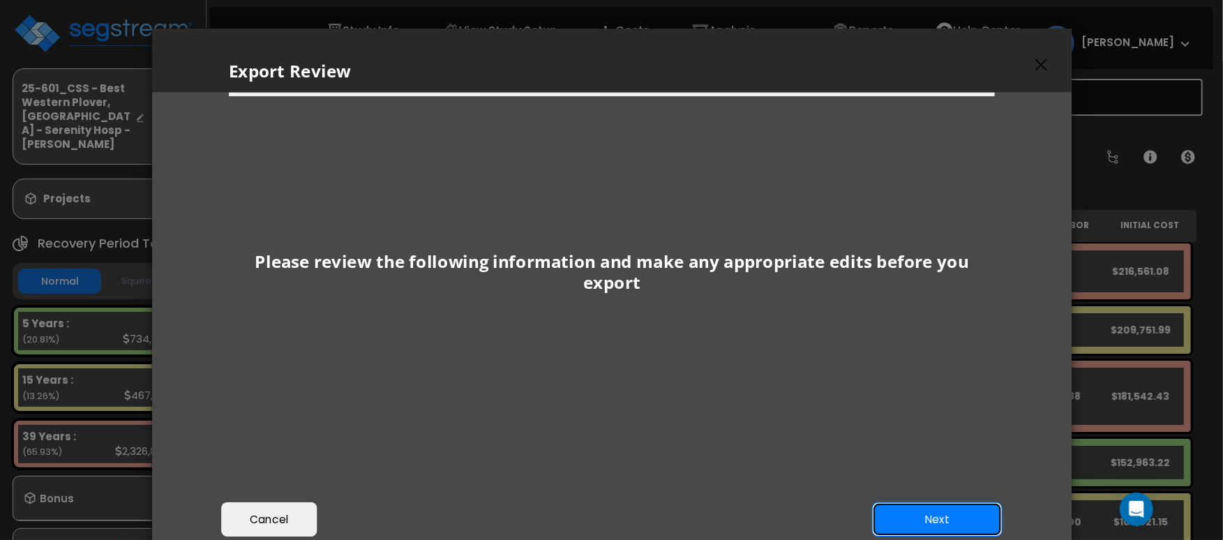
click at [959, 519] on button "Next" at bounding box center [937, 519] width 130 height 35
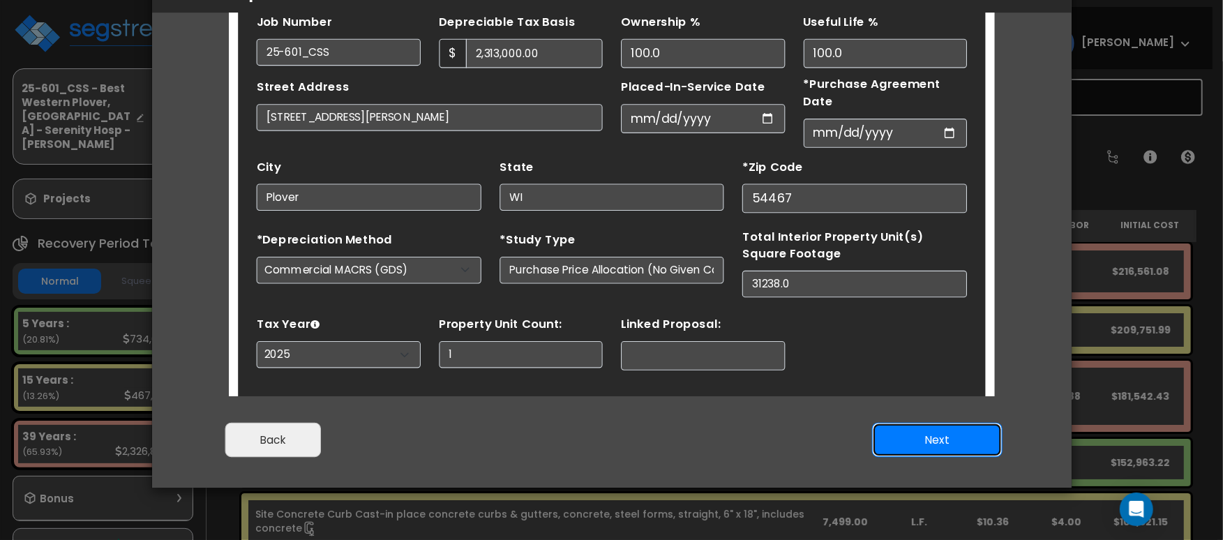
scroll to position [91, 0]
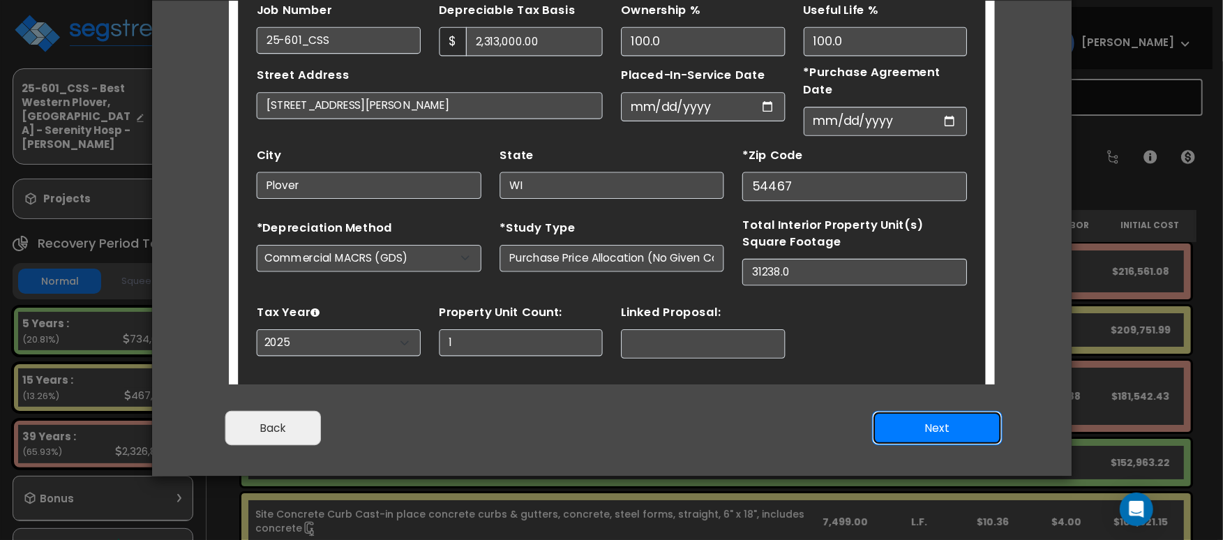
click at [916, 435] on button "Next" at bounding box center [937, 428] width 130 height 35
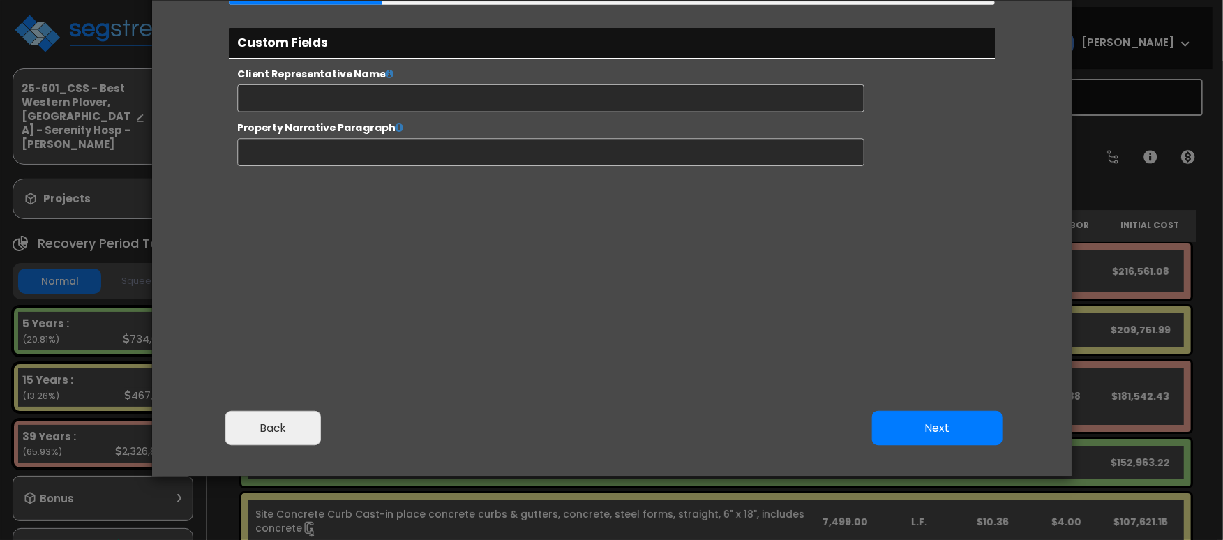
scroll to position [578, 36]
click at [965, 433] on button "Next" at bounding box center [937, 428] width 130 height 35
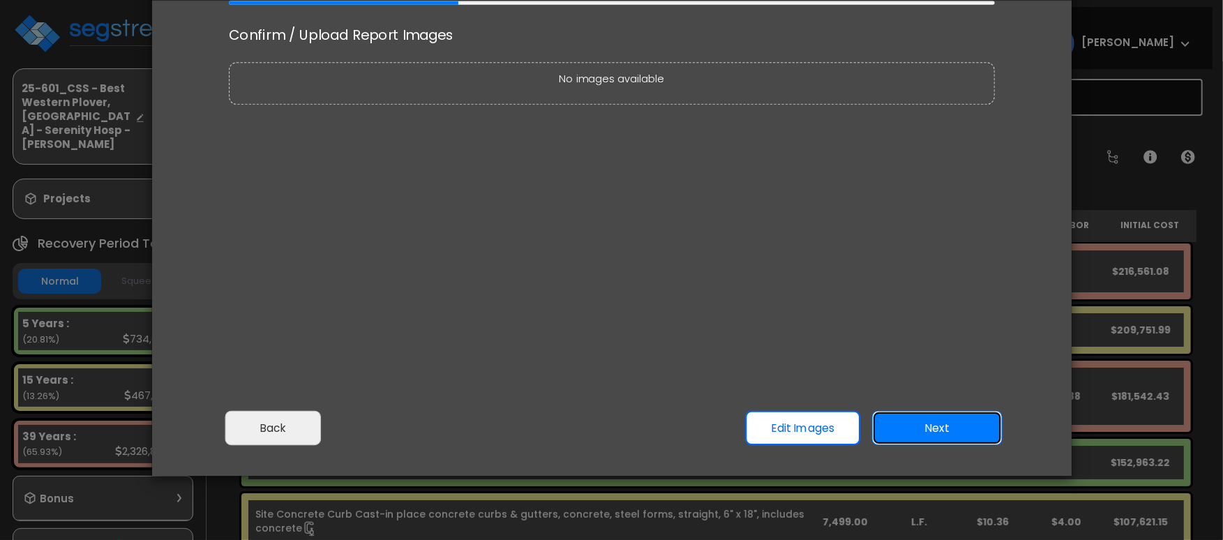
scroll to position [0, 0]
click at [956, 432] on button "Next" at bounding box center [937, 428] width 130 height 35
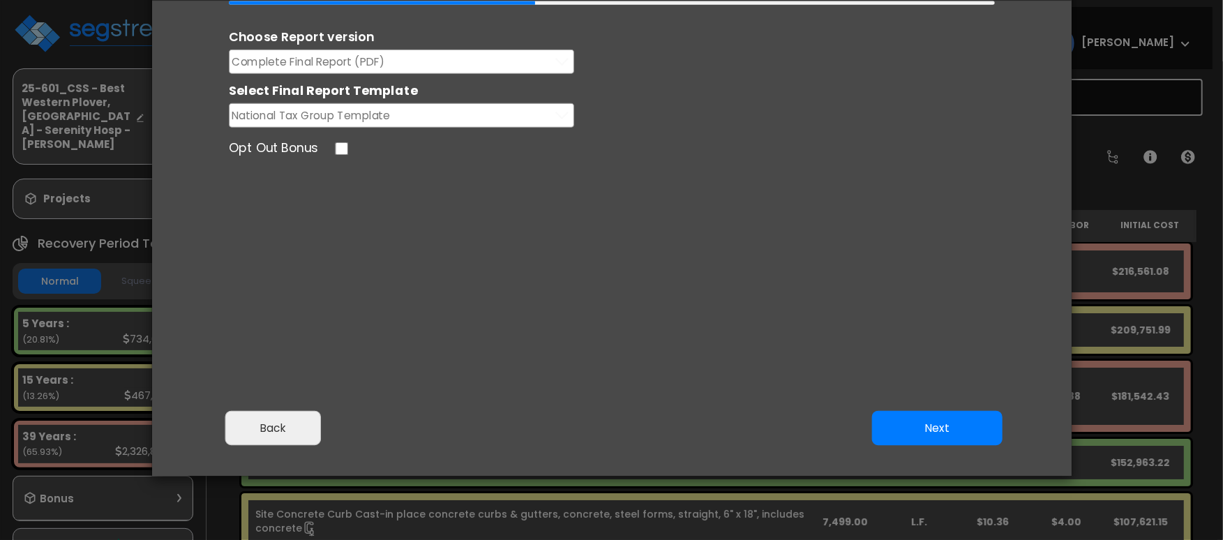
click at [367, 59] on span "Complete Final Report (PDF)" at bounding box center [308, 61] width 153 height 17
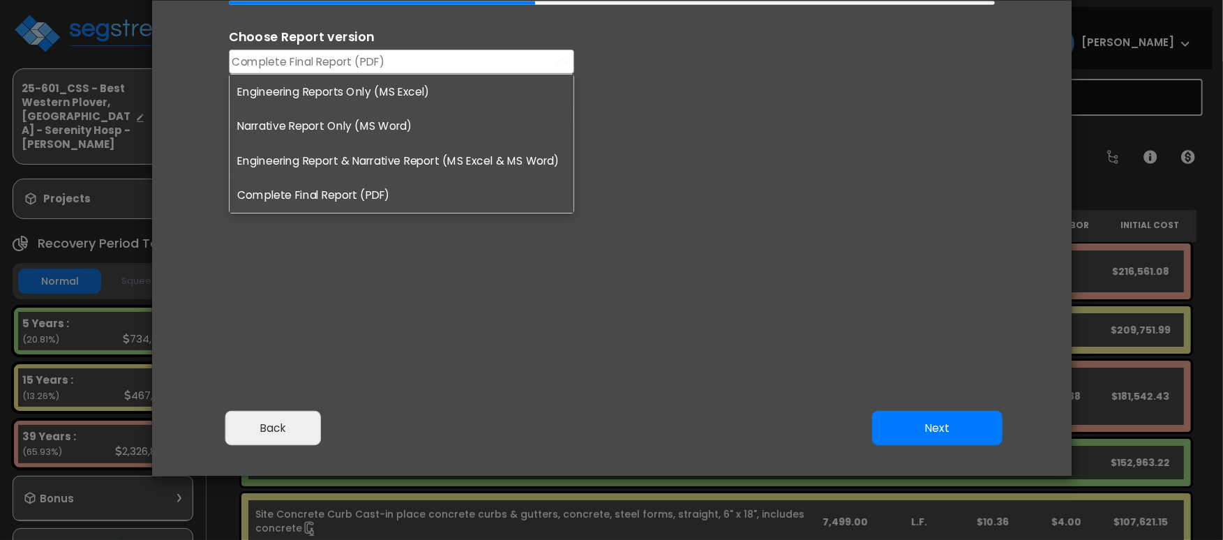
click at [351, 88] on li "Engineering Reports Only (MS Excel)" at bounding box center [402, 92] width 344 height 35
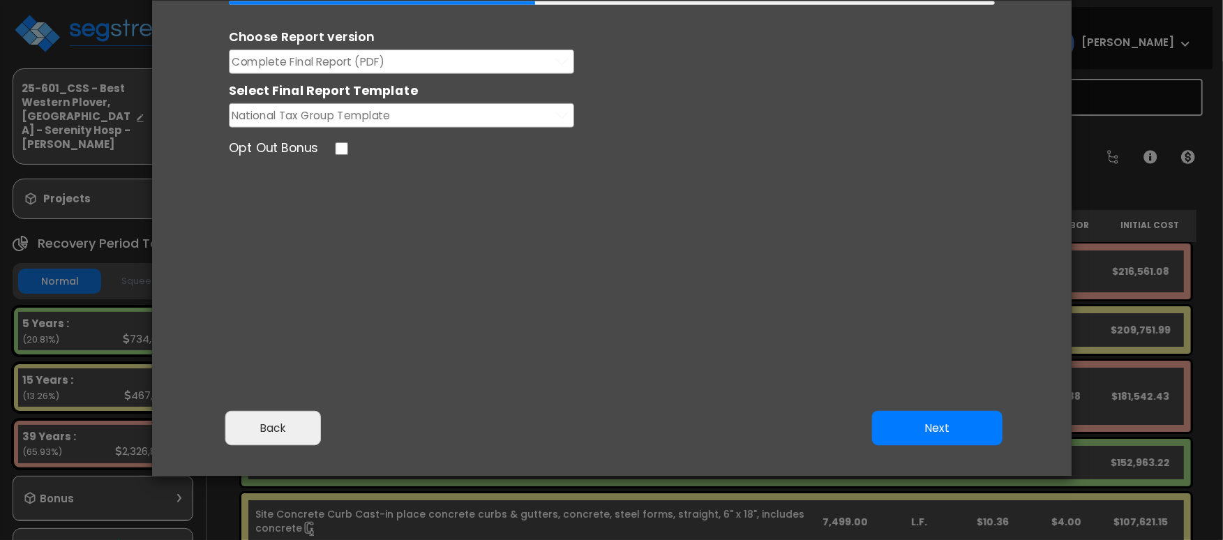
click at [429, 57] on button "Complete Final Report (PDF)" at bounding box center [401, 62] width 345 height 24
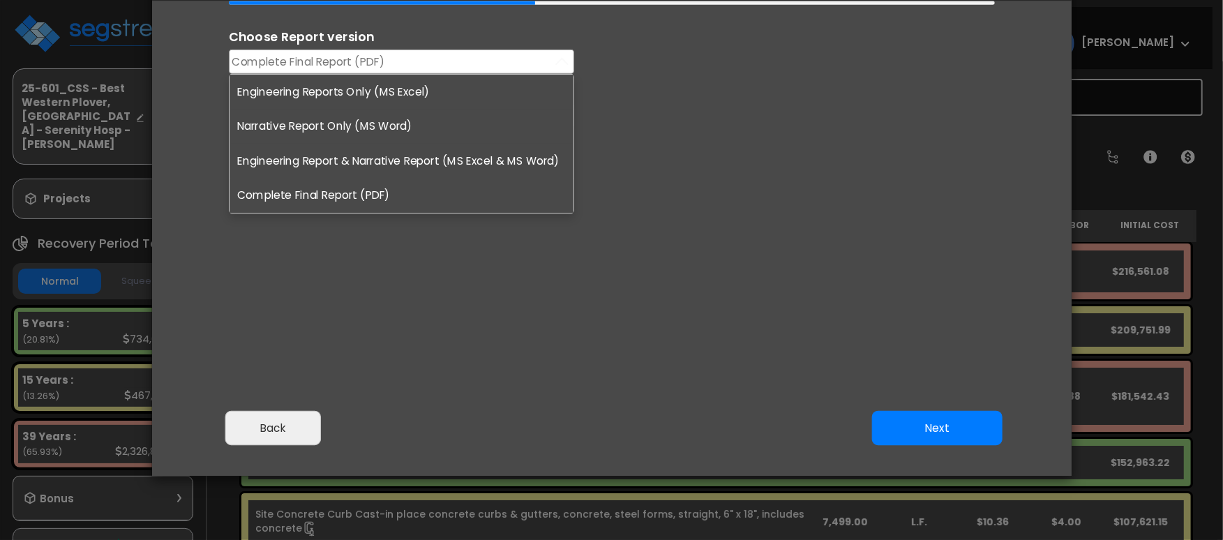
click at [403, 91] on li "Engineering Reports Only (MS Excel)" at bounding box center [402, 92] width 344 height 35
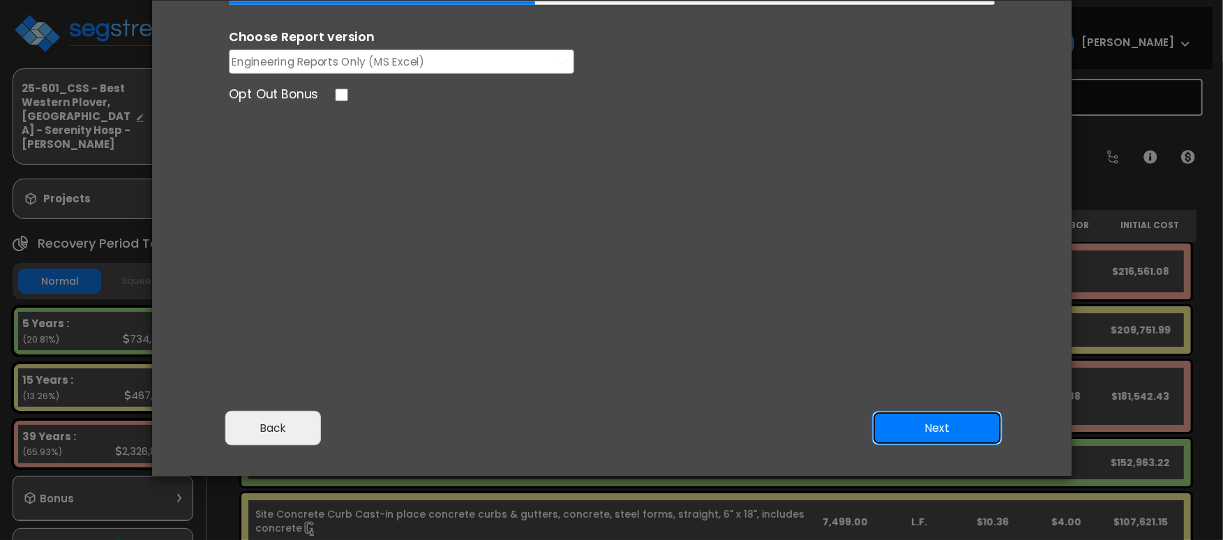
click at [908, 427] on button "Next" at bounding box center [937, 428] width 130 height 35
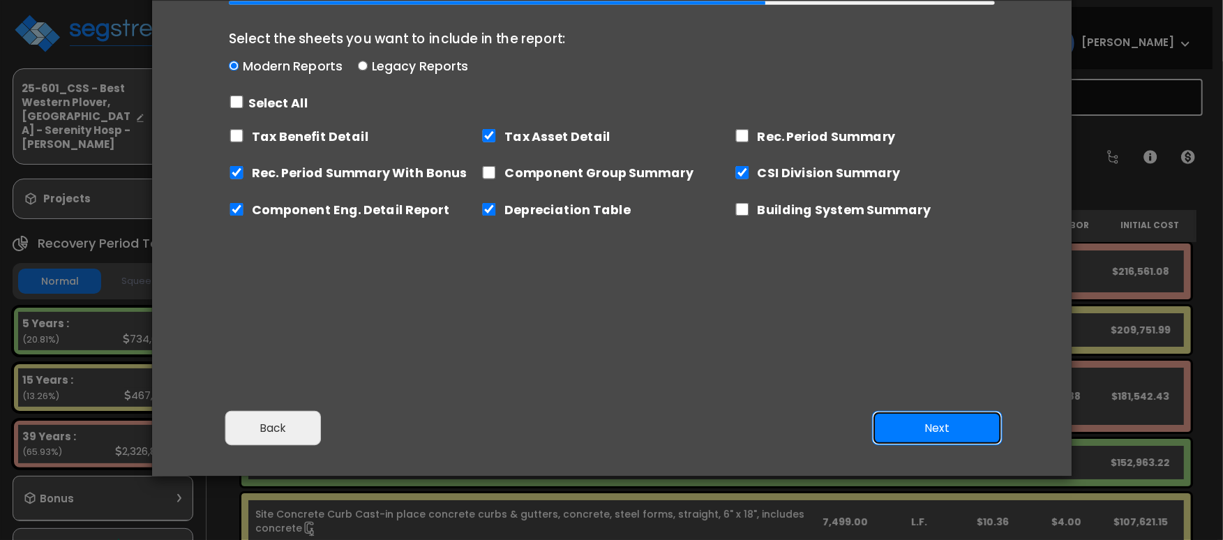
click at [946, 430] on button "Next" at bounding box center [937, 428] width 130 height 35
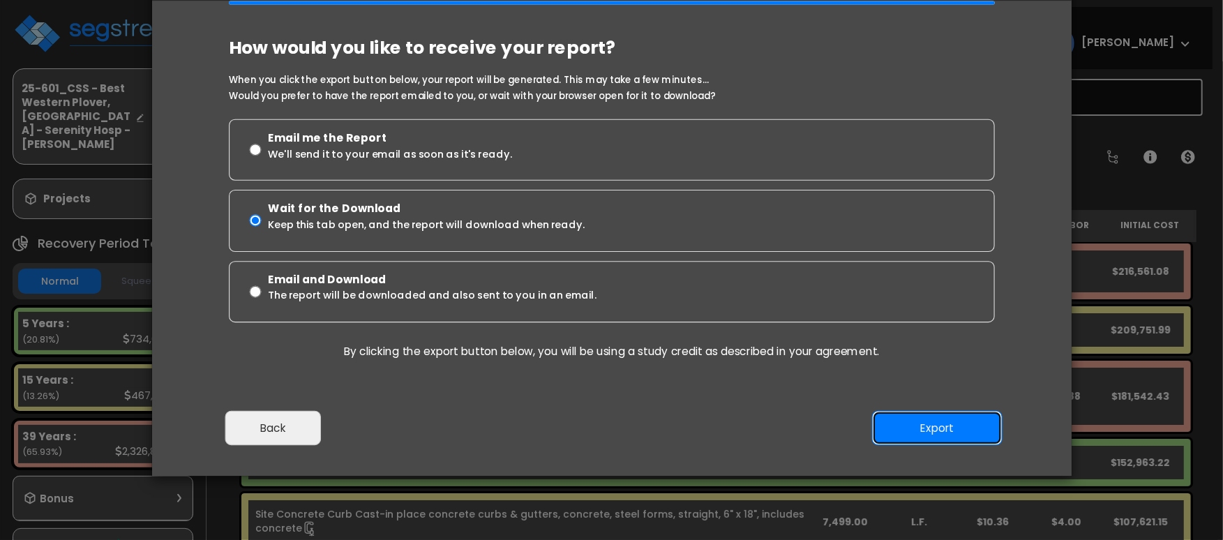
click at [912, 426] on button "Export" at bounding box center [937, 428] width 130 height 35
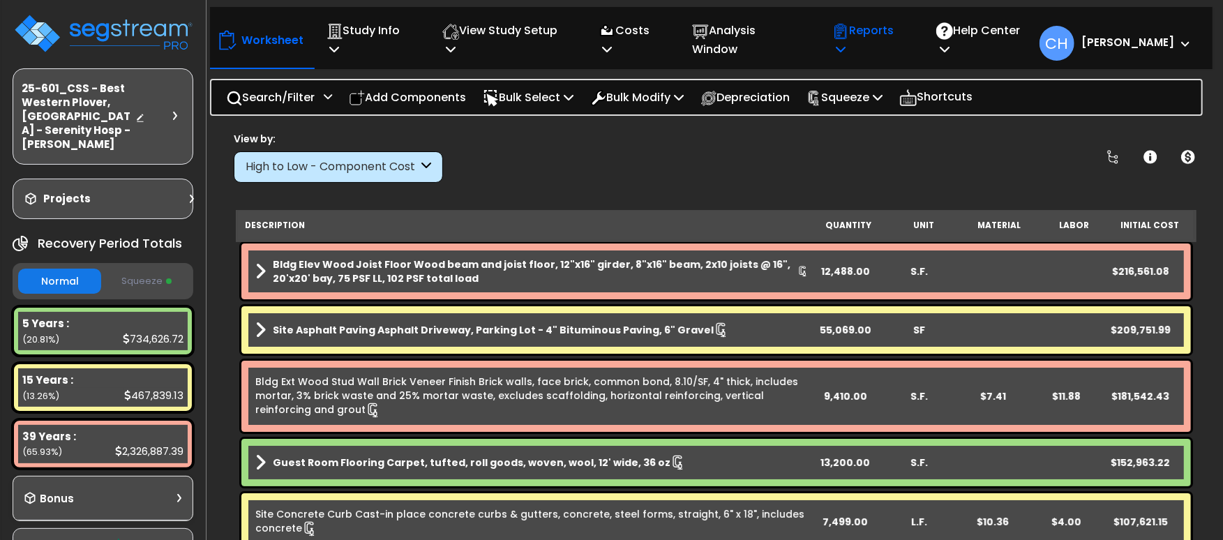
click at [896, 38] on p "Reports" at bounding box center [869, 40] width 74 height 38
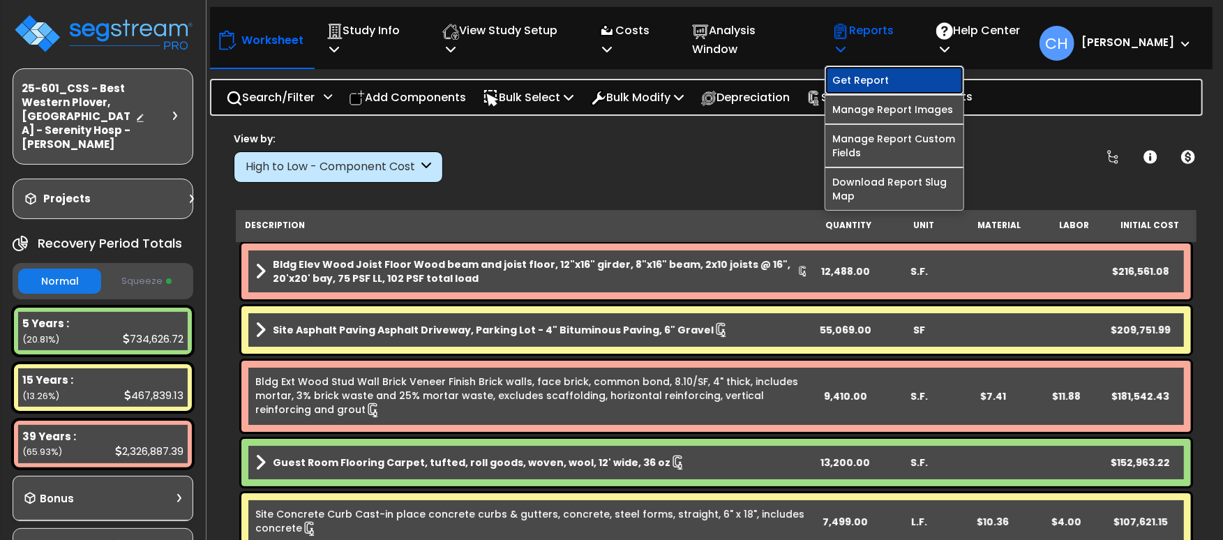
click at [895, 68] on link "Get Report" at bounding box center [895, 80] width 138 height 28
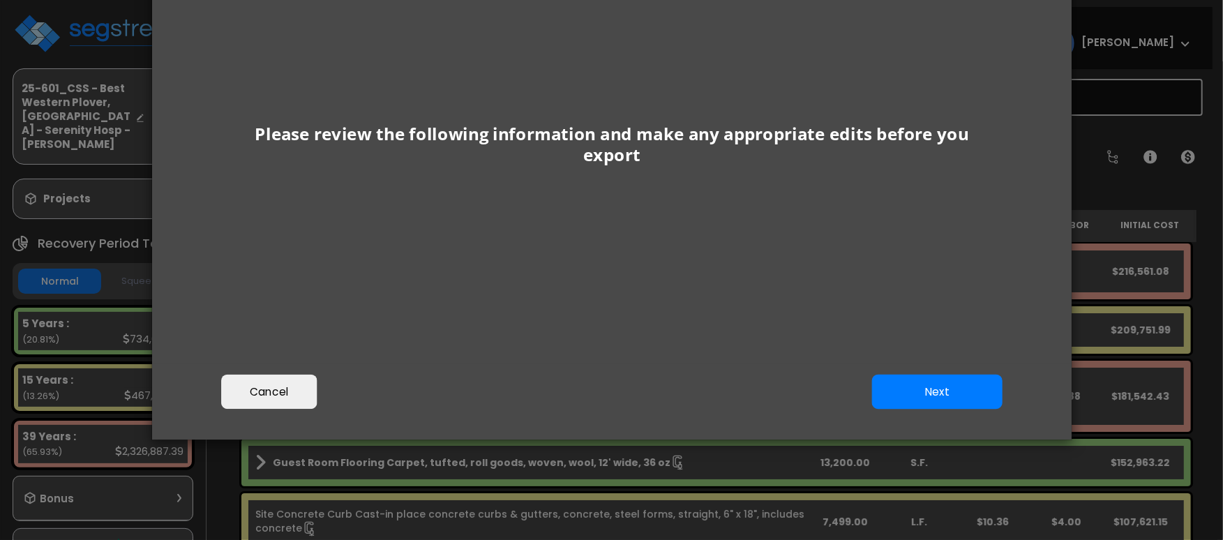
scroll to position [136, 0]
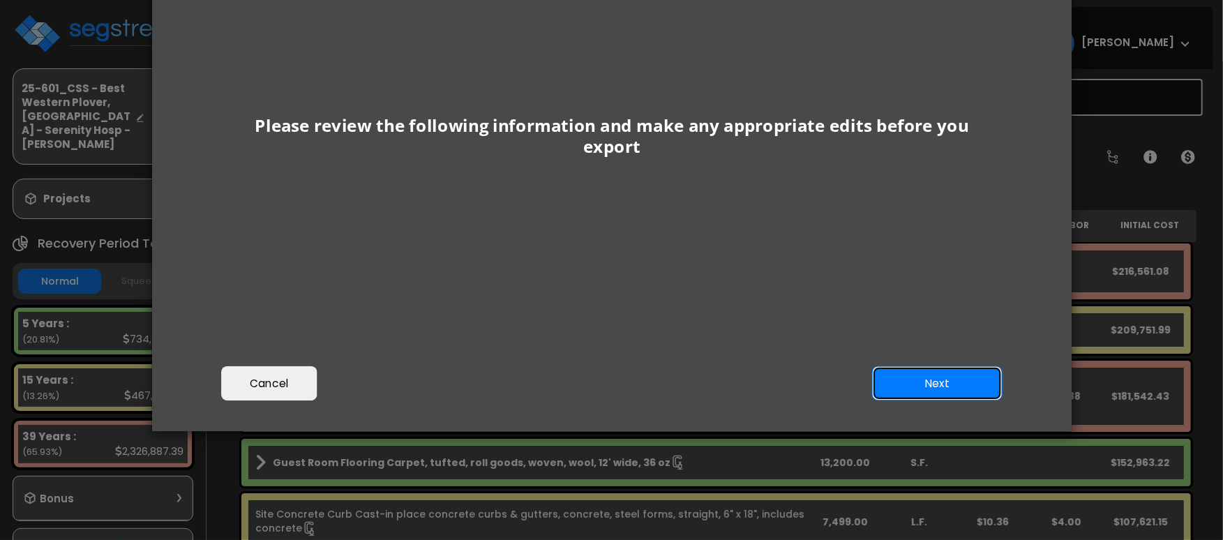
click at [937, 383] on button "Next" at bounding box center [937, 383] width 130 height 35
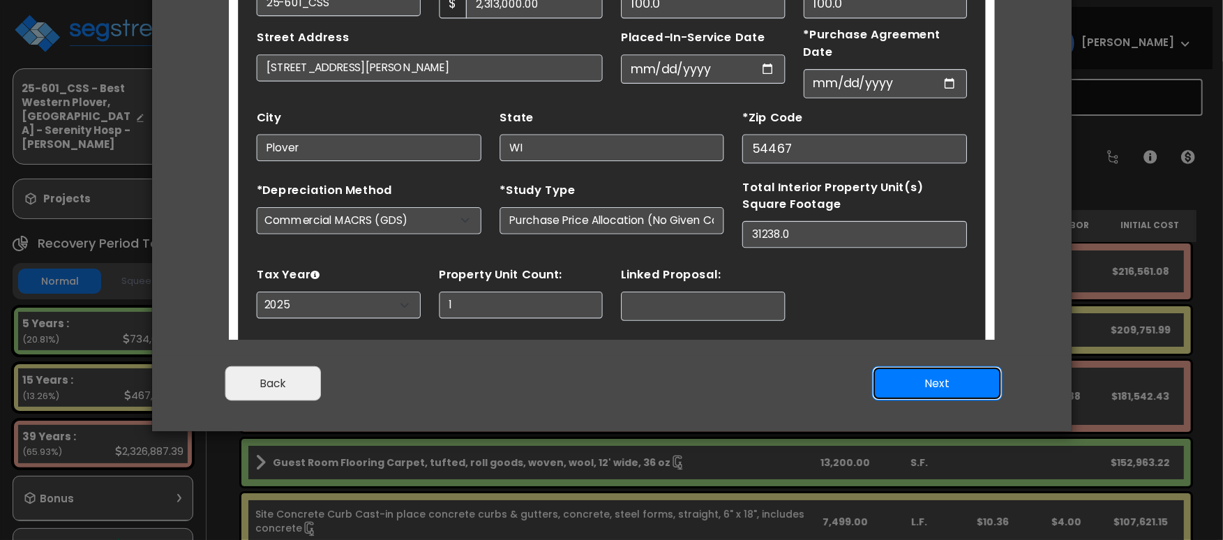
scroll to position [65, 0]
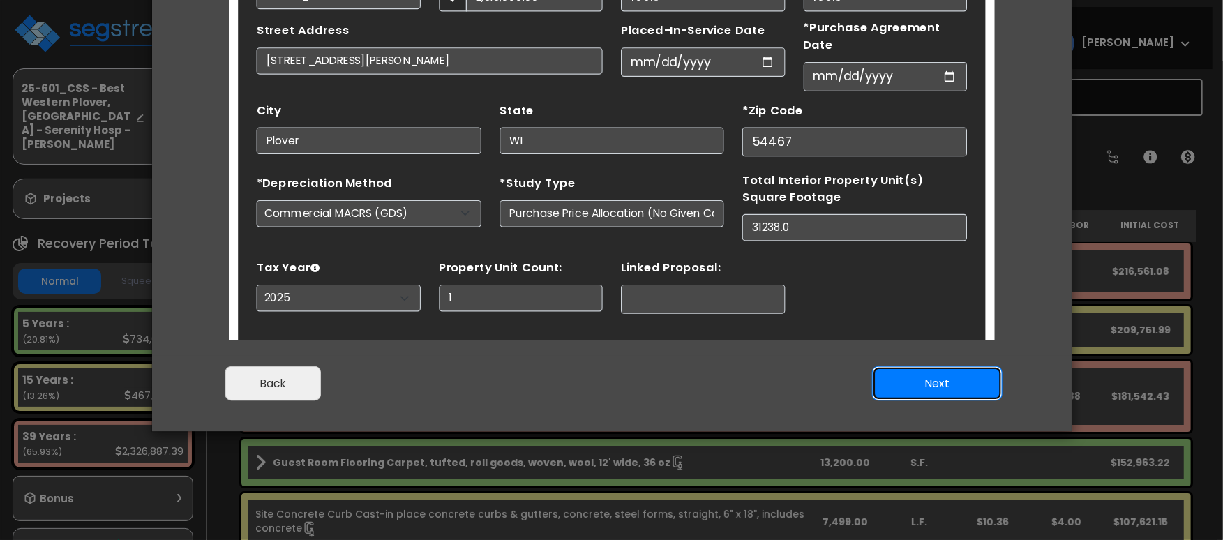
click at [909, 372] on button "Next" at bounding box center [937, 383] width 130 height 35
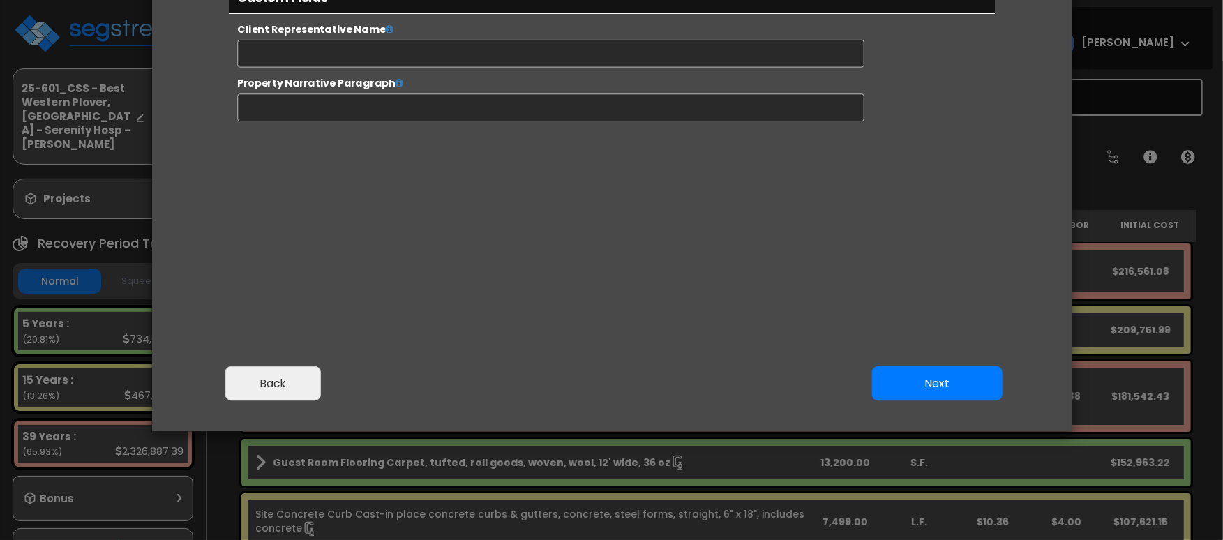
select select "2025"
click at [943, 393] on button "Next" at bounding box center [937, 383] width 130 height 35
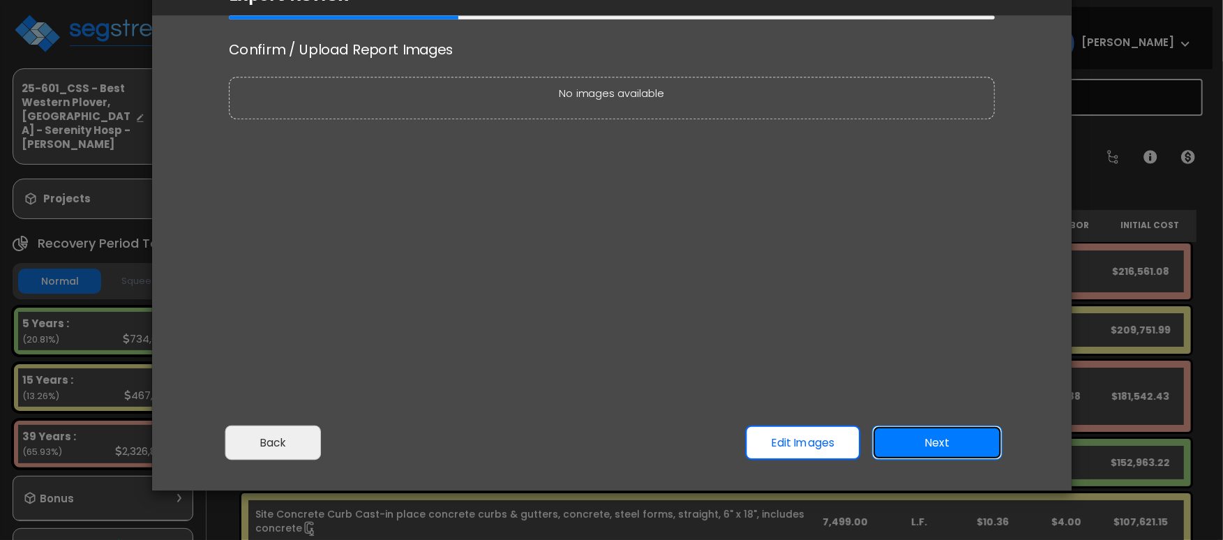
scroll to position [0, 0]
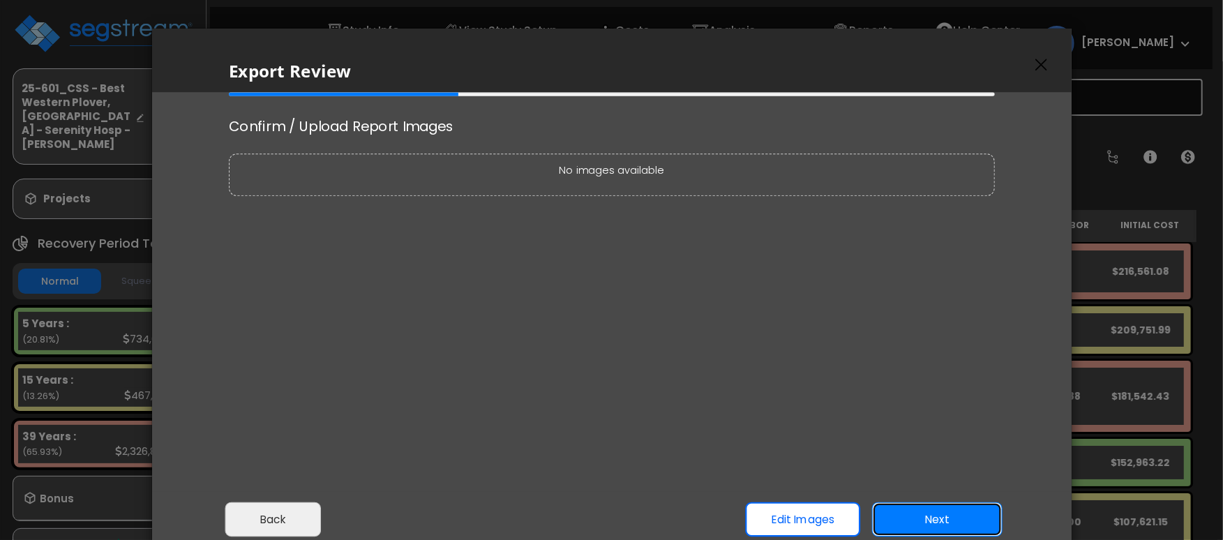
click at [918, 511] on button "Next" at bounding box center [937, 519] width 130 height 35
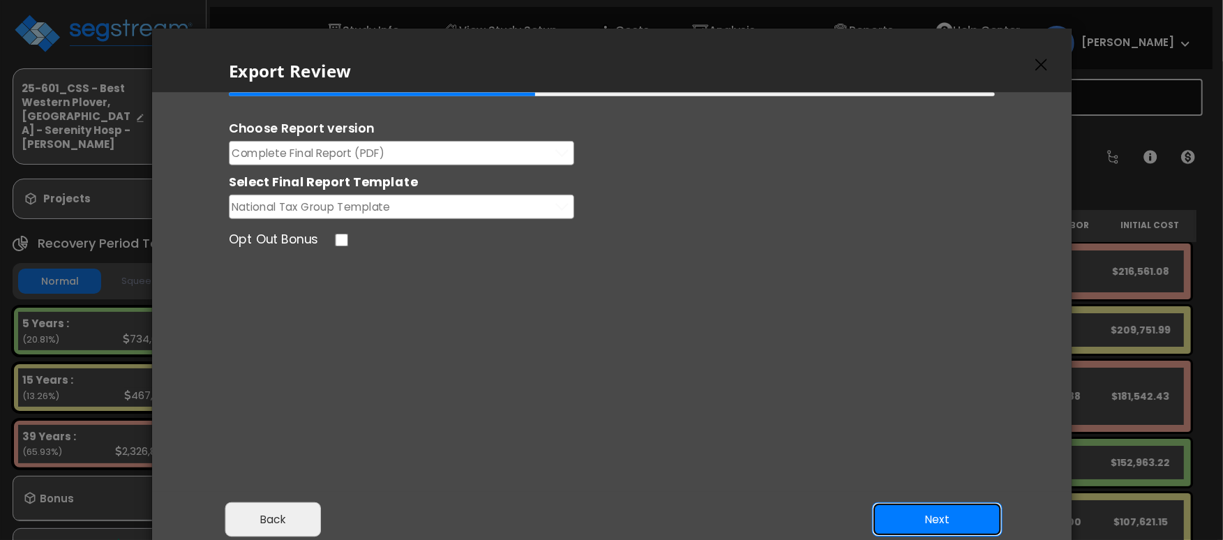
click at [950, 518] on button "Next" at bounding box center [937, 519] width 130 height 35
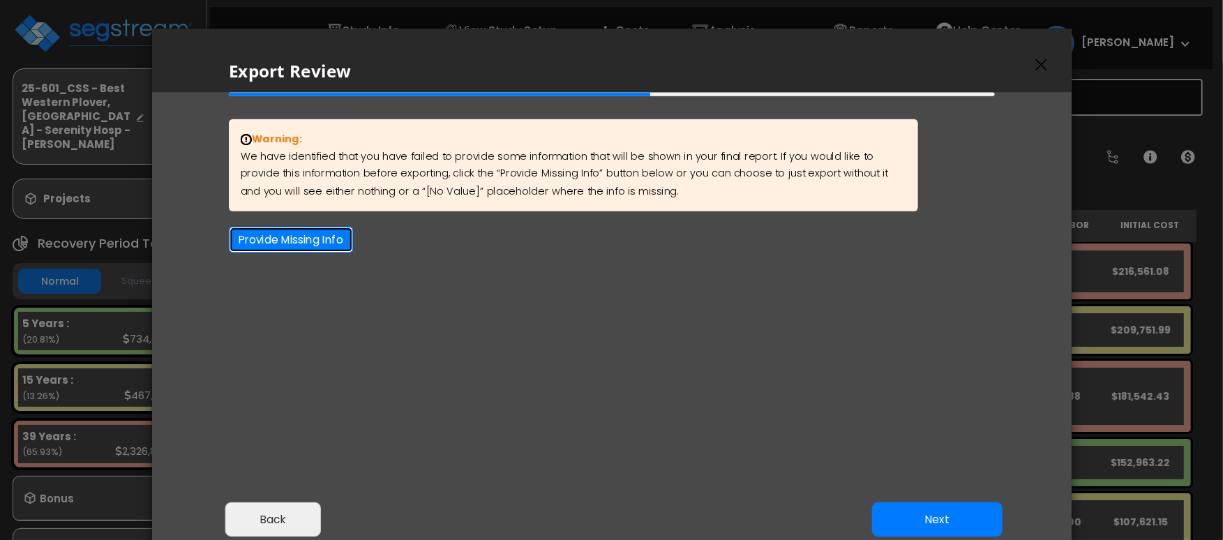
click at [324, 241] on button "Provide Missing Info" at bounding box center [291, 240] width 124 height 26
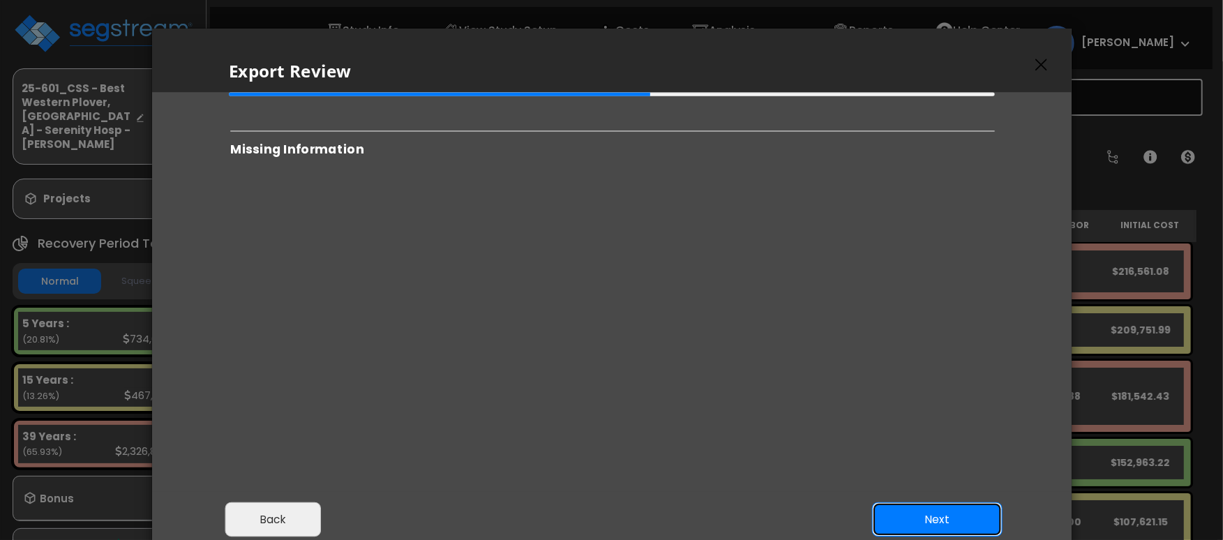
click at [900, 514] on button "Next" at bounding box center [937, 519] width 130 height 35
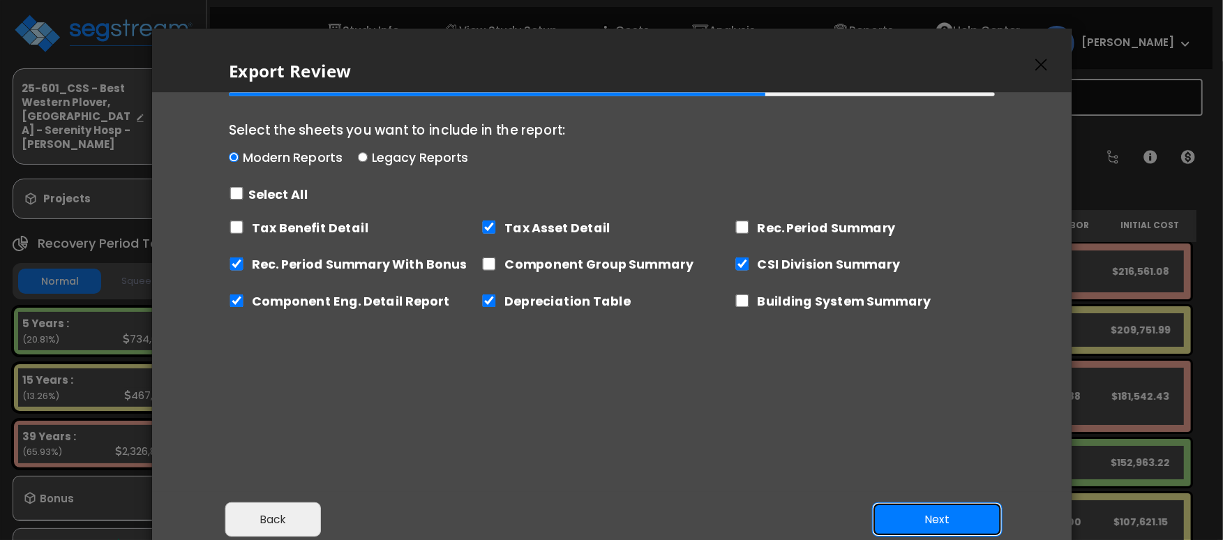
click at [901, 514] on button "Next" at bounding box center [937, 519] width 130 height 35
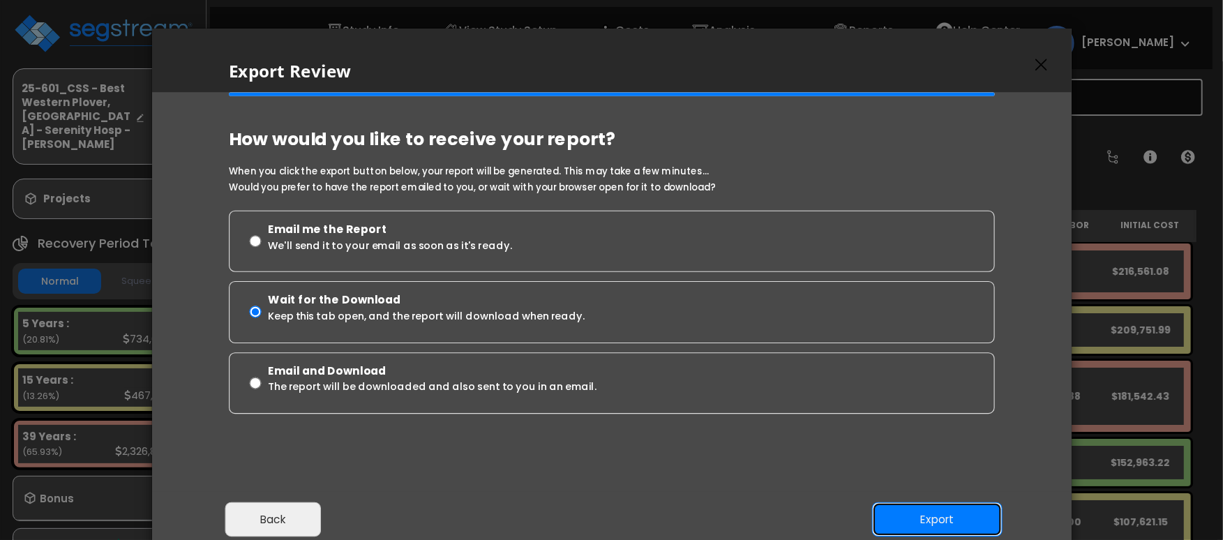
click at [902, 514] on button "Export" at bounding box center [937, 519] width 130 height 35
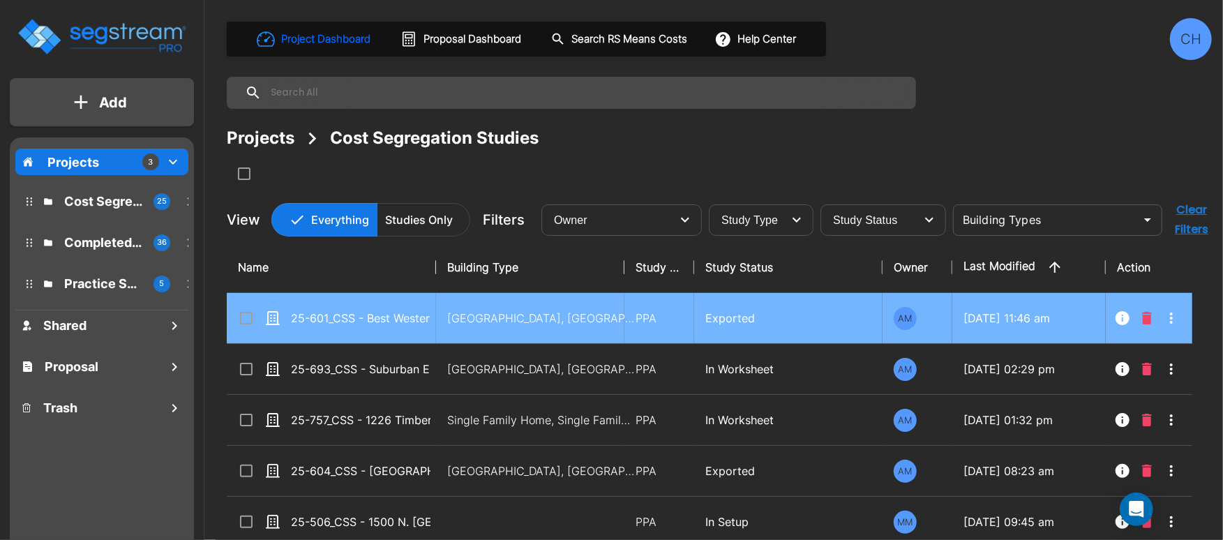
click at [243, 321] on icon at bounding box center [246, 318] width 17 height 17
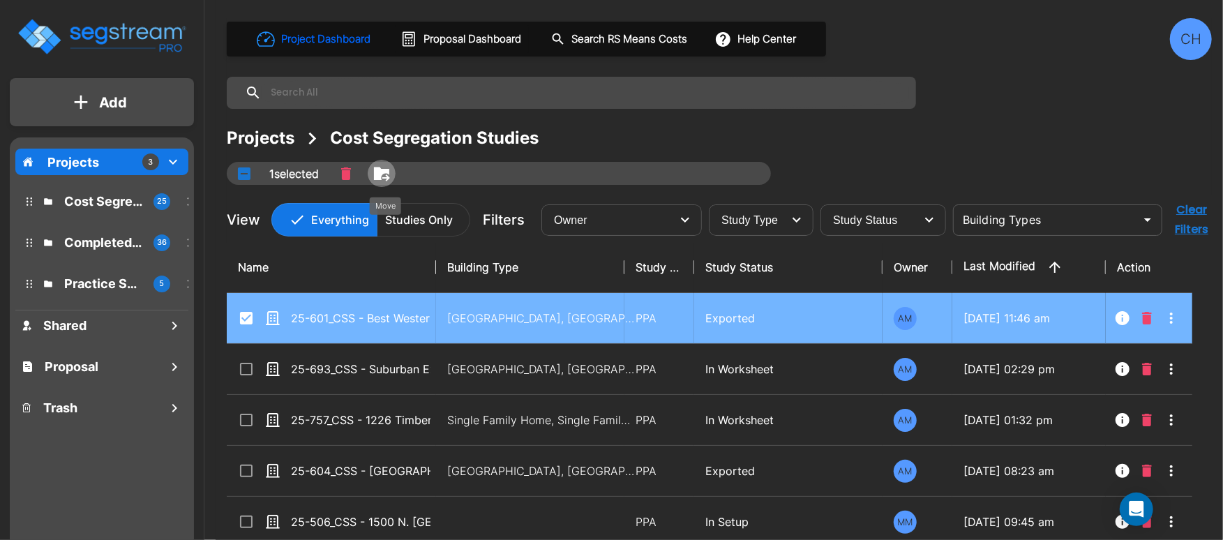
click at [381, 175] on icon "Move" at bounding box center [381, 173] width 15 height 13
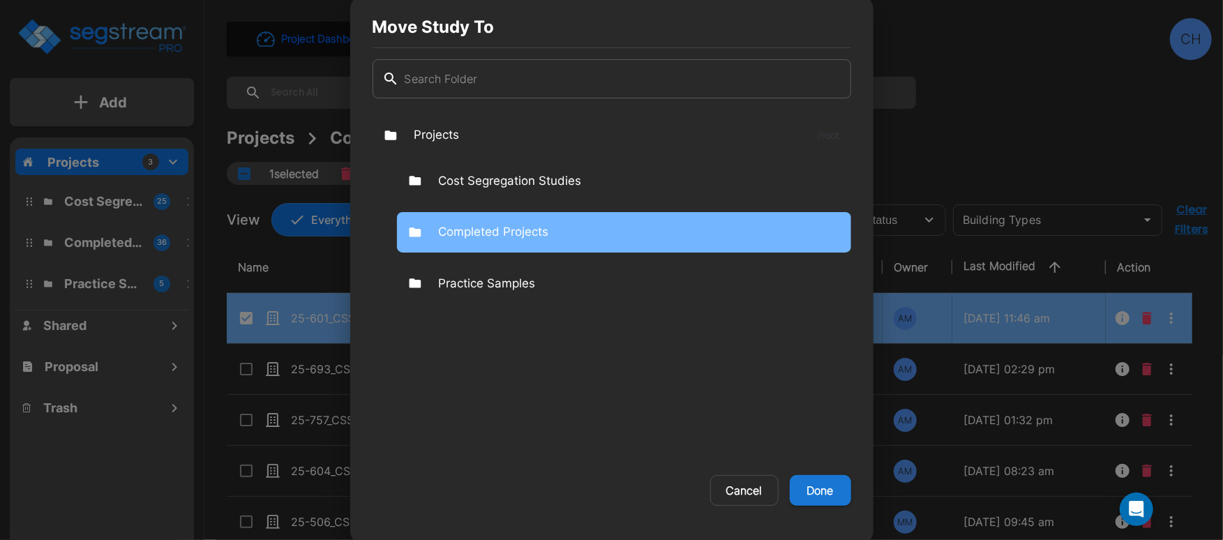
click at [488, 235] on p "Completed Projects" at bounding box center [494, 232] width 110 height 18
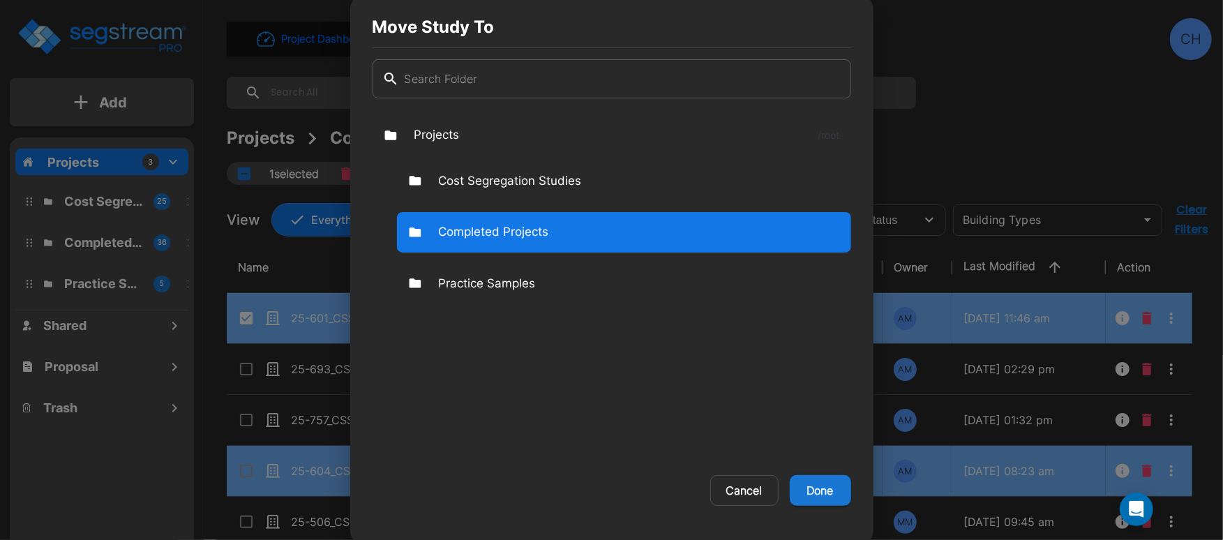
click at [835, 495] on button "Done" at bounding box center [820, 490] width 61 height 31
checkbox input "false"
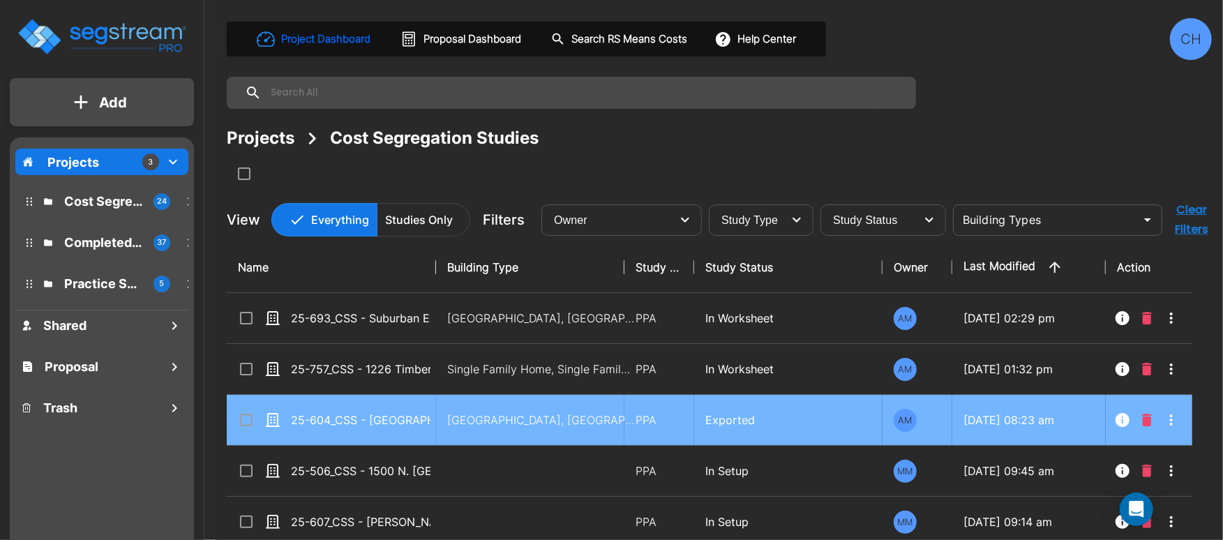
click at [247, 425] on icon at bounding box center [246, 420] width 13 height 13
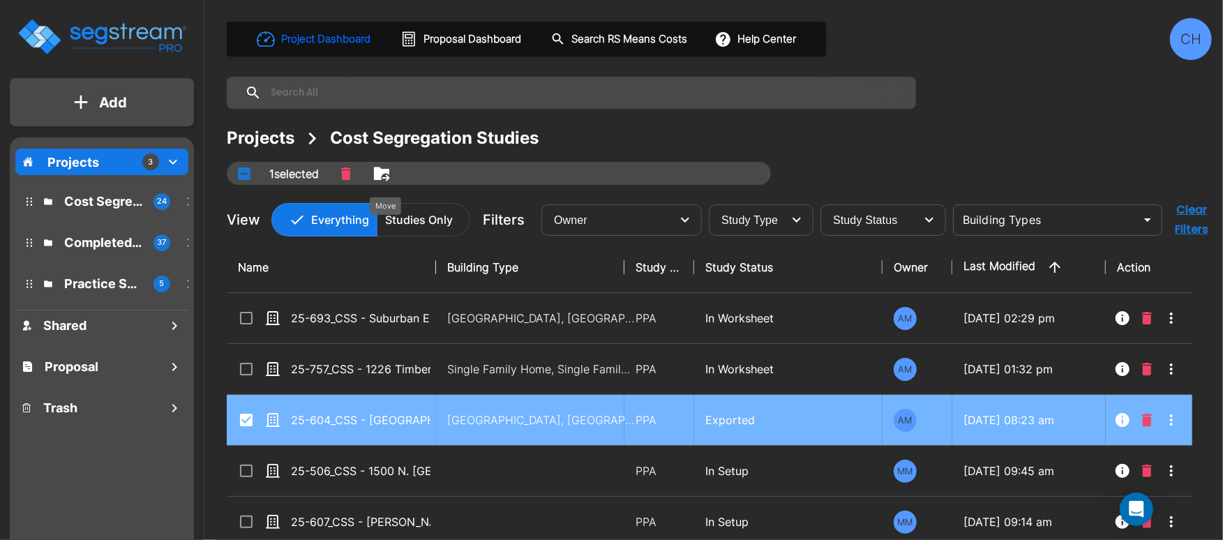
click at [382, 179] on icon "Move" at bounding box center [381, 173] width 17 height 17
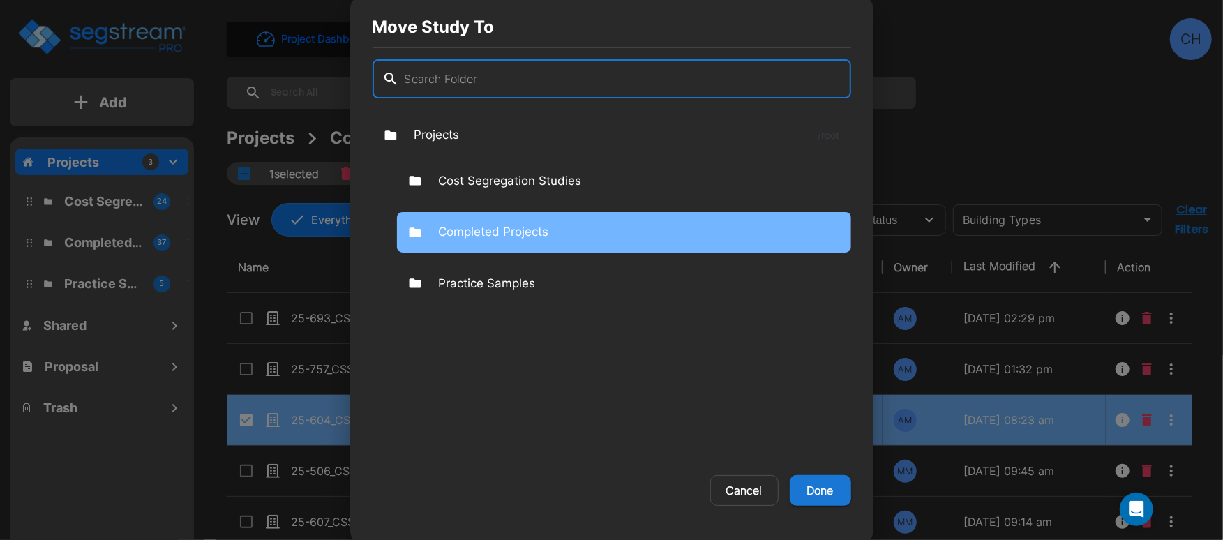
click at [502, 235] on p "Completed Projects" at bounding box center [494, 232] width 110 height 18
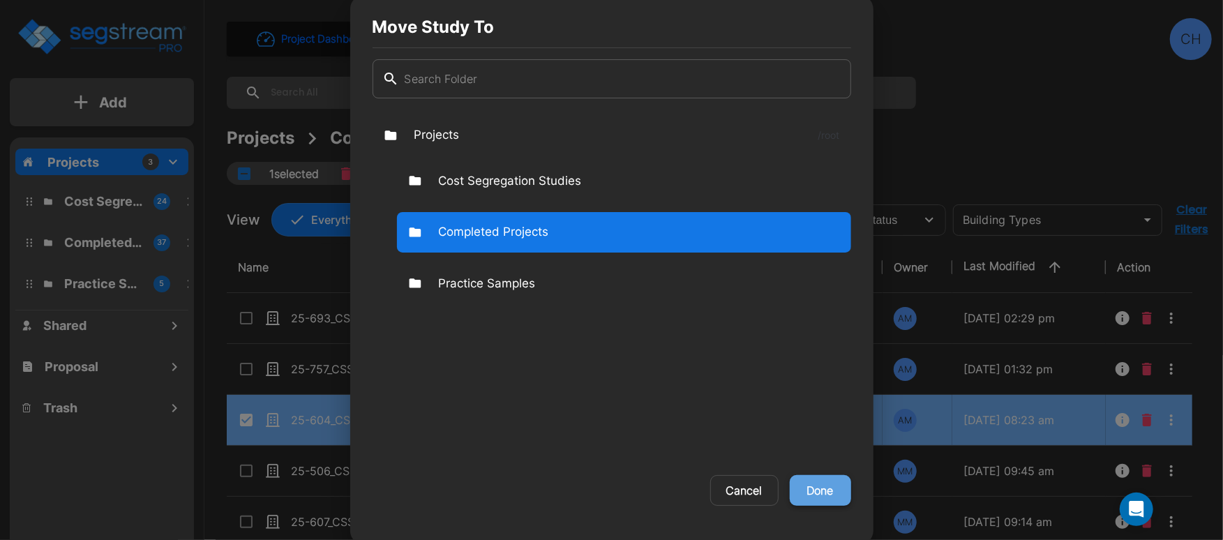
click at [834, 493] on button "Done" at bounding box center [820, 490] width 61 height 31
checkbox input "false"
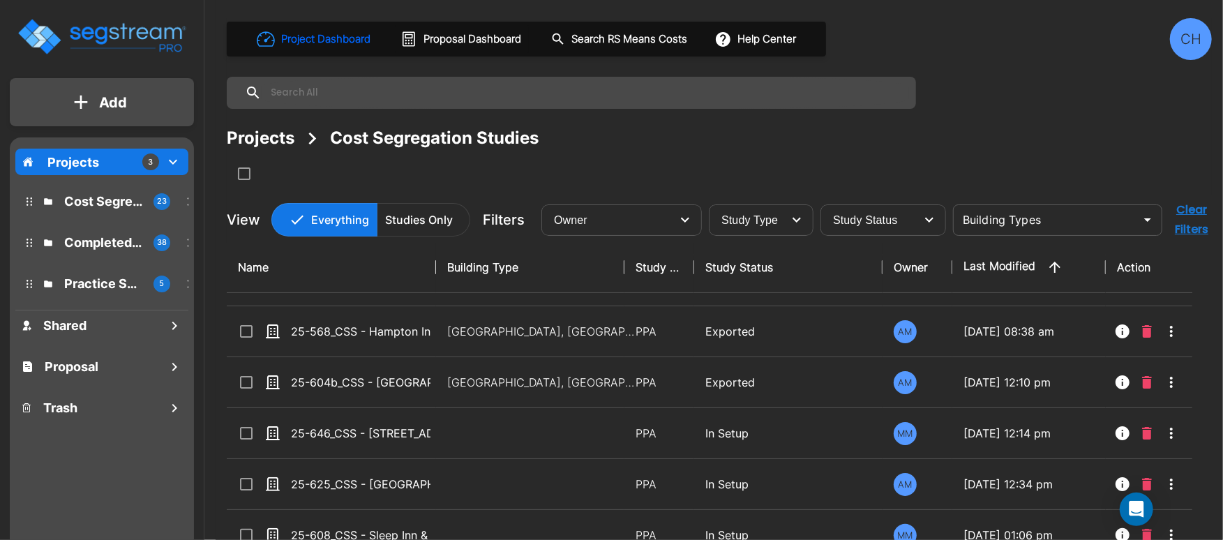
scroll to position [189, 0]
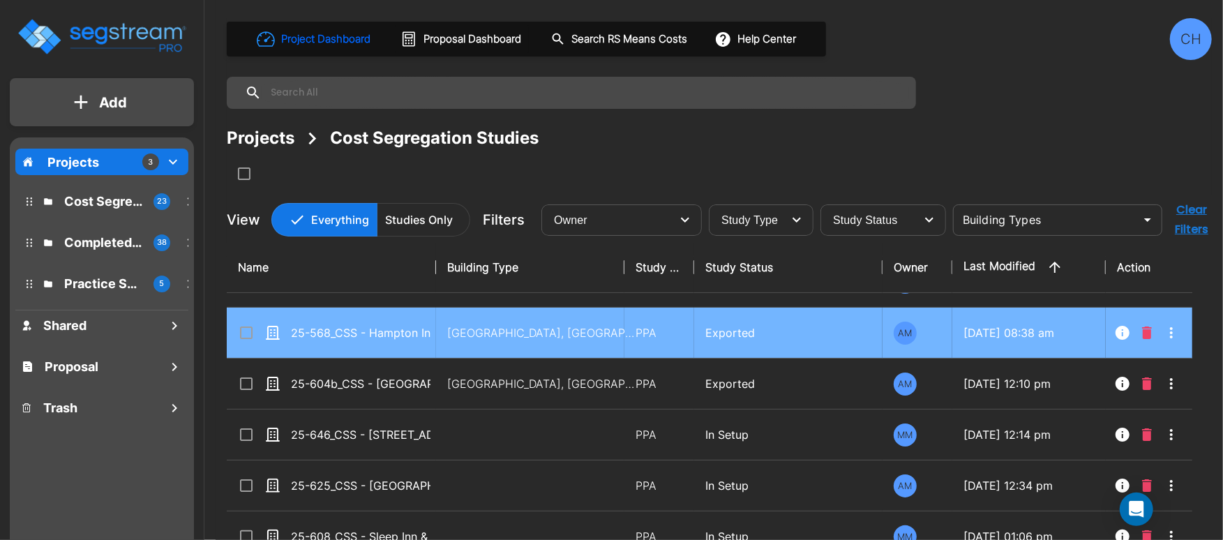
click at [246, 332] on input "select row 25-568_CSS - Hampton Inn & Suites Shelton, CT - V2 Capital Mgmt - Ra…" at bounding box center [245, 330] width 14 height 12
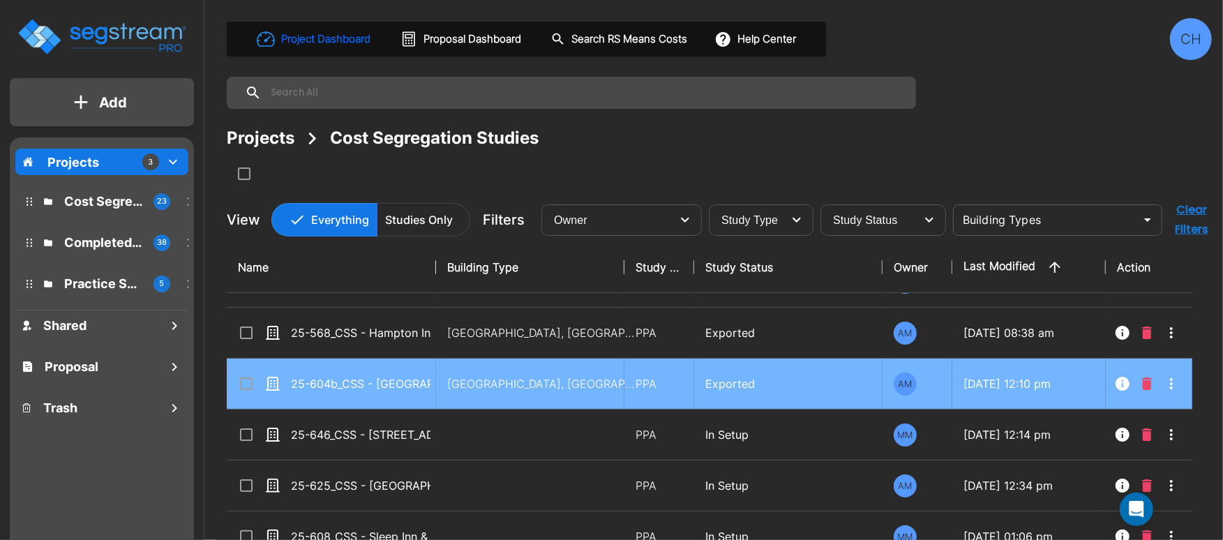
checkbox input "true"
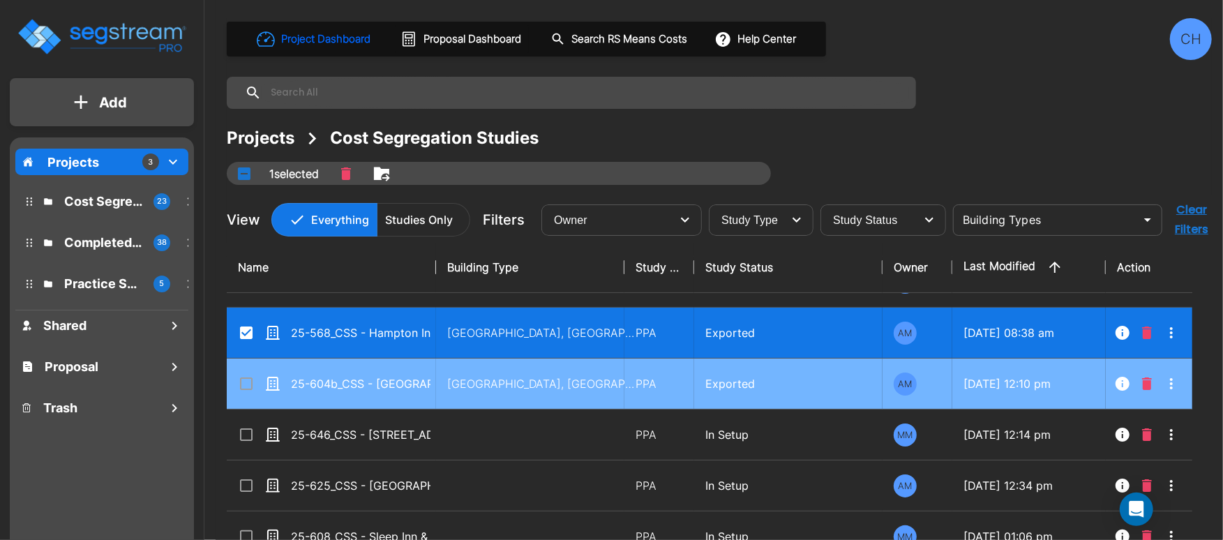
click at [245, 386] on input "select row 25-604b_CSS - Crowne Plaza Wailoaloa, Nadi, Fiji - Paradigm Hotels G…" at bounding box center [245, 381] width 14 height 12
checkbox input "true"
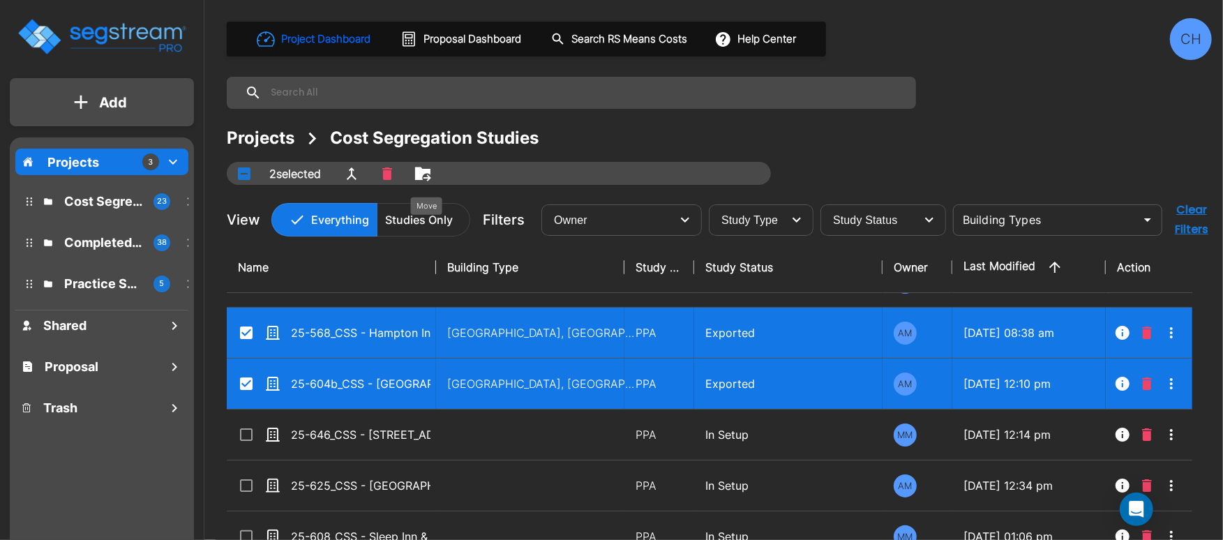
click at [430, 174] on icon "Move" at bounding box center [422, 173] width 17 height 17
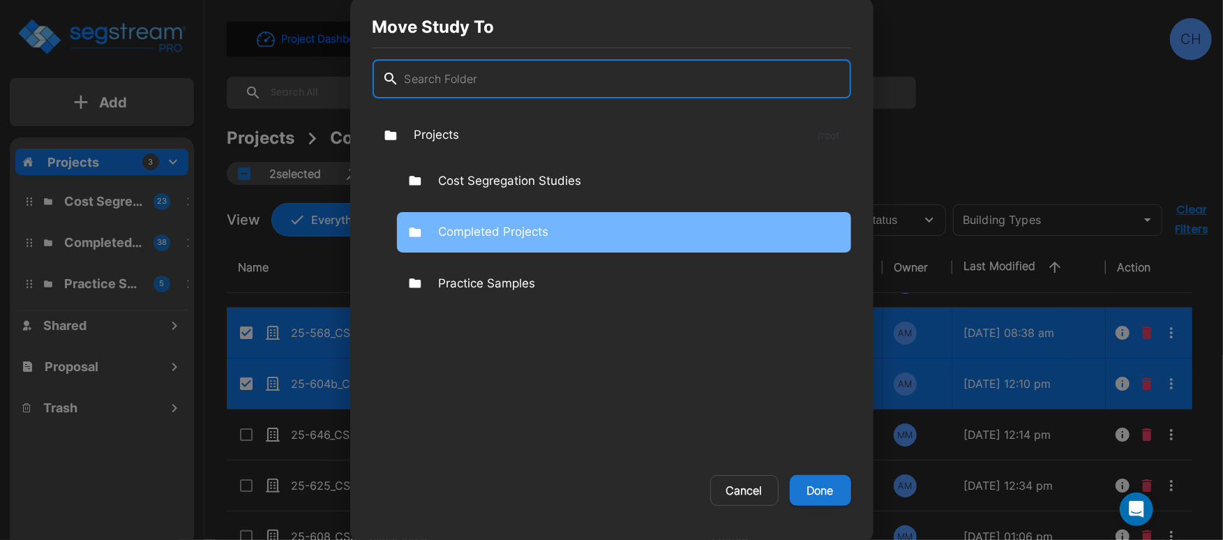
click at [530, 241] on div "Completed Projects" at bounding box center [624, 232] width 454 height 40
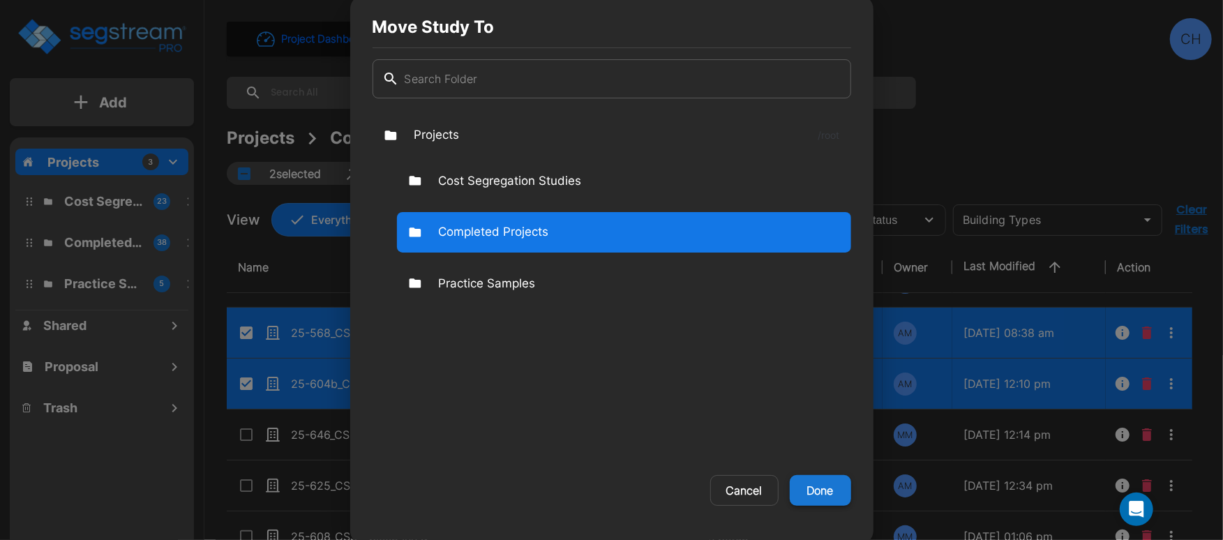
click at [839, 488] on button "Done" at bounding box center [820, 490] width 61 height 31
checkbox input "false"
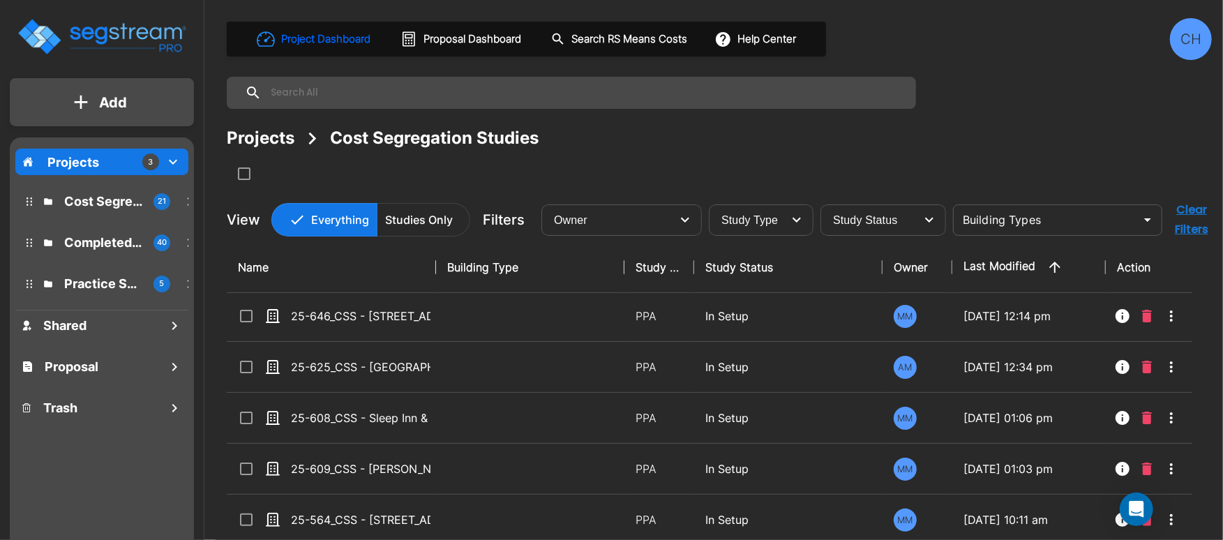
scroll to position [0, 0]
